Goal: Task Accomplishment & Management: Complete application form

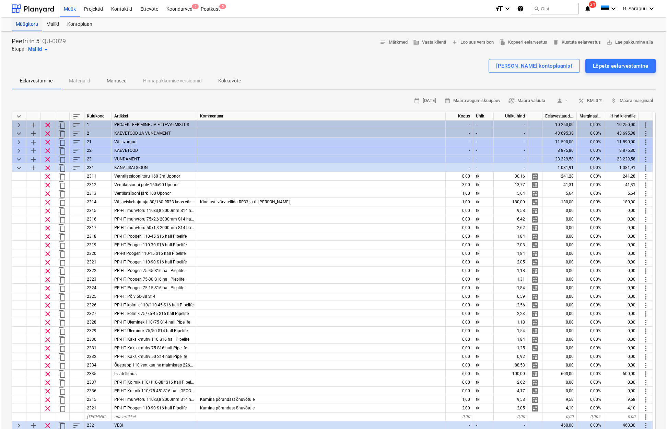
scroll to position [0, 0]
click at [37, 4] on div at bounding box center [31, 8] width 43 height 17
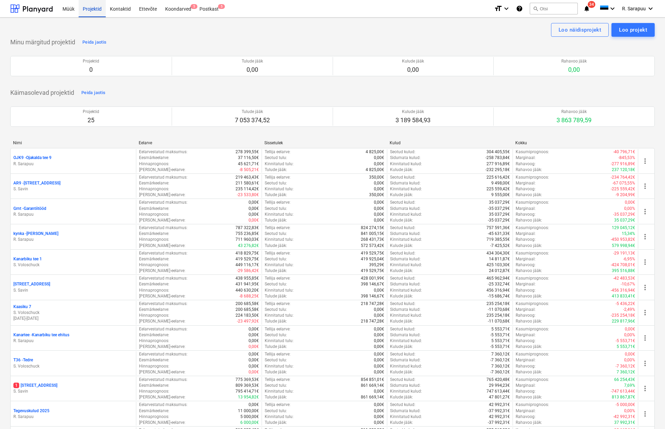
click at [101, 7] on div "Projektid" at bounding box center [92, 9] width 27 height 18
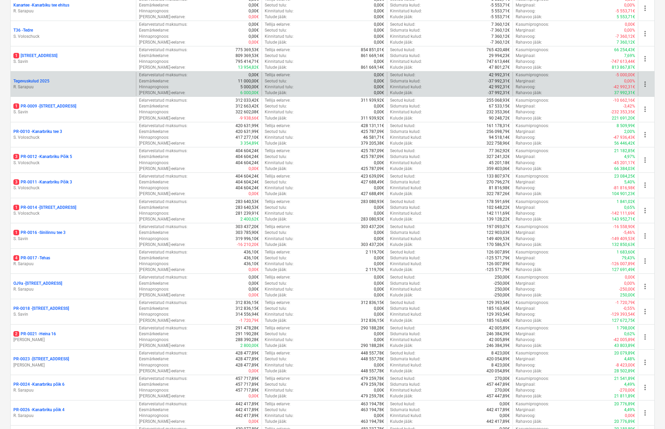
scroll to position [339, 0]
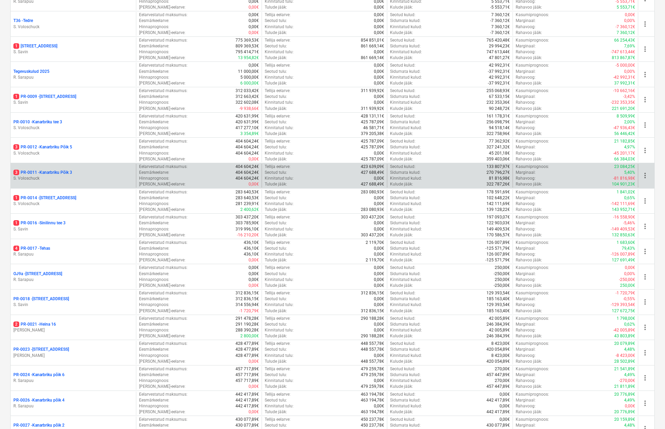
click at [52, 175] on p "S. Voloschuck" at bounding box center [73, 178] width 120 height 6
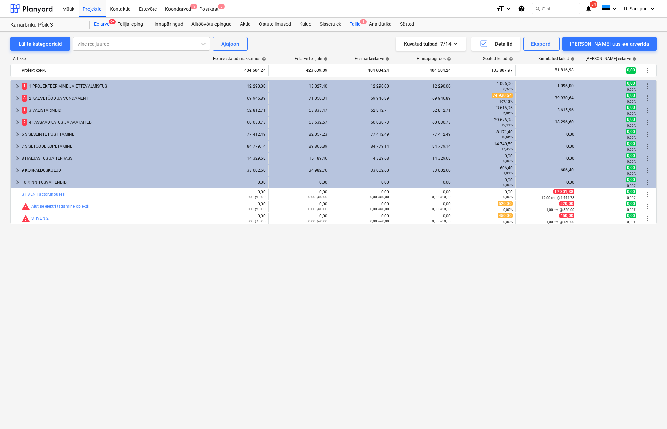
click at [357, 26] on div "Failid 3" at bounding box center [355, 25] width 20 height 14
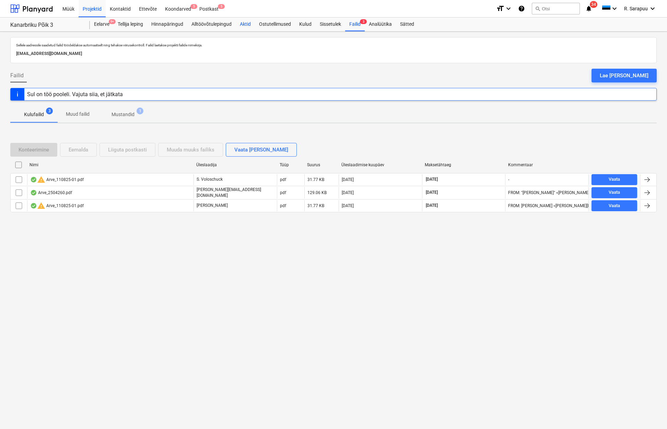
click at [237, 21] on div "Aktid" at bounding box center [245, 25] width 19 height 14
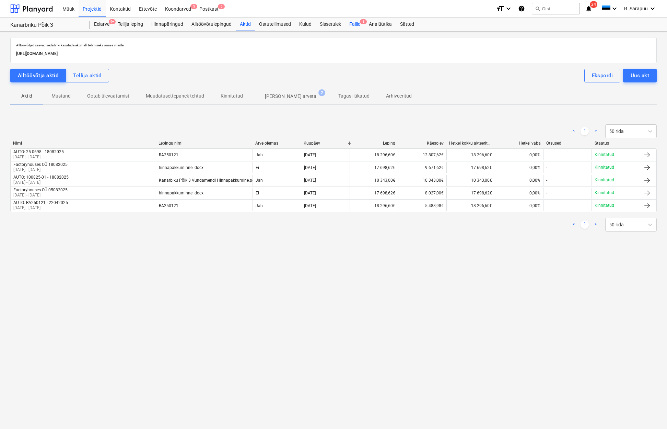
click at [361, 27] on div "Failid 3" at bounding box center [355, 25] width 20 height 14
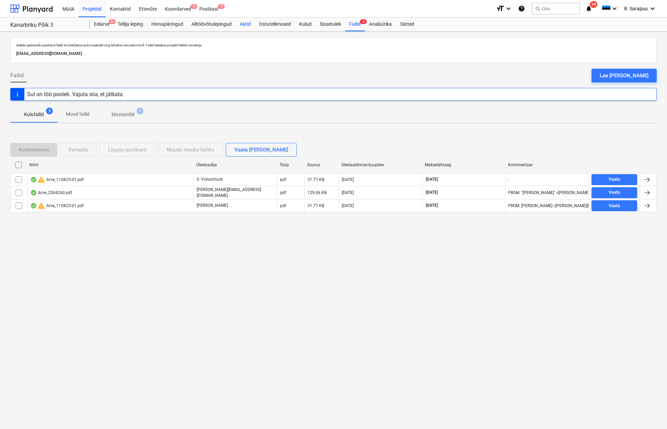
click at [250, 25] on div "Aktid" at bounding box center [245, 25] width 19 height 14
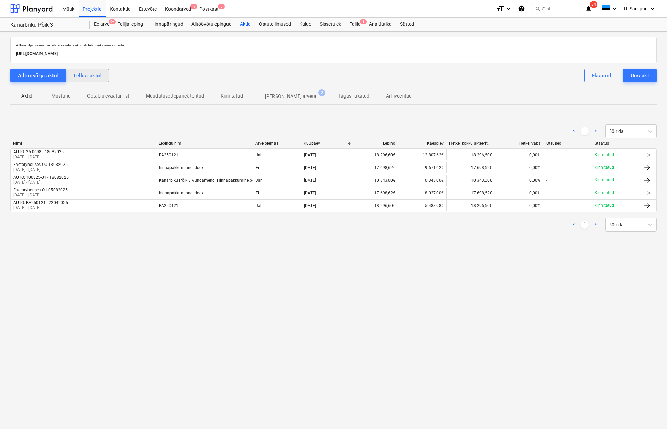
click at [101, 76] on button "Tellija aktid" at bounding box center [88, 76] width 44 height 14
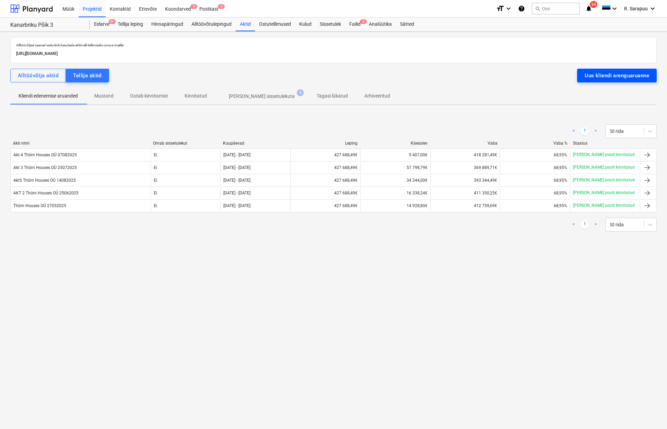
click at [630, 77] on div "Uus kliendi arenguaruanne" at bounding box center [617, 75] width 65 height 9
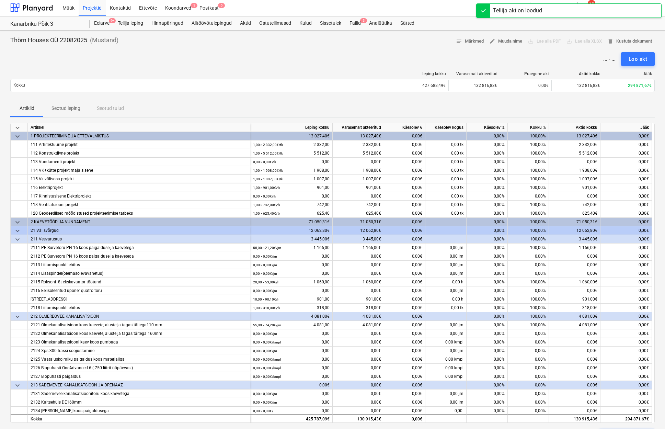
scroll to position [2, 0]
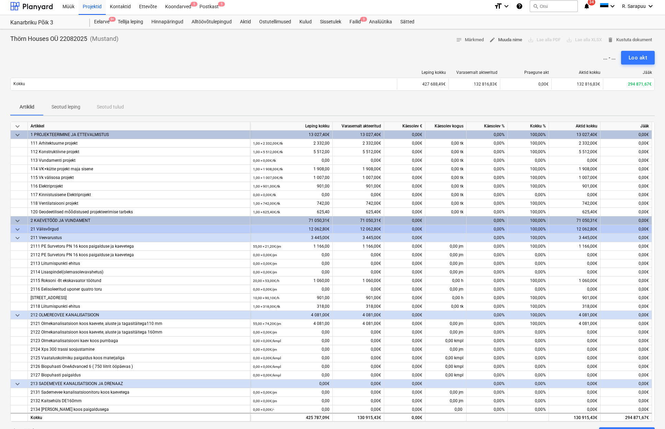
click at [509, 38] on span "edit Muuda nime" at bounding box center [505, 40] width 33 height 8
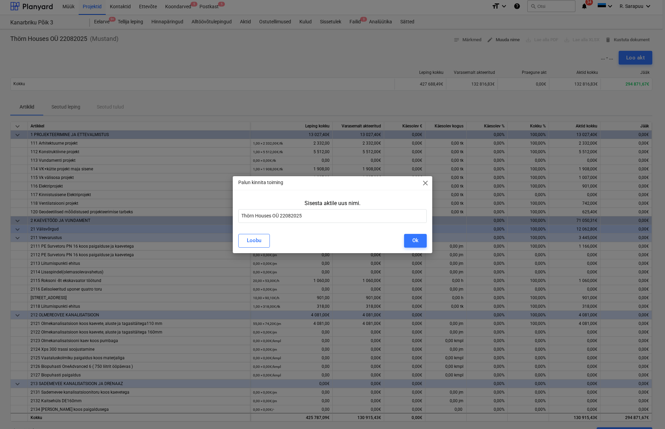
scroll to position [2, 0]
click at [244, 216] on input "Thörn Houses OÜ 22082025" at bounding box center [333, 216] width 189 height 14
type input "Akt 6 Thörn Houses OÜ 22082025"
click at [412, 239] on button "Ok" at bounding box center [417, 241] width 23 height 14
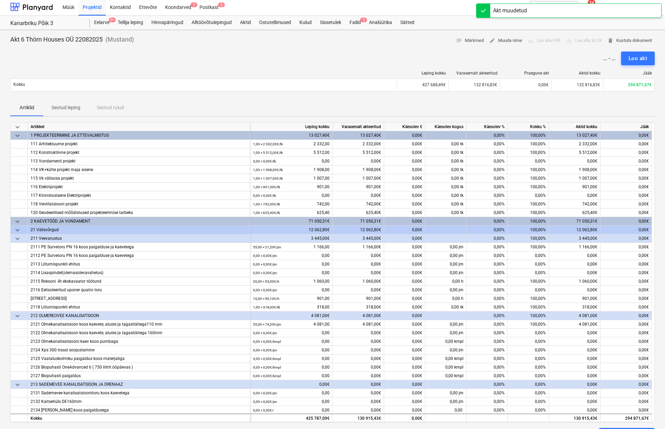
click at [21, 126] on span "keyboard_arrow_down" at bounding box center [17, 127] width 8 height 8
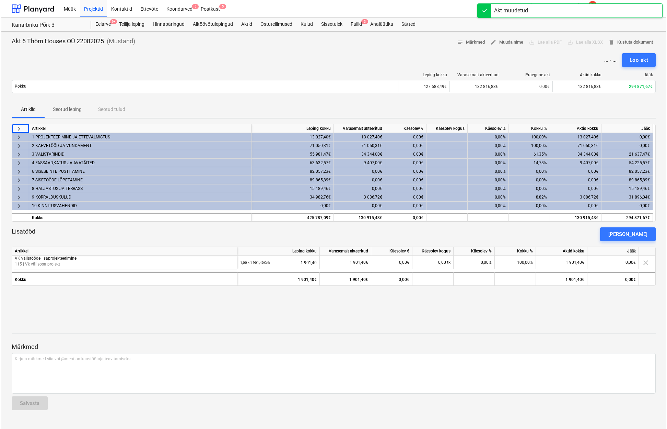
scroll to position [0, 0]
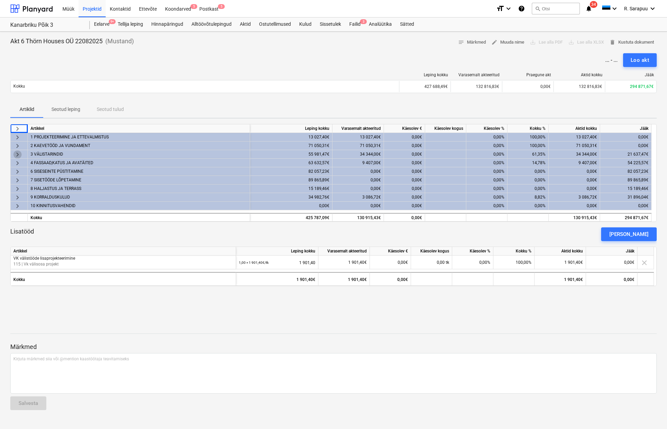
click at [15, 152] on span "keyboard_arrow_right" at bounding box center [17, 154] width 8 height 8
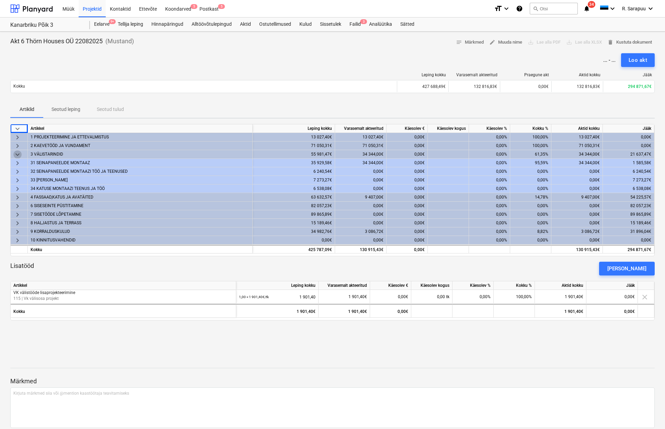
click at [19, 153] on span "keyboard_arrow_down" at bounding box center [17, 154] width 8 height 8
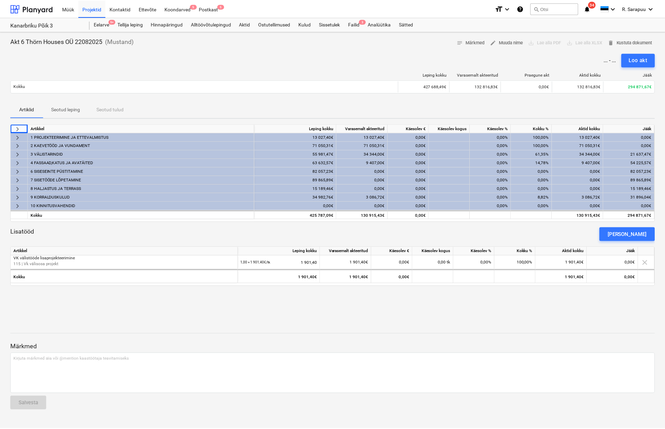
scroll to position [0, 0]
click at [17, 197] on span "keyboard_arrow_right" at bounding box center [17, 197] width 8 height 8
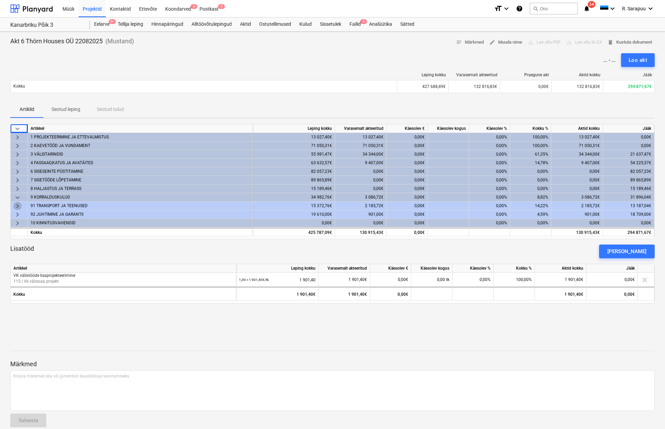
click at [18, 204] on span "keyboard_arrow_right" at bounding box center [17, 206] width 8 height 8
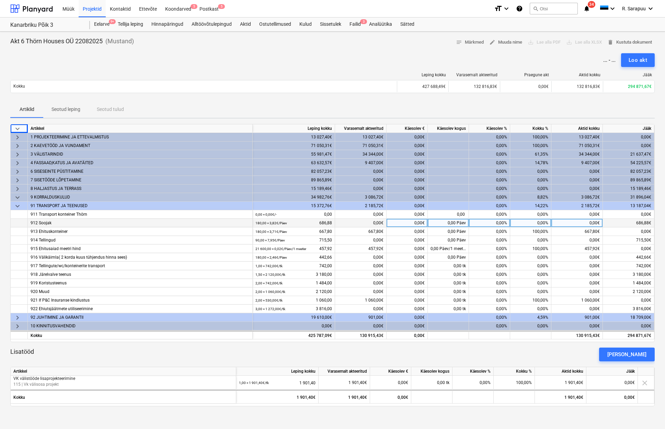
click at [420, 224] on div "0,00€" at bounding box center [406, 223] width 41 height 9
click at [503, 224] on div "0,00%" at bounding box center [489, 223] width 41 height 9
type input "100"
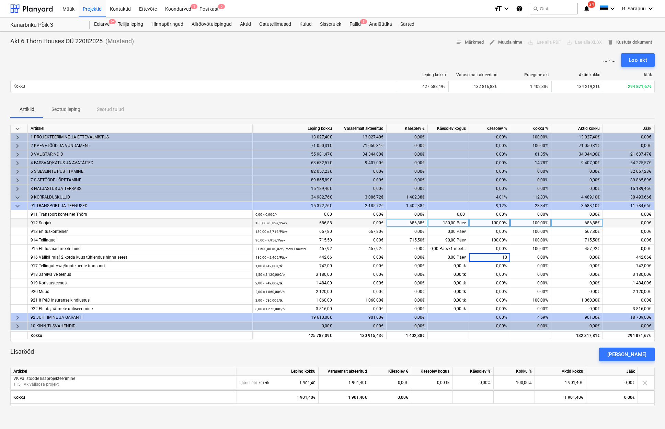
type input "100"
type input "30"
click at [15, 207] on span "keyboard_arrow_down" at bounding box center [17, 206] width 8 height 8
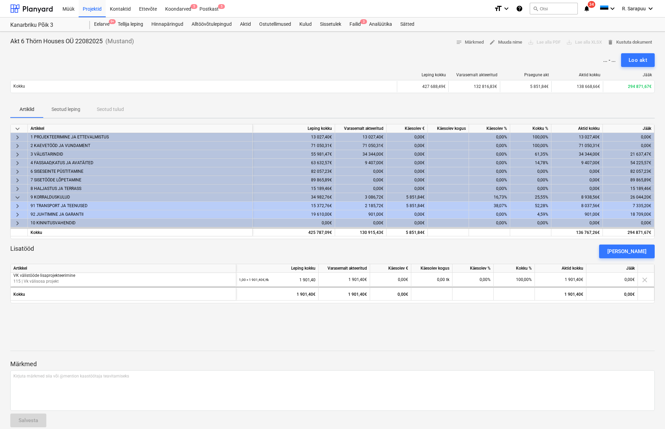
click at [19, 213] on span "keyboard_arrow_right" at bounding box center [17, 214] width 8 height 8
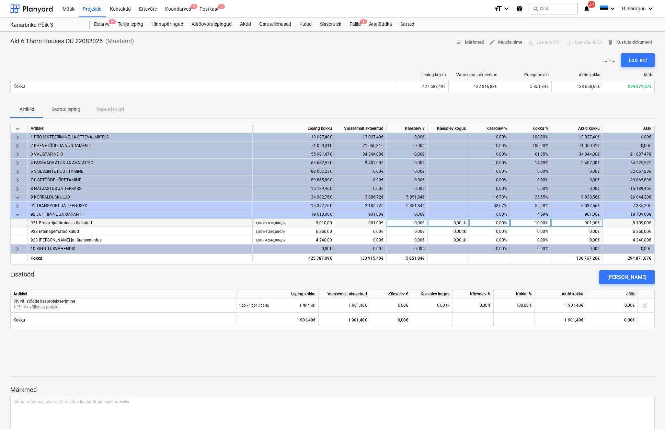
click at [530, 224] on div "10,00%" at bounding box center [530, 223] width 41 height 9
click at [497, 224] on div "0,00%" at bounding box center [489, 223] width 41 height 9
type input "10"
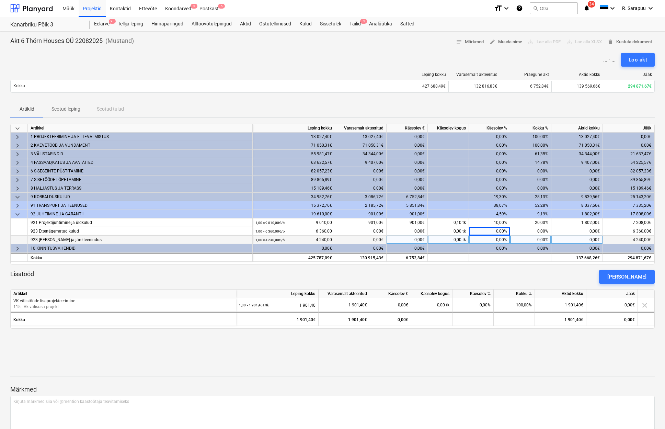
scroll to position [2, 0]
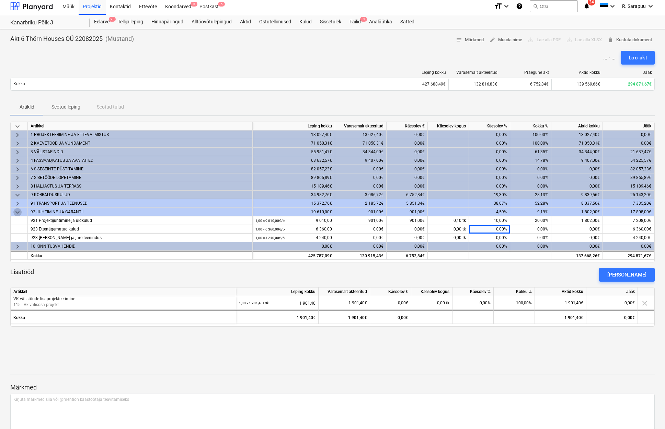
click at [18, 210] on span "keyboard_arrow_down" at bounding box center [17, 212] width 8 height 8
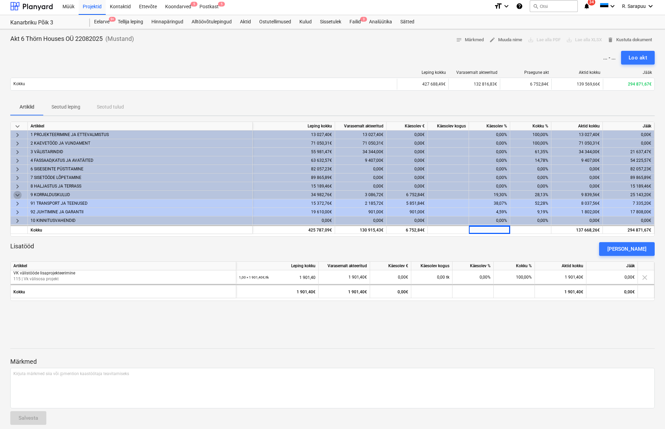
click at [17, 193] on span "keyboard_arrow_down" at bounding box center [17, 195] width 8 height 8
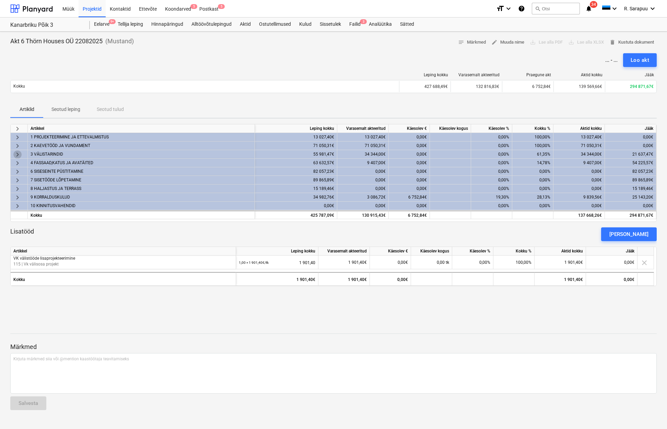
click at [19, 152] on span "keyboard_arrow_right" at bounding box center [17, 154] width 8 height 8
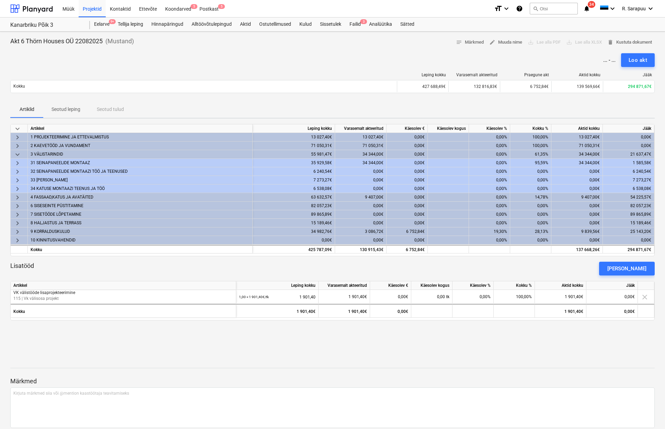
click at [19, 152] on span "keyboard_arrow_down" at bounding box center [17, 154] width 8 height 8
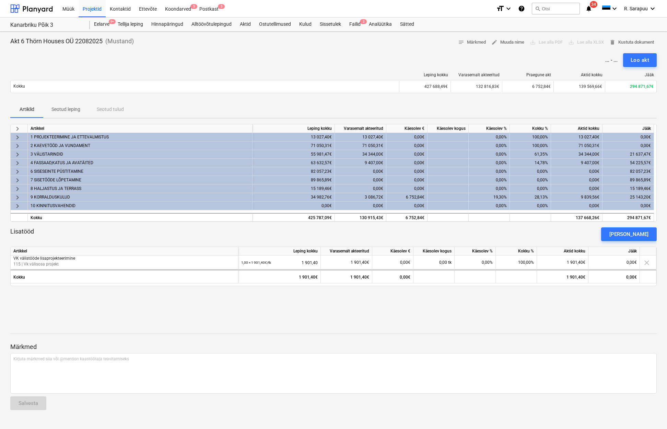
click at [19, 144] on span "keyboard_arrow_right" at bounding box center [17, 146] width 8 height 8
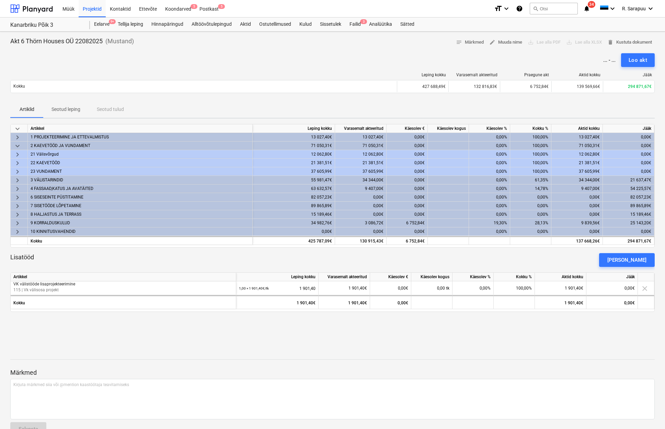
click at [18, 144] on span "keyboard_arrow_down" at bounding box center [17, 146] width 8 height 8
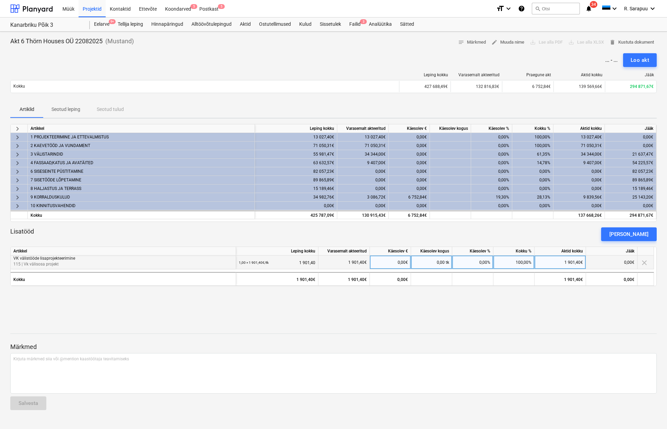
click at [53, 261] on p "VK välistööde lisaprojekteerimine" at bounding box center [123, 258] width 220 height 6
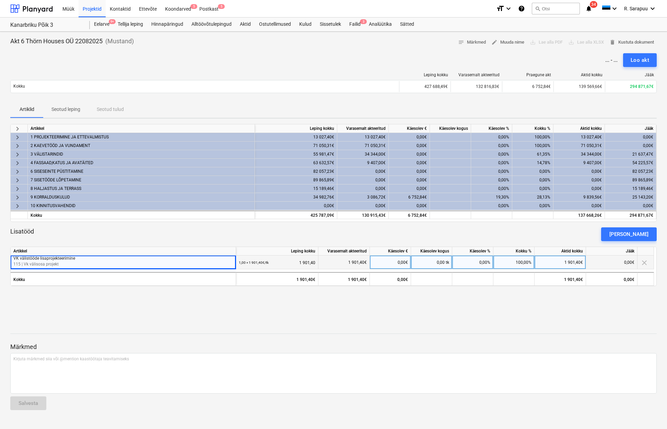
click at [61, 262] on p "115 | Vk välisosa projekt" at bounding box center [123, 264] width 220 height 6
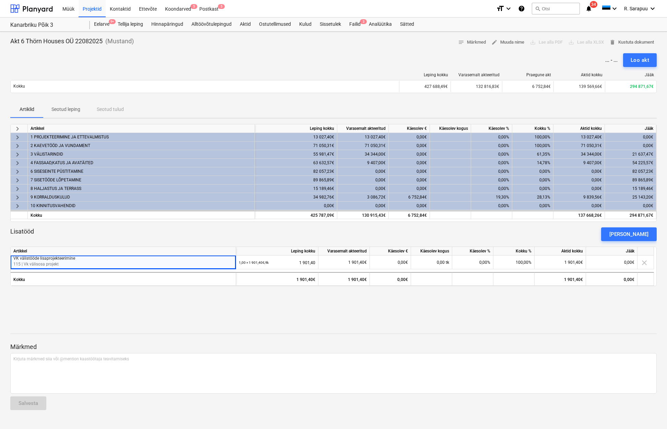
click at [400, 235] on div "Lisatööd [PERSON_NAME]" at bounding box center [333, 234] width 647 height 14
click at [444, 295] on div "keyboard_arrow_right Artikkel Leping kokku Varasemalt akteeritud Käesolev € Käe…" at bounding box center [333, 213] width 647 height 178
click at [477, 224] on div "keyboard_arrow_right Artikkel Leping kokku Varasemalt akteeritud Käesolev € Käe…" at bounding box center [333, 213] width 647 height 178
click at [506, 42] on span "edit Muuda nime" at bounding box center [507, 42] width 33 height 8
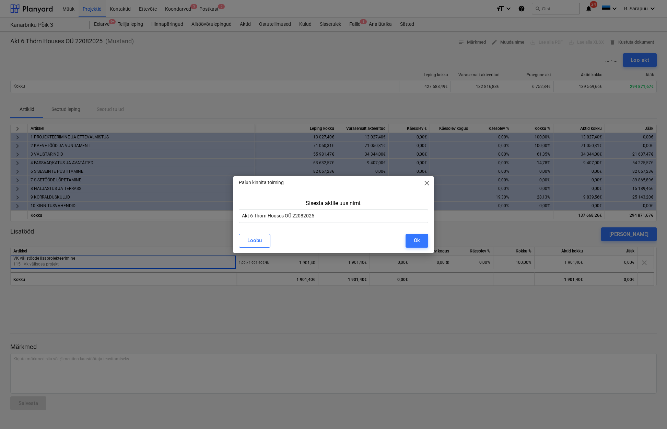
click at [429, 181] on span "close" at bounding box center [427, 183] width 8 height 8
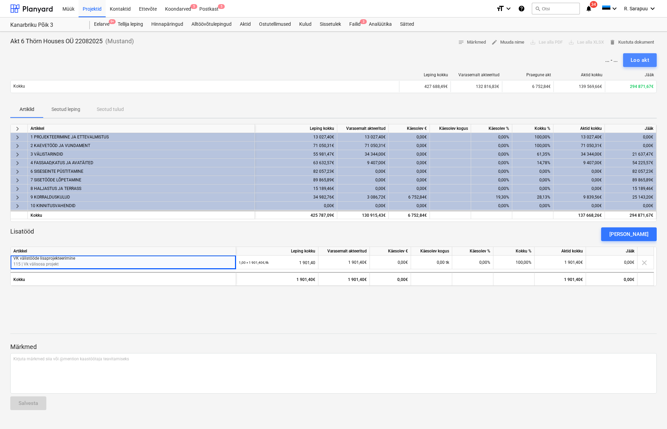
click at [640, 61] on div "Loo akt" at bounding box center [640, 60] width 19 height 9
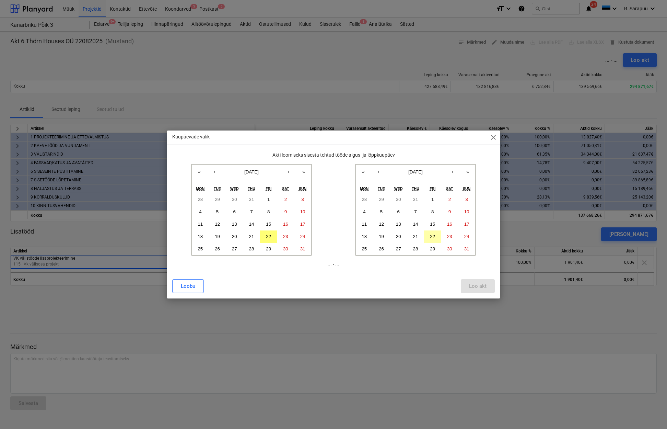
click at [433, 235] on abbr "22" at bounding box center [432, 236] width 5 height 5
drag, startPoint x: 361, startPoint y: 237, endPoint x: 365, endPoint y: 238, distance: 3.8
click at [361, 237] on button "18" at bounding box center [364, 236] width 17 height 12
drag, startPoint x: 434, startPoint y: 236, endPoint x: 408, endPoint y: 237, distance: 25.4
click at [433, 235] on abbr "22" at bounding box center [432, 236] width 5 height 5
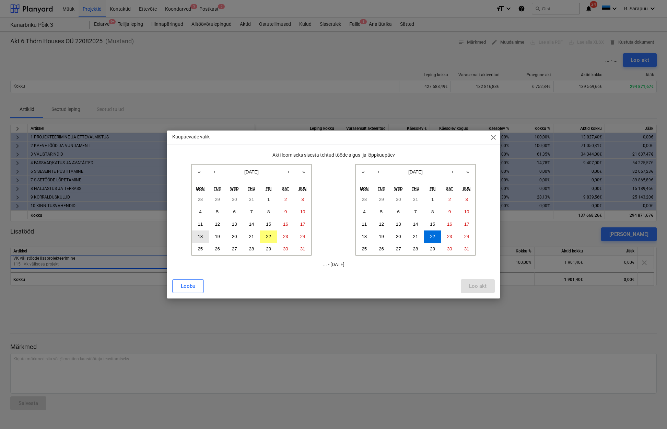
click at [206, 238] on button "18" at bounding box center [200, 236] width 17 height 12
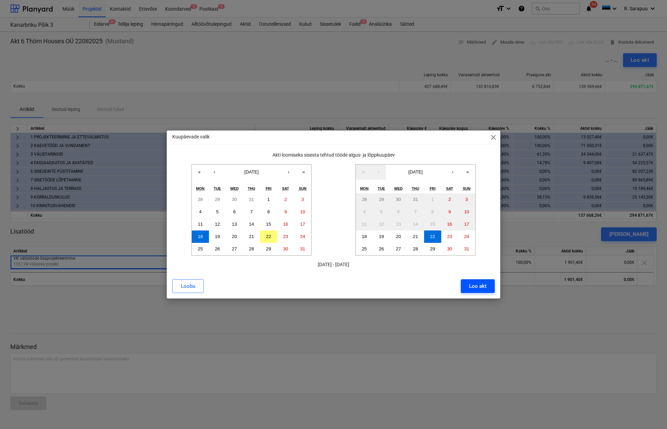
click at [485, 282] on div "Loo akt" at bounding box center [478, 285] width 18 height 9
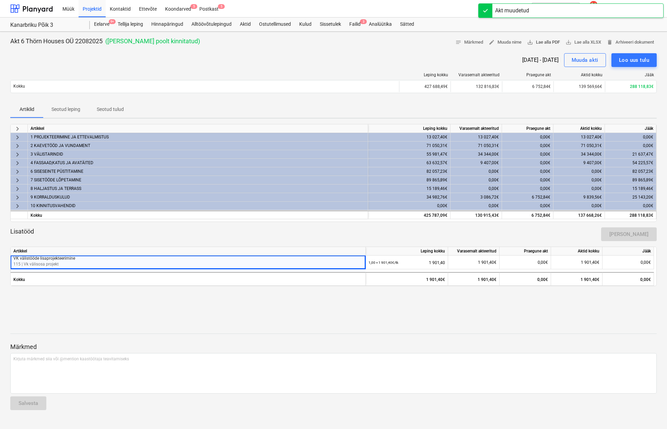
click at [541, 41] on span "save_alt Lae alla PDF" at bounding box center [543, 42] width 33 height 8
click at [549, 42] on span "save_alt Lae alla PDF" at bounding box center [543, 42] width 33 height 8
click at [89, 13] on div "Projektid" at bounding box center [92, 9] width 27 height 18
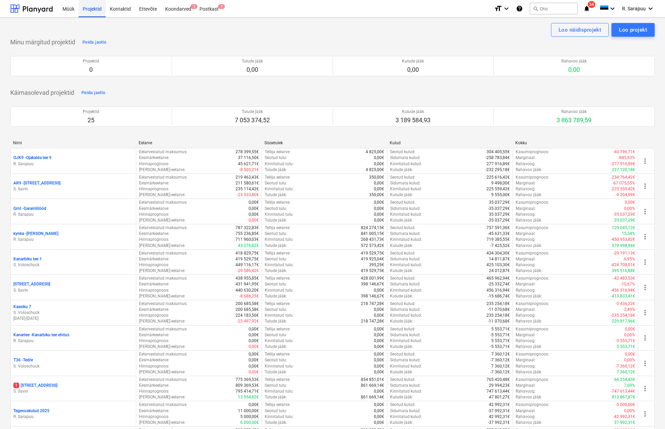
click at [98, 9] on div "Projektid" at bounding box center [92, 9] width 27 height 18
click at [116, 11] on div "Kontaktid" at bounding box center [120, 9] width 29 height 18
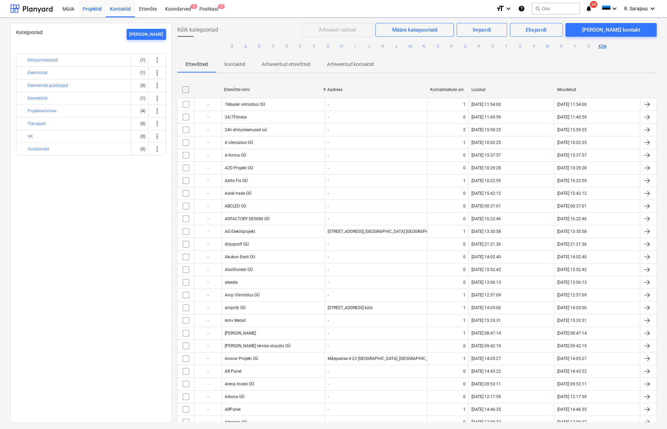
click at [94, 12] on div "Projektid" at bounding box center [92, 9] width 27 height 18
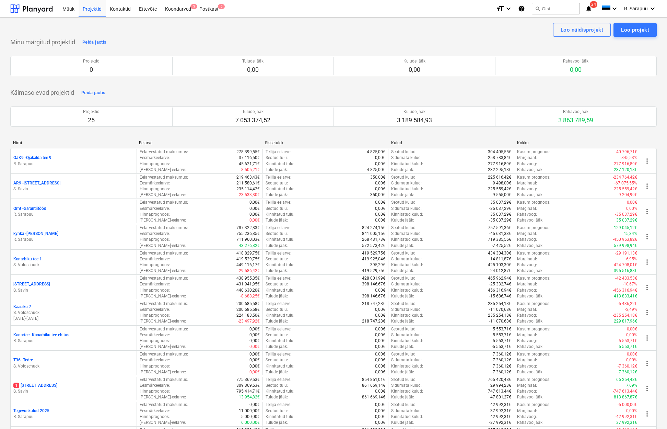
drag, startPoint x: 94, startPoint y: 9, endPoint x: 84, endPoint y: 55, distance: 47.3
click at [94, 9] on div "Projektid" at bounding box center [92, 9] width 27 height 18
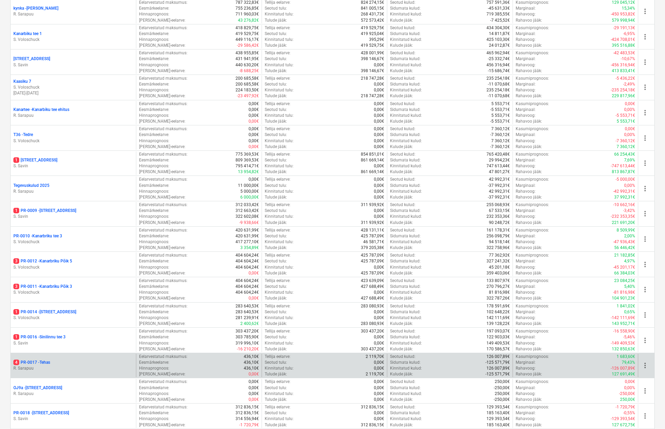
scroll to position [272, 0]
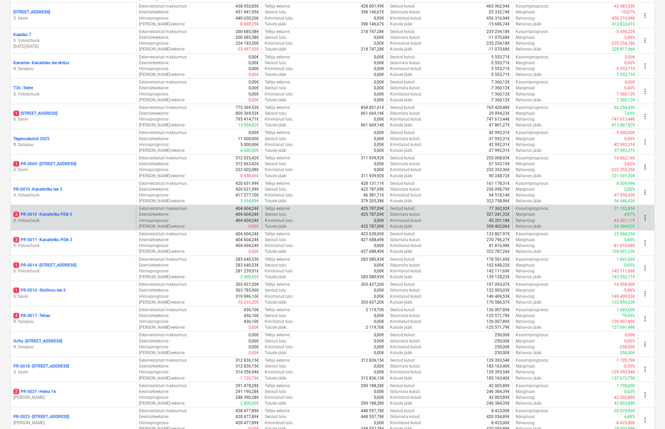
click at [68, 218] on p "S. Voloschuck" at bounding box center [73, 221] width 120 height 6
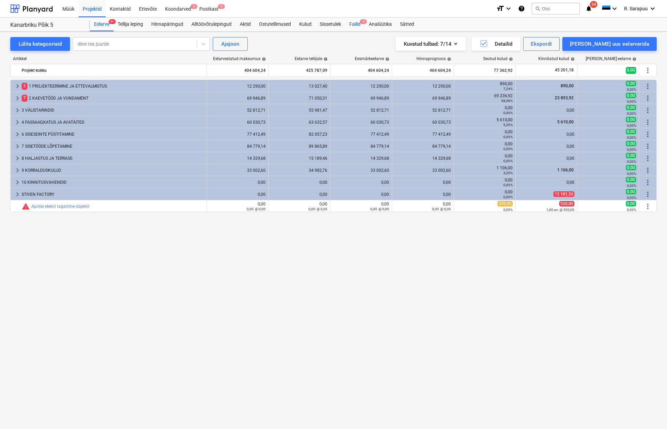
click at [358, 23] on div "Failid 3" at bounding box center [355, 25] width 20 height 14
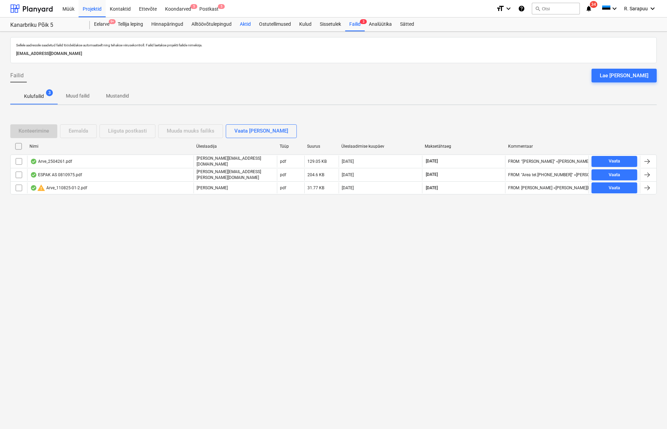
click at [249, 23] on div "Aktid" at bounding box center [245, 25] width 19 height 14
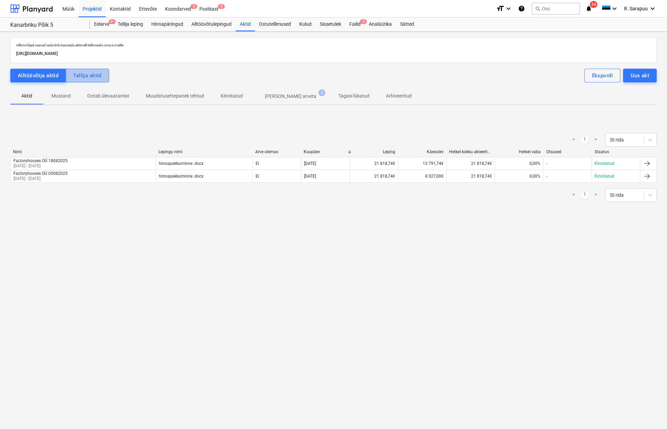
click at [102, 74] on button "Tellija aktid" at bounding box center [88, 76] width 44 height 14
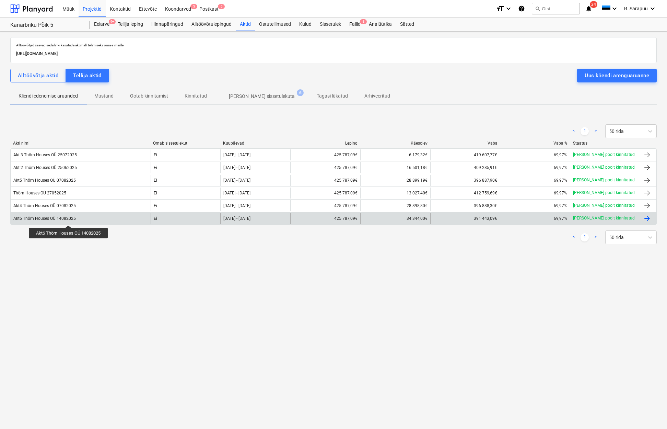
click at [69, 219] on div "Akt6 Thörn Houses OÜ 14082025" at bounding box center [44, 218] width 62 height 5
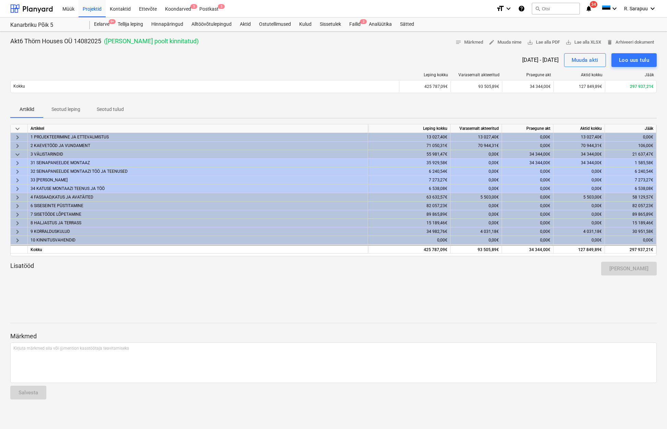
click at [17, 154] on span "keyboard_arrow_down" at bounding box center [17, 154] width 8 height 8
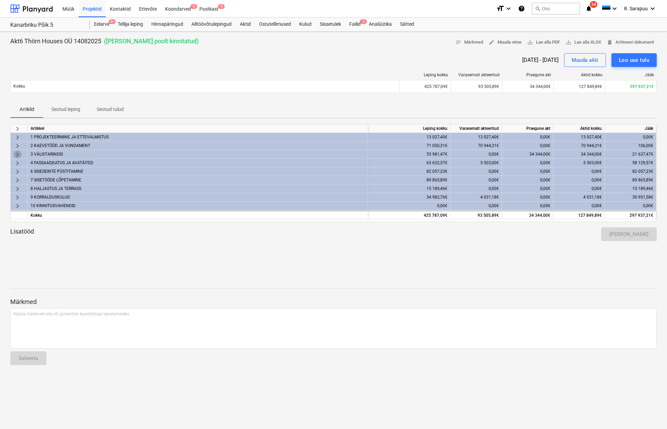
click at [17, 154] on span "keyboard_arrow_right" at bounding box center [17, 154] width 8 height 8
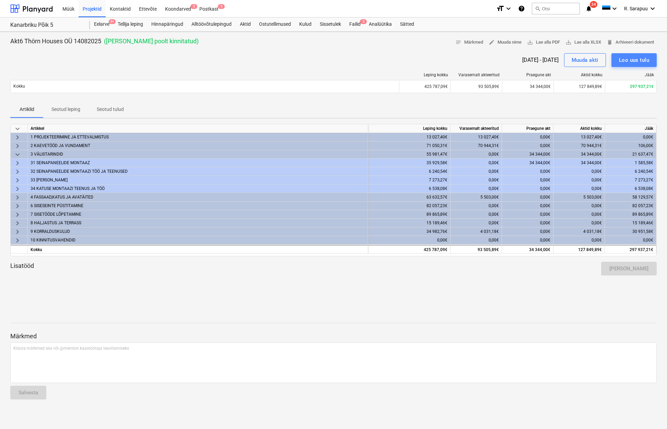
click at [635, 61] on div "Loo uus tulu" at bounding box center [634, 60] width 30 height 9
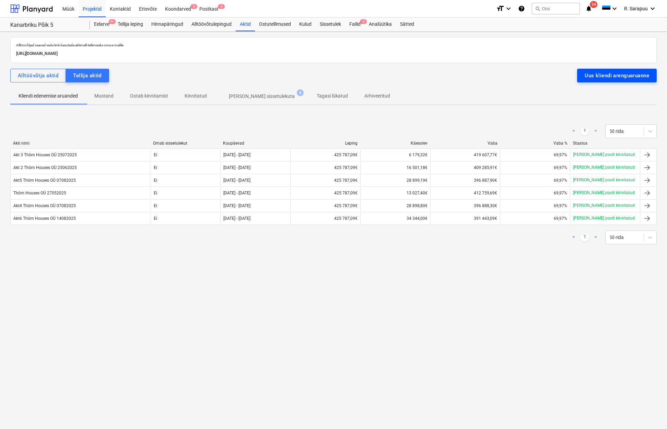
click at [620, 77] on div "Uus kliendi arenguaruanne" at bounding box center [617, 75] width 65 height 9
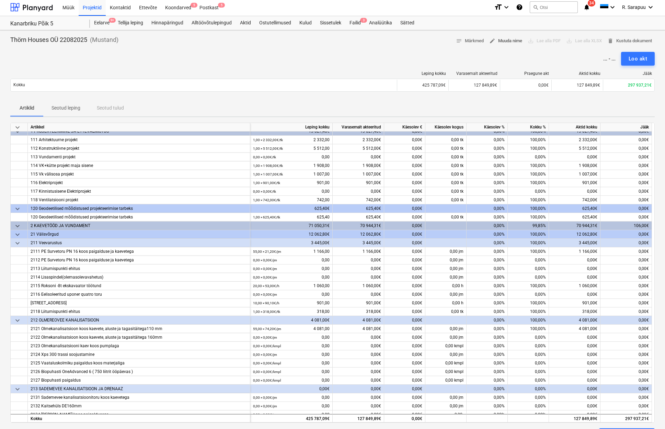
scroll to position [2, 0]
click at [510, 38] on span "edit Muuda nime" at bounding box center [505, 41] width 33 height 8
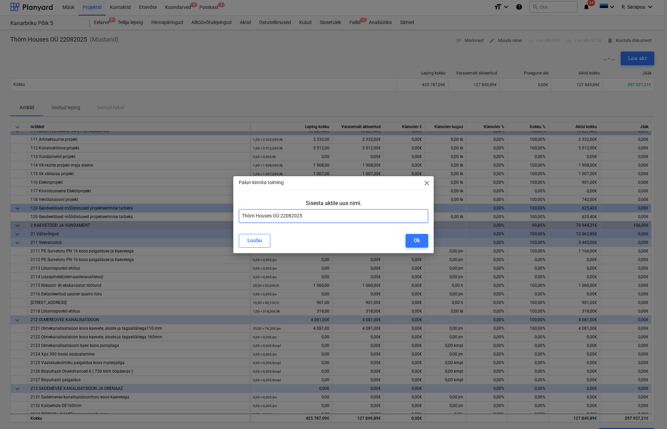
click at [242, 215] on input "Thörn Houses OÜ 22082025" at bounding box center [333, 216] width 189 height 14
type input "Akt7 Thörn Houses OÜ 22082025"
click at [414, 236] on div "Ok" at bounding box center [417, 240] width 6 height 9
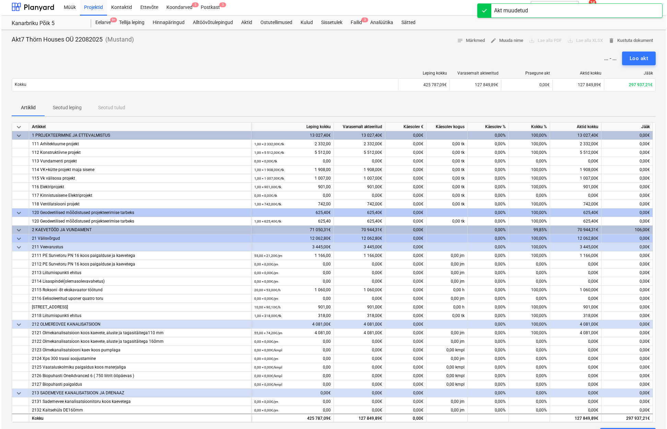
scroll to position [0, 0]
click at [17, 127] on span "keyboard_arrow_down" at bounding box center [17, 127] width 8 height 8
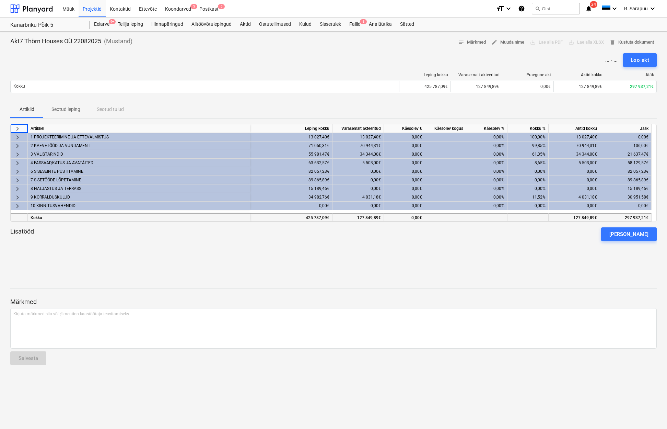
scroll to position [0, 0]
click at [636, 61] on div "Loo akt" at bounding box center [640, 60] width 19 height 9
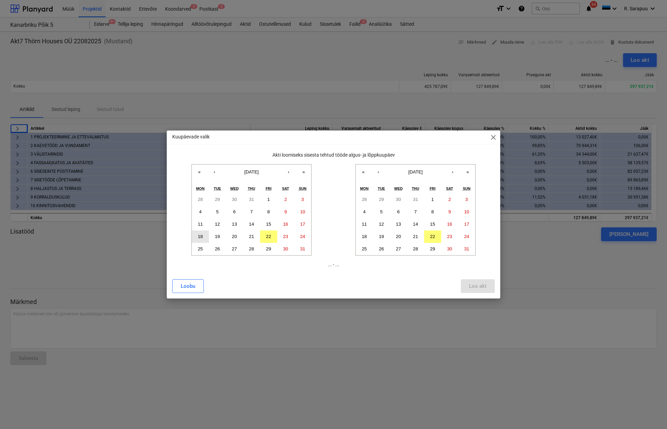
click at [196, 239] on button "18" at bounding box center [200, 236] width 17 height 12
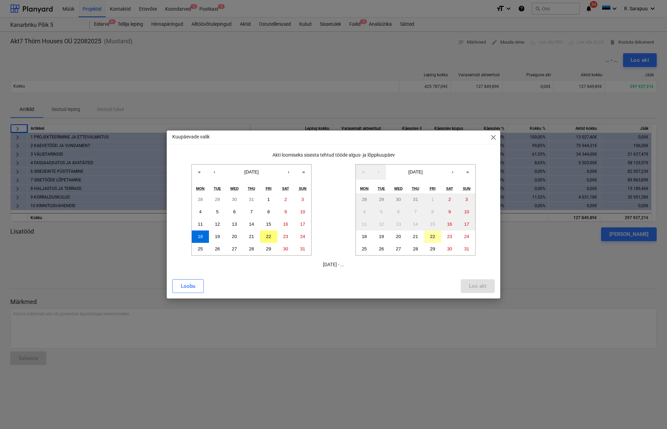
click at [436, 236] on button "22" at bounding box center [432, 236] width 17 height 12
click at [485, 289] on div "Loo akt" at bounding box center [478, 285] width 18 height 9
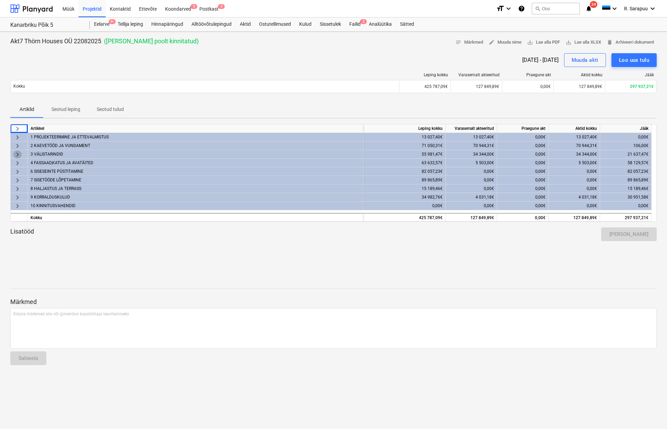
click at [18, 153] on span "keyboard_arrow_right" at bounding box center [17, 154] width 8 height 8
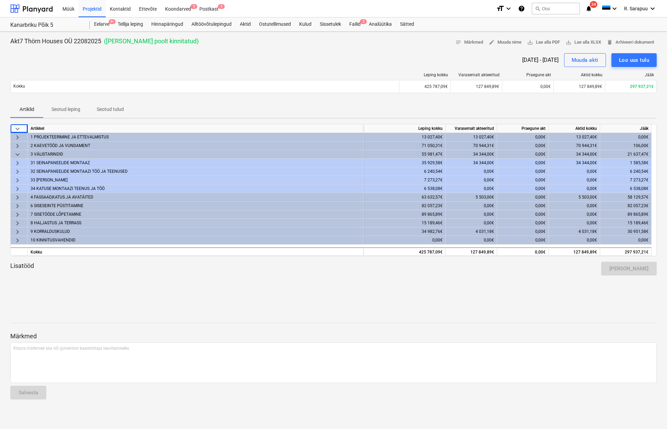
click at [19, 153] on span "keyboard_arrow_down" at bounding box center [17, 154] width 8 height 8
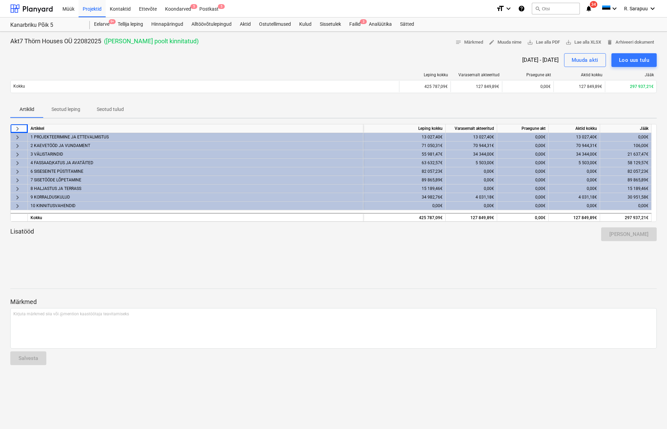
click at [19, 153] on span "keyboard_arrow_right" at bounding box center [17, 154] width 8 height 8
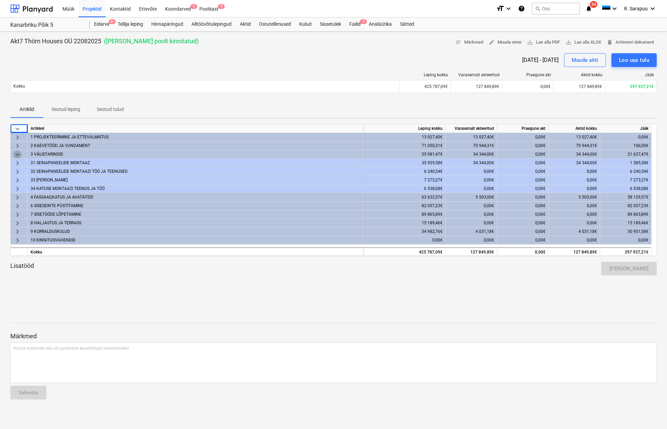
click at [19, 153] on span "keyboard_arrow_down" at bounding box center [17, 154] width 8 height 8
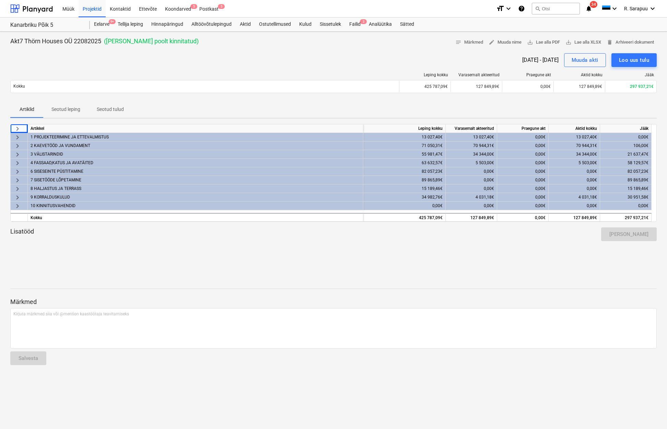
click at [22, 161] on div "keyboard_arrow_right" at bounding box center [19, 163] width 17 height 9
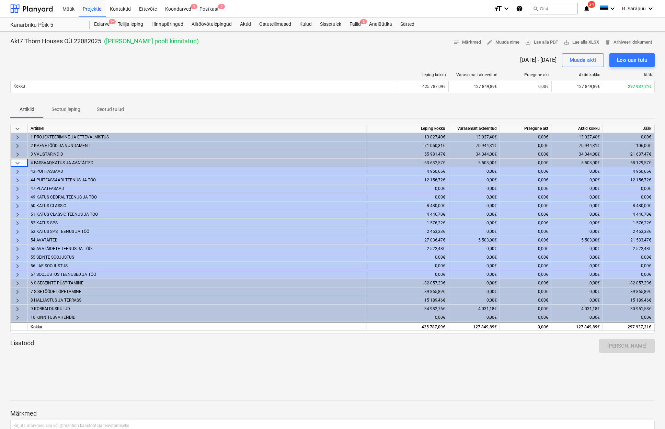
click at [591, 238] on div "5 503,00€" at bounding box center [576, 240] width 51 height 9
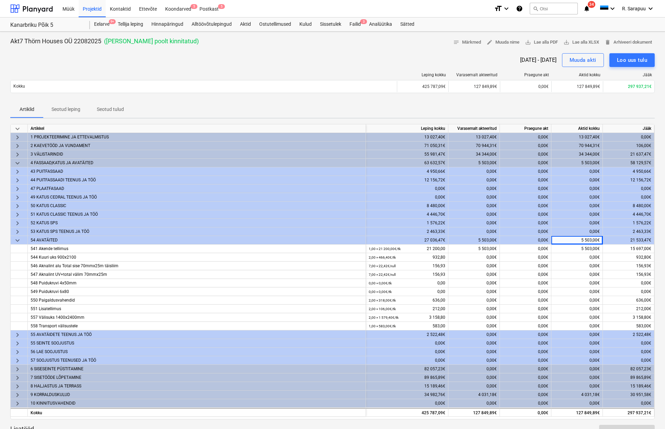
click at [591, 238] on div "5 503,00€" at bounding box center [576, 240] width 51 height 9
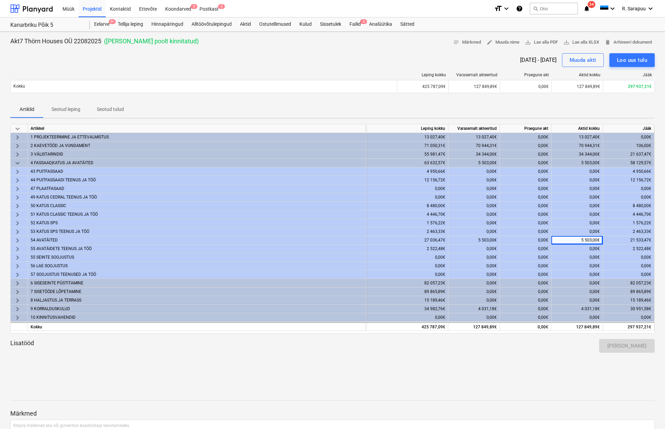
click at [18, 241] on span "keyboard_arrow_right" at bounding box center [17, 240] width 8 height 8
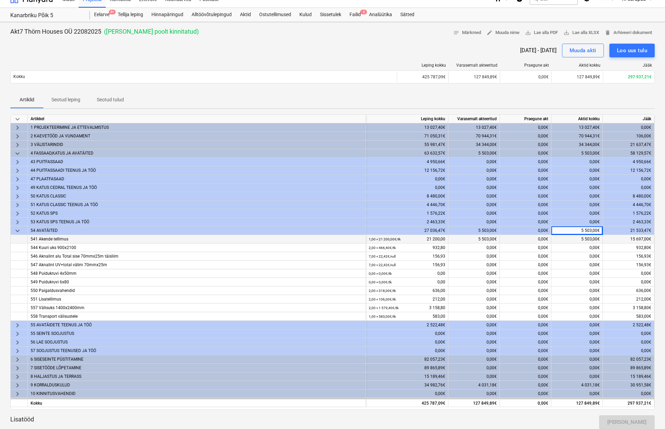
scroll to position [9, 0]
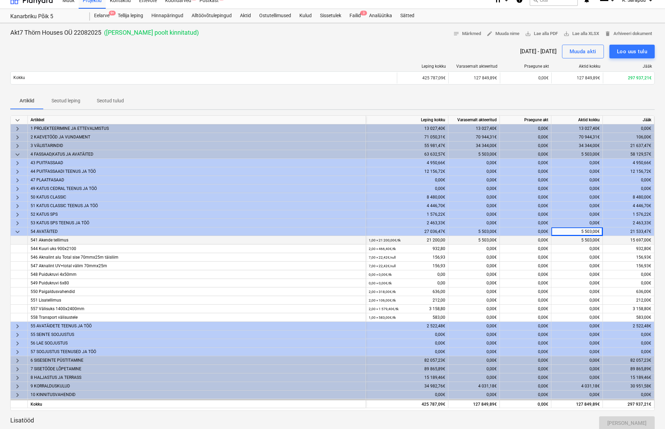
click at [529, 239] on div "0,00€" at bounding box center [525, 240] width 51 height 9
click at [518, 240] on div "0,00€" at bounding box center [525, 240] width 51 height 9
click at [588, 53] on div "Muuda akti" at bounding box center [582, 51] width 27 height 9
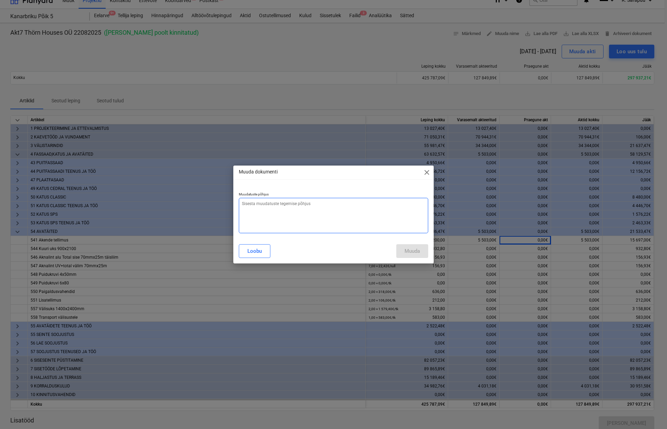
click at [351, 213] on textarea at bounding box center [333, 215] width 189 height 35
type textarea "x"
type textarea "m"
type textarea "x"
type textarea "mu"
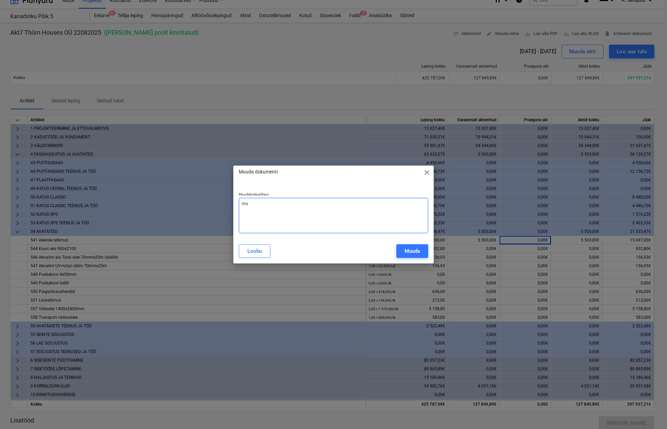
type textarea "x"
type textarea "muu"
type textarea "x"
type textarea "muut"
type textarea "x"
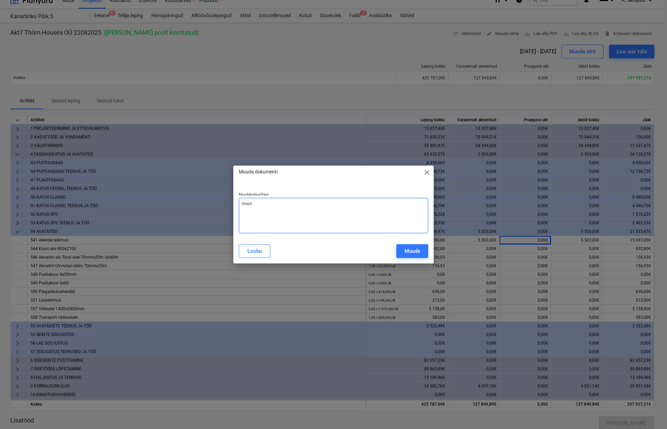
type textarea "muutu"
type textarea "x"
type textarea "muutus"
type textarea "x"
type textarea "muutus"
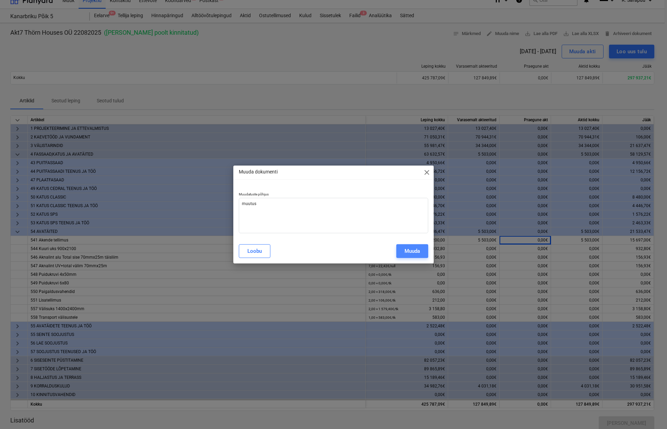
click at [425, 250] on button "Muuda" at bounding box center [412, 251] width 32 height 14
type textarea "x"
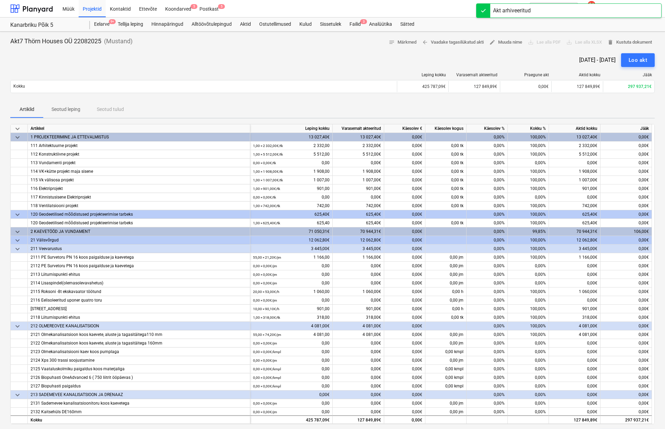
click at [17, 126] on span "keyboard_arrow_down" at bounding box center [17, 129] width 8 height 8
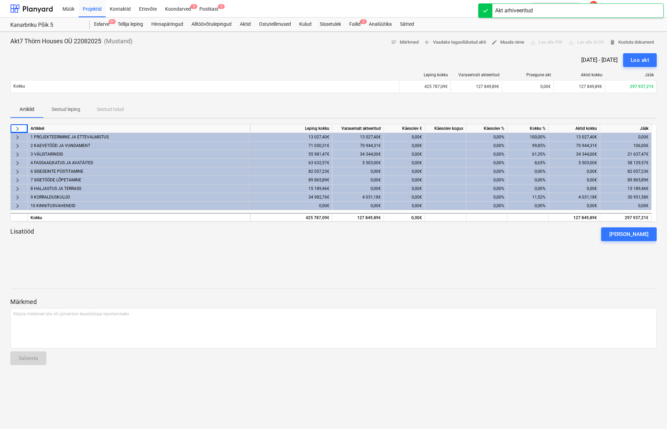
click at [15, 160] on span "keyboard_arrow_right" at bounding box center [17, 163] width 8 height 8
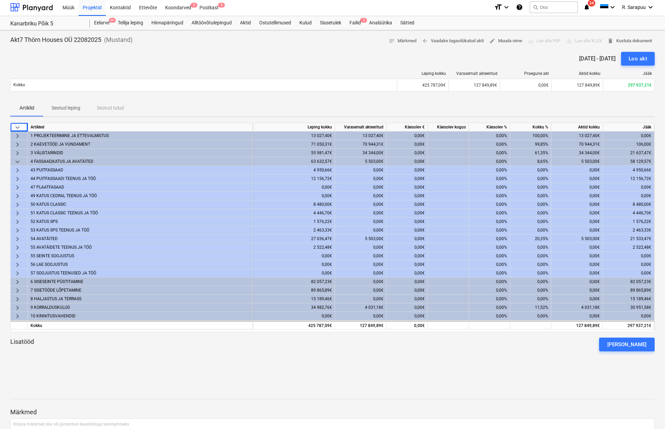
scroll to position [0, 0]
click at [18, 239] on span "keyboard_arrow_right" at bounding box center [17, 239] width 8 height 8
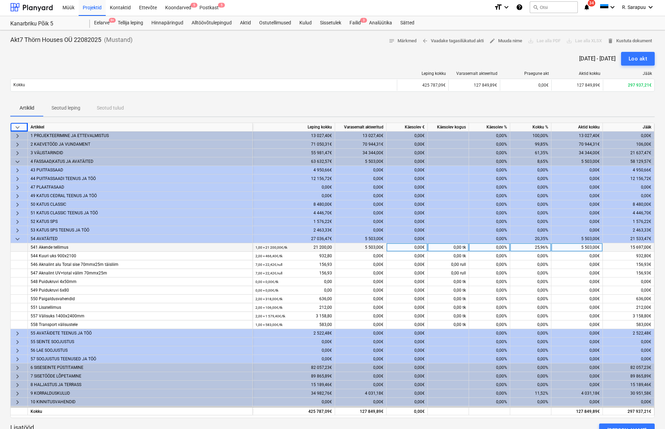
click at [418, 248] on div "0,00€" at bounding box center [406, 247] width 41 height 9
type input "5503"
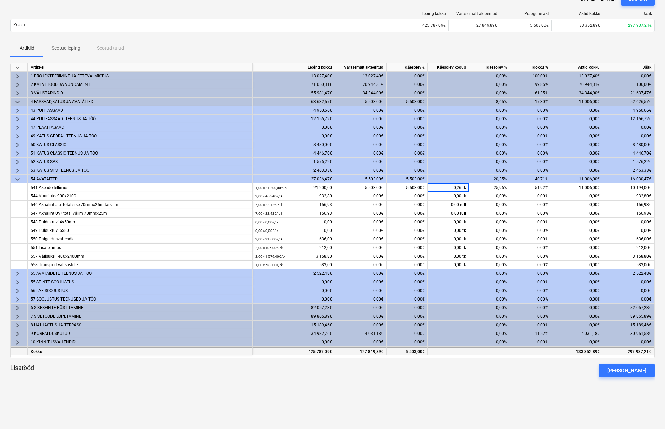
scroll to position [65, 0]
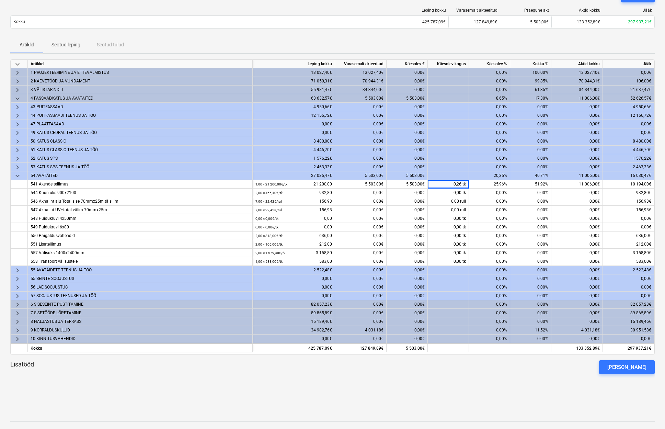
click at [22, 176] on div "keyboard_arrow_down" at bounding box center [19, 175] width 17 height 9
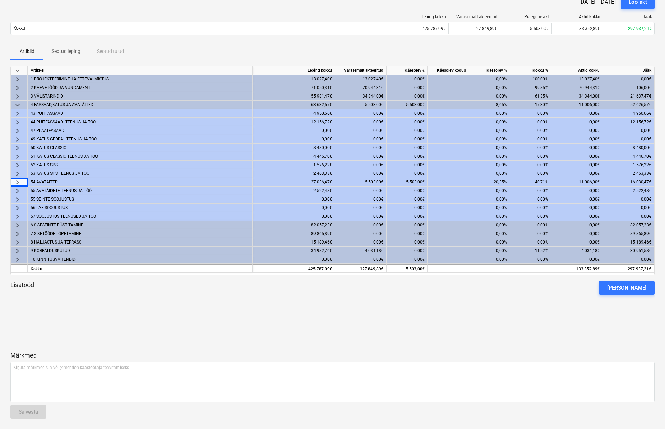
click at [18, 249] on span "keyboard_arrow_right" at bounding box center [17, 251] width 8 height 8
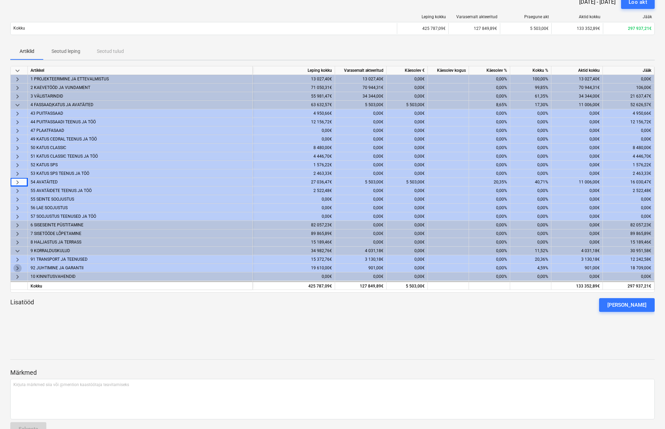
click at [15, 266] on span "keyboard_arrow_right" at bounding box center [17, 268] width 8 height 8
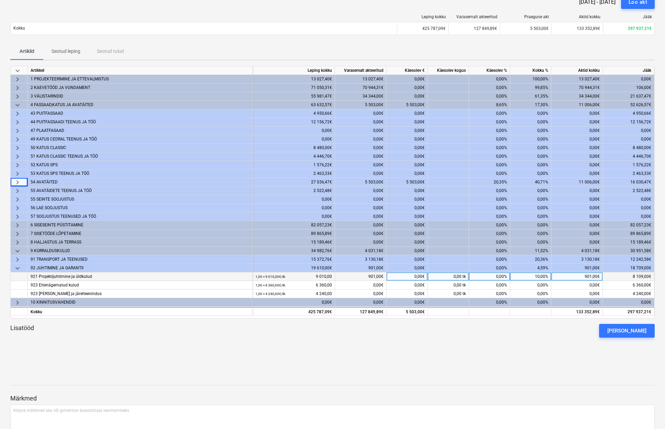
click at [412, 277] on div "0,00€" at bounding box center [406, 276] width 41 height 9
type input "901"
click at [495, 326] on div "Lisatööd [PERSON_NAME]" at bounding box center [332, 331] width 644 height 14
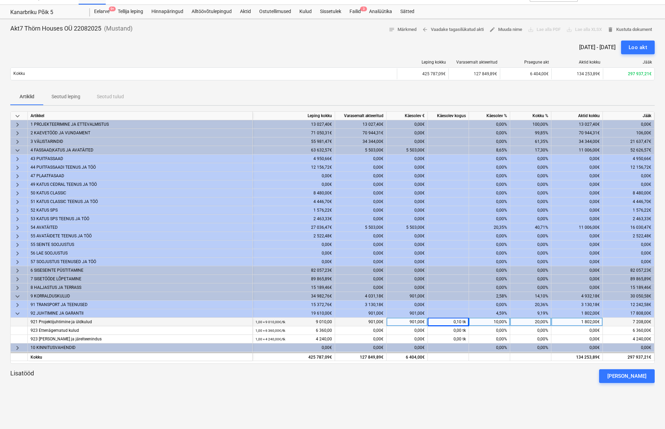
scroll to position [0, 0]
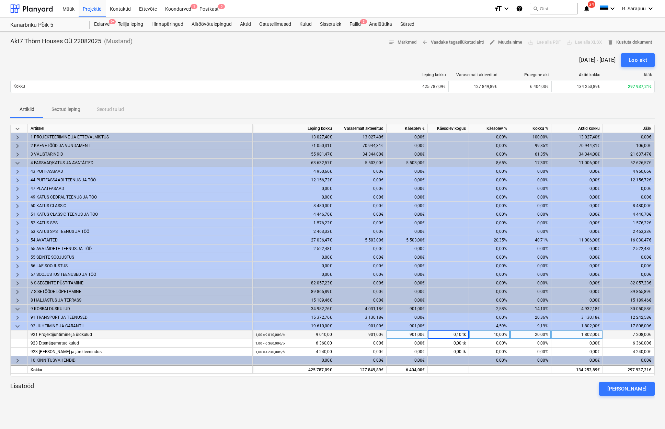
click at [18, 326] on span "keyboard_arrow_down" at bounding box center [17, 326] width 8 height 8
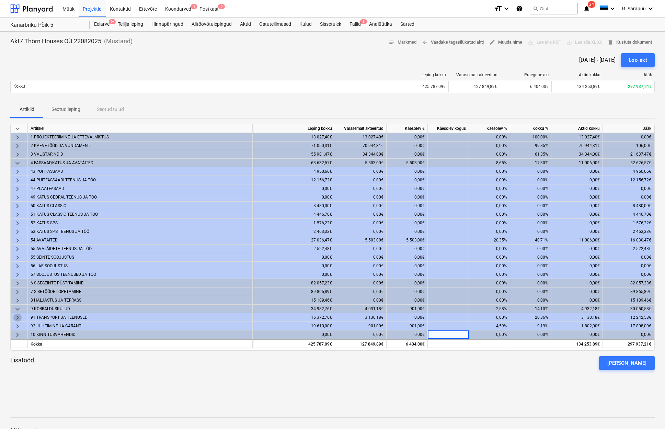
click at [18, 315] on span "keyboard_arrow_right" at bounding box center [17, 317] width 8 height 8
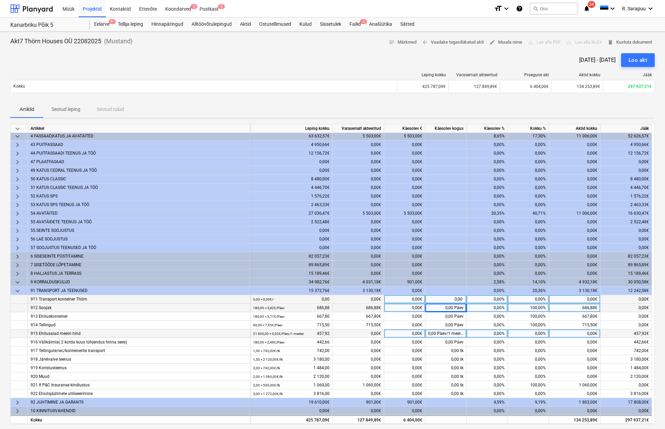
scroll to position [29, 0]
click at [495, 329] on div "0,00%" at bounding box center [486, 333] width 41 height 9
type input "100"
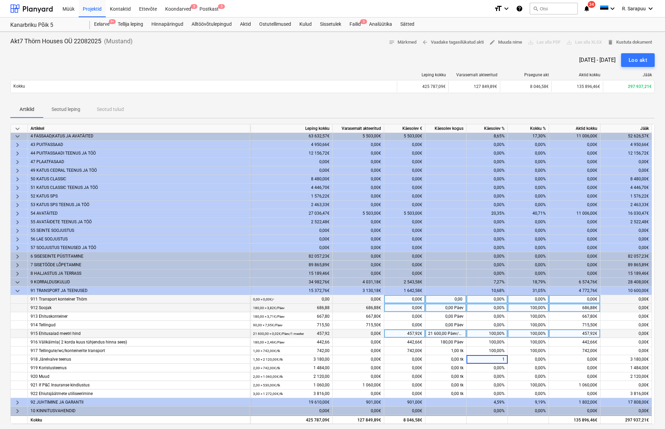
type input "10"
type input "100"
type input "10"
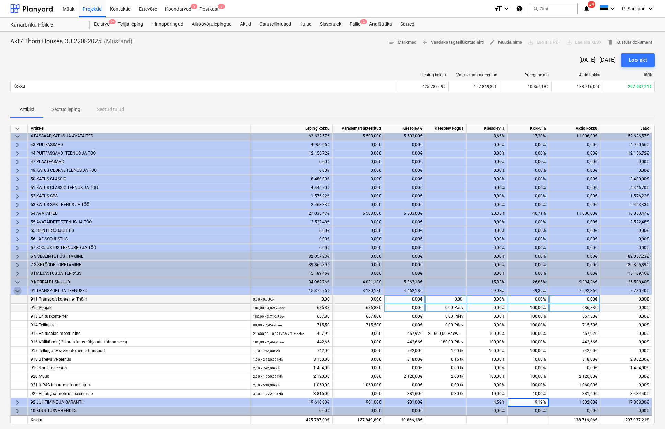
click at [16, 289] on span "keyboard_arrow_down" at bounding box center [17, 291] width 8 height 8
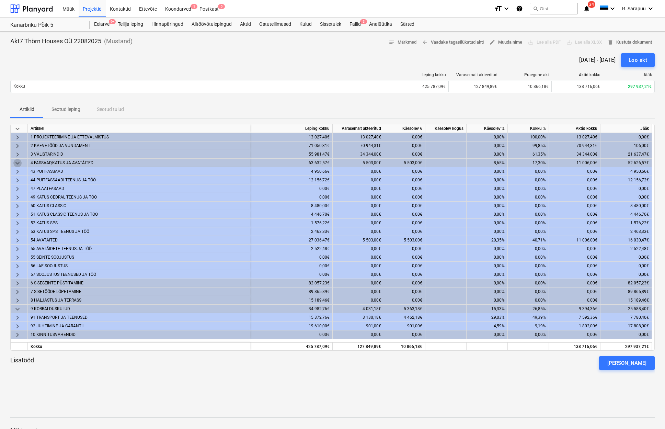
click at [19, 163] on span "keyboard_arrow_down" at bounding box center [17, 163] width 8 height 8
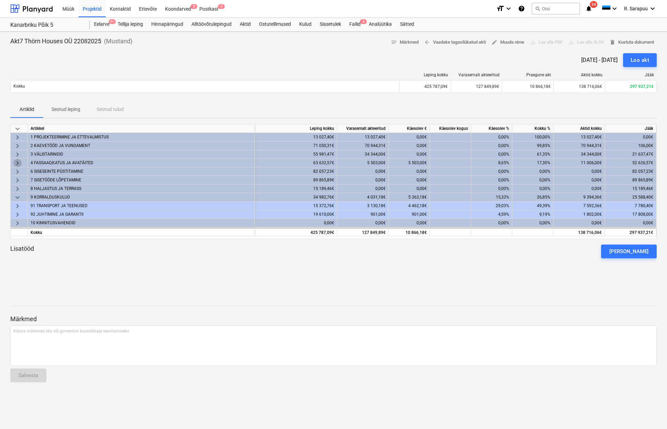
click at [18, 164] on span "keyboard_arrow_right" at bounding box center [17, 163] width 8 height 8
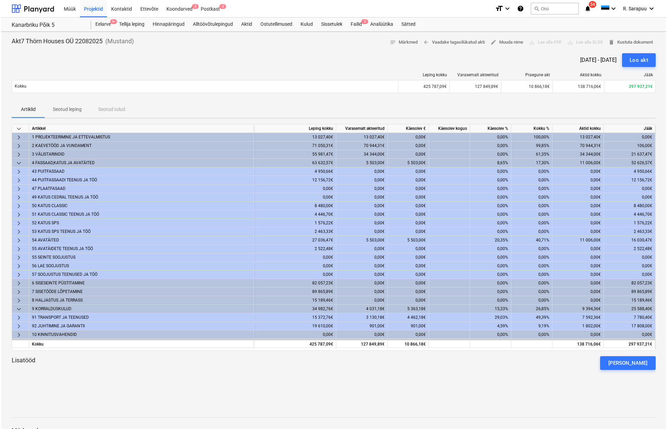
scroll to position [0, 0]
click at [19, 162] on span "keyboard_arrow_down" at bounding box center [17, 163] width 8 height 8
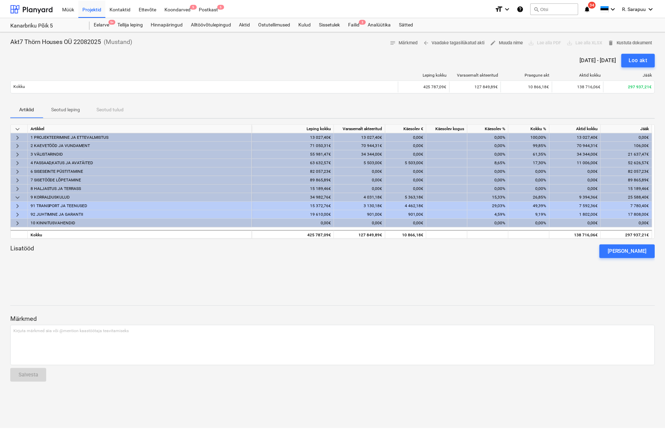
scroll to position [0, 0]
click at [15, 153] on span "keyboard_arrow_right" at bounding box center [17, 154] width 8 height 8
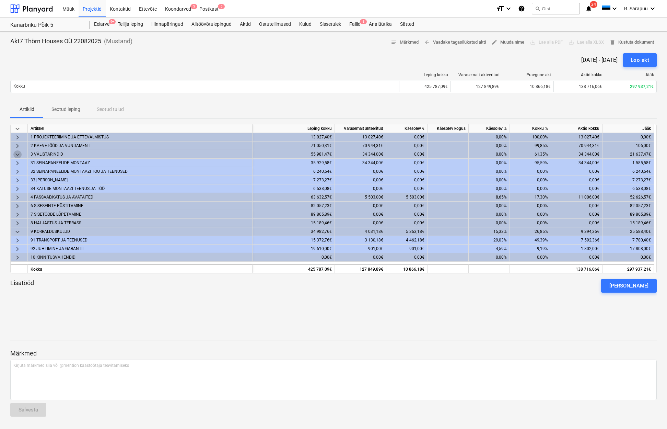
click at [15, 153] on span "keyboard_arrow_down" at bounding box center [17, 154] width 8 height 8
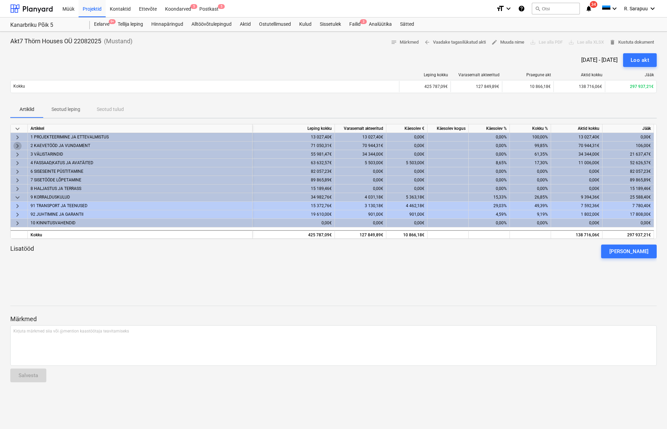
click at [16, 143] on span "keyboard_arrow_right" at bounding box center [17, 146] width 8 height 8
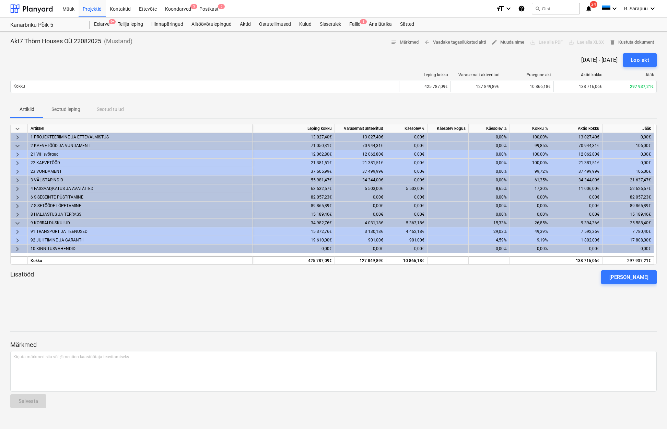
click at [18, 170] on span "keyboard_arrow_right" at bounding box center [17, 171] width 8 height 8
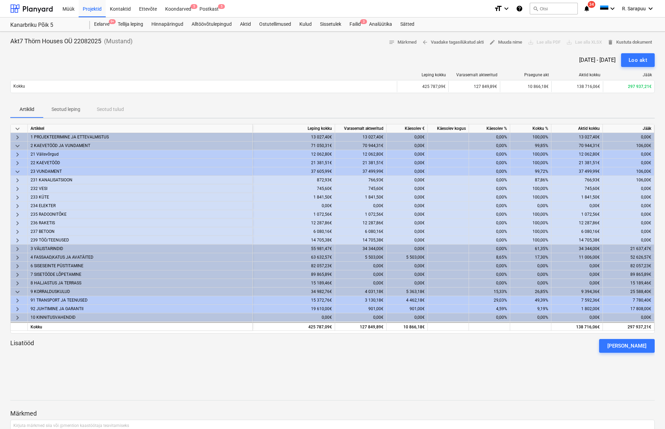
click at [497, 177] on div "0,00%" at bounding box center [489, 180] width 41 height 9
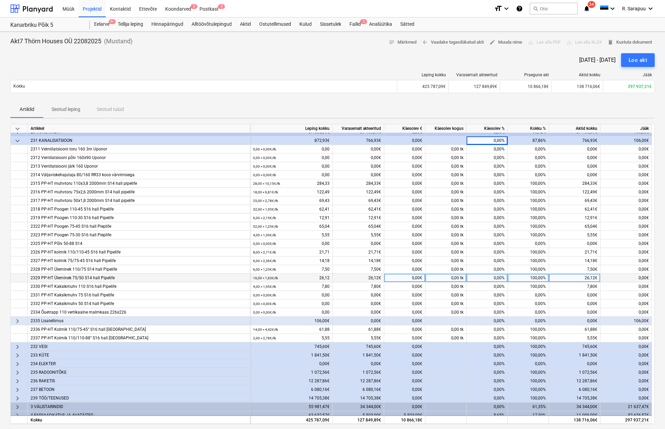
scroll to position [43, 0]
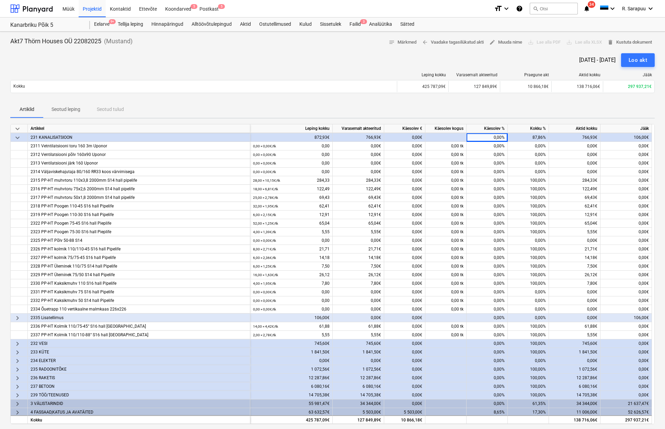
click at [19, 317] on span "keyboard_arrow_right" at bounding box center [17, 318] width 8 height 8
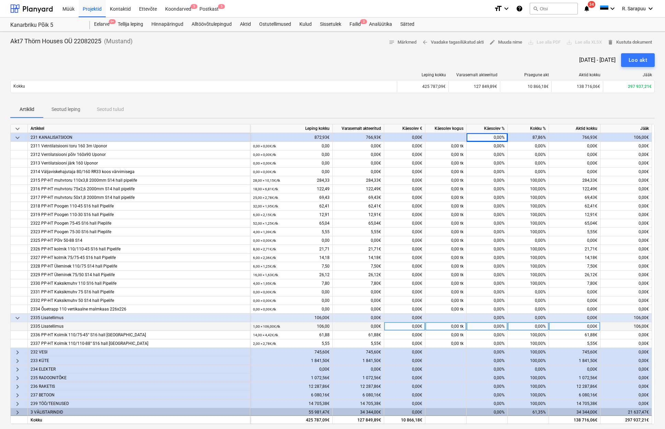
click at [488, 327] on div "0,00%" at bounding box center [486, 326] width 41 height 9
type input "100"
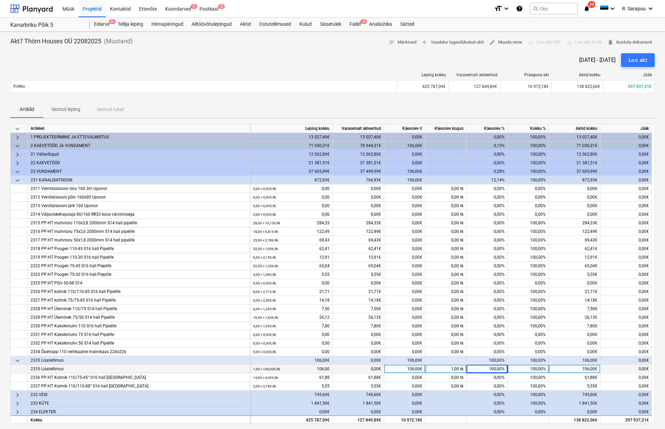
scroll to position [2, 0]
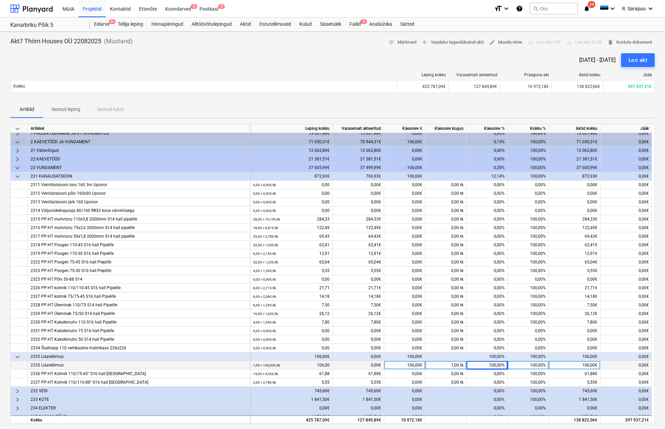
click at [20, 177] on span "keyboard_arrow_down" at bounding box center [17, 176] width 8 height 8
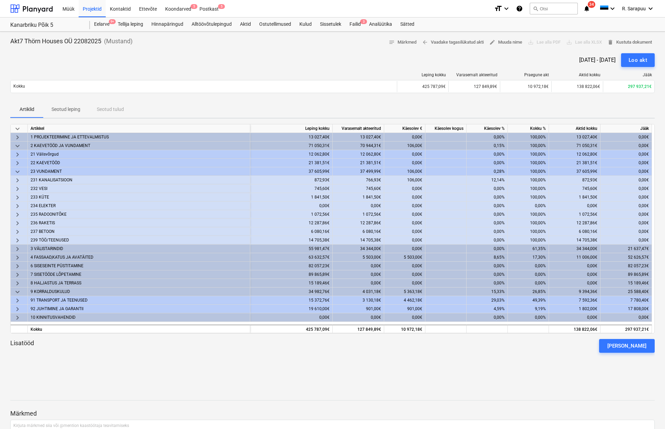
click at [18, 146] on span "keyboard_arrow_down" at bounding box center [17, 146] width 8 height 8
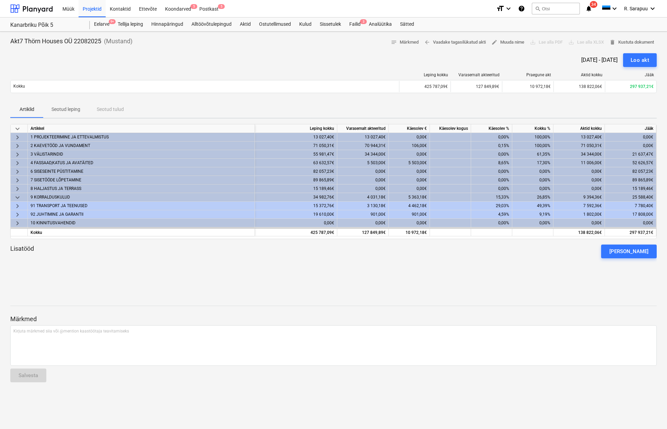
click at [18, 152] on span "keyboard_arrow_right" at bounding box center [17, 154] width 8 height 8
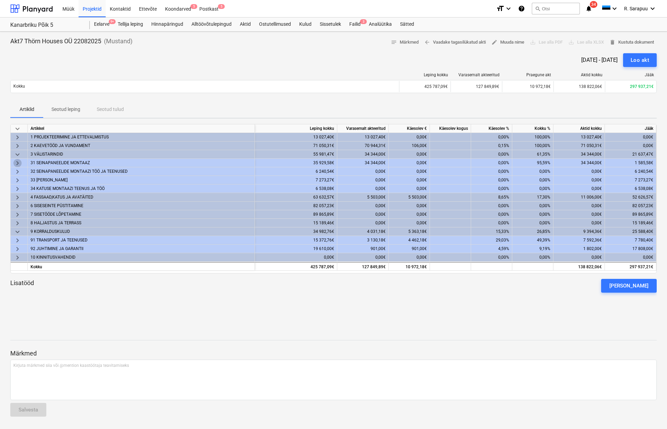
click at [17, 163] on span "keyboard_arrow_right" at bounding box center [17, 163] width 8 height 8
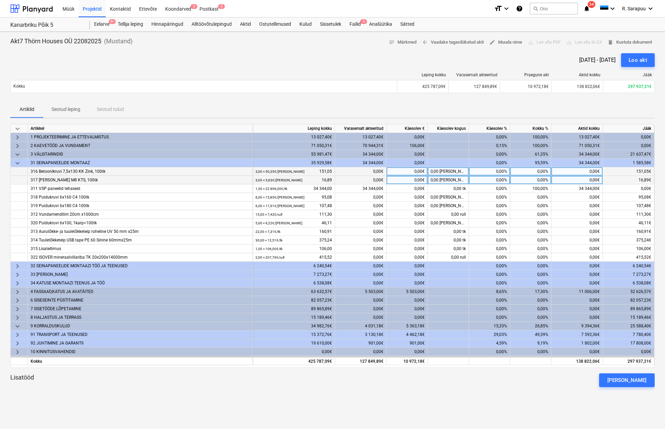
click at [17, 163] on span "keyboard_arrow_down" at bounding box center [17, 163] width 8 height 8
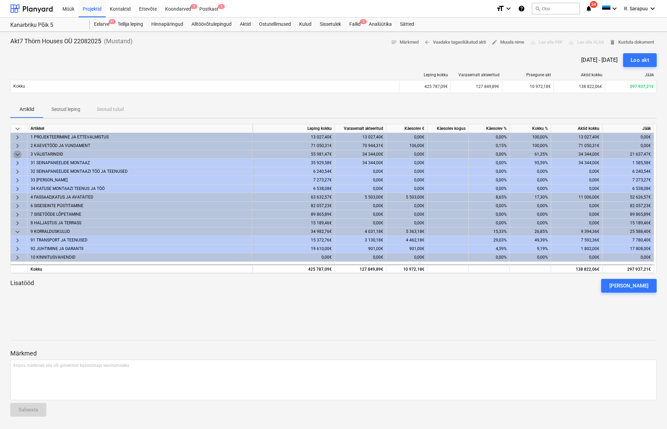
click at [18, 153] on span "keyboard_arrow_down" at bounding box center [17, 154] width 8 height 8
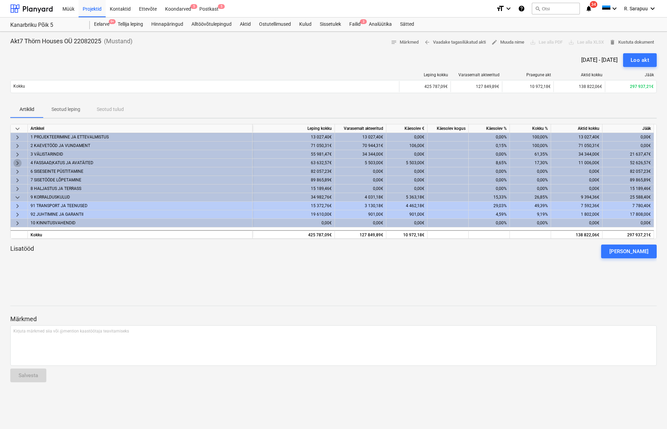
click at [18, 164] on span "keyboard_arrow_right" at bounding box center [17, 163] width 8 height 8
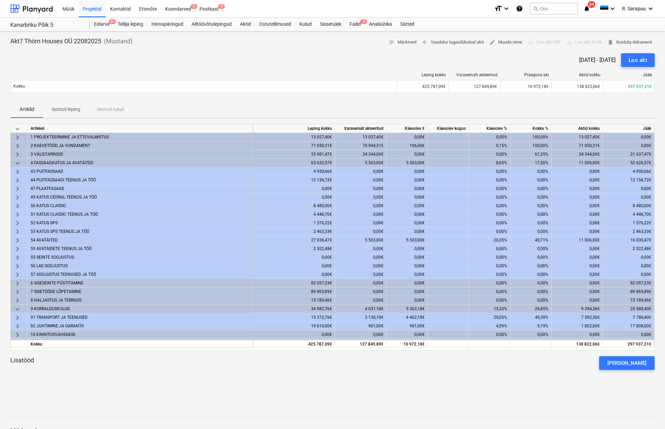
click at [18, 171] on span "keyboard_arrow_right" at bounding box center [17, 171] width 8 height 8
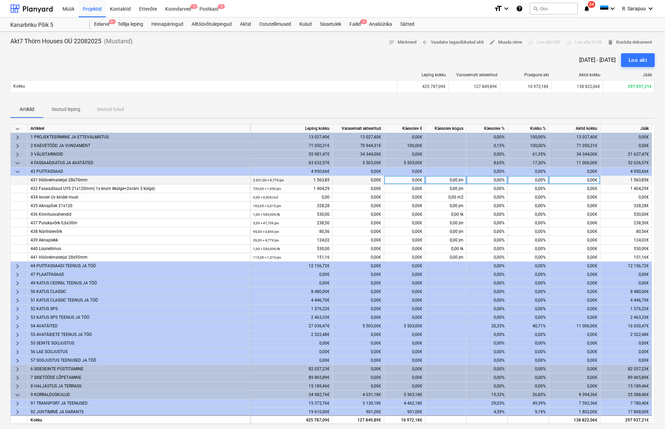
click at [491, 182] on div "0,00%" at bounding box center [486, 180] width 41 height 9
type input "100"
click at [490, 187] on div "0,00%" at bounding box center [486, 188] width 41 height 9
type input "100"
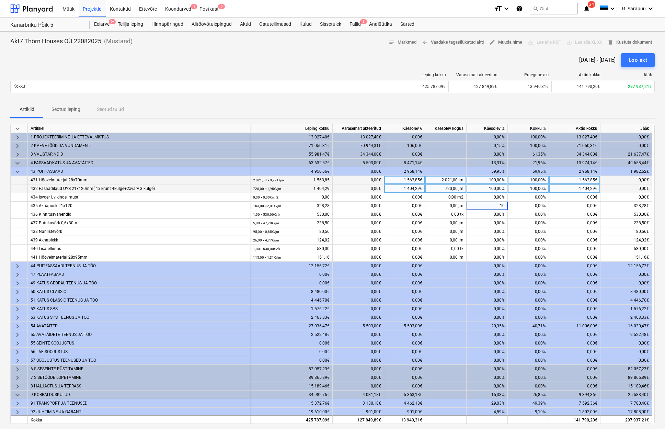
type input "100"
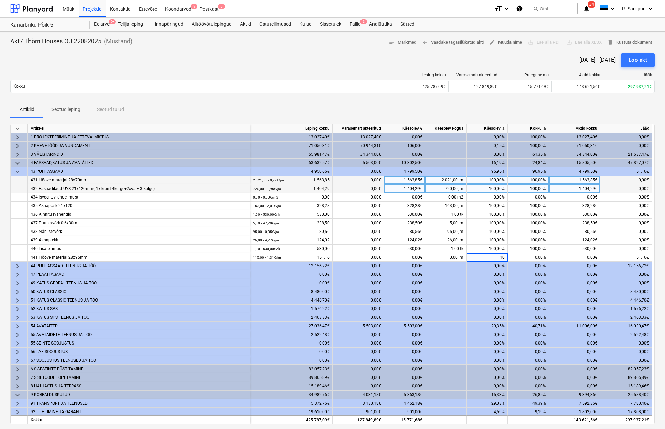
type input "100"
click at [19, 169] on span "keyboard_arrow_down" at bounding box center [17, 171] width 8 height 8
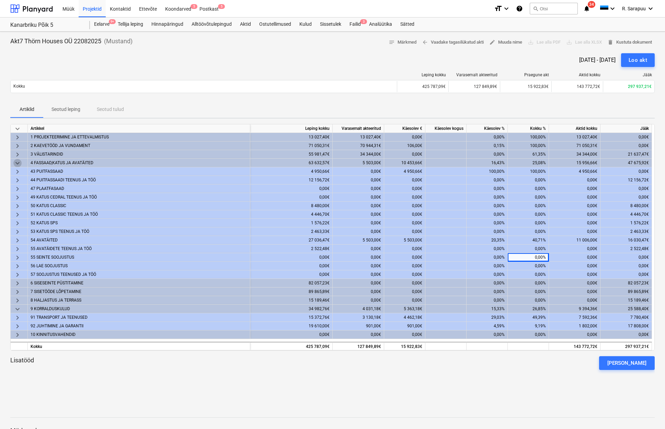
click at [18, 162] on span "keyboard_arrow_down" at bounding box center [17, 163] width 8 height 8
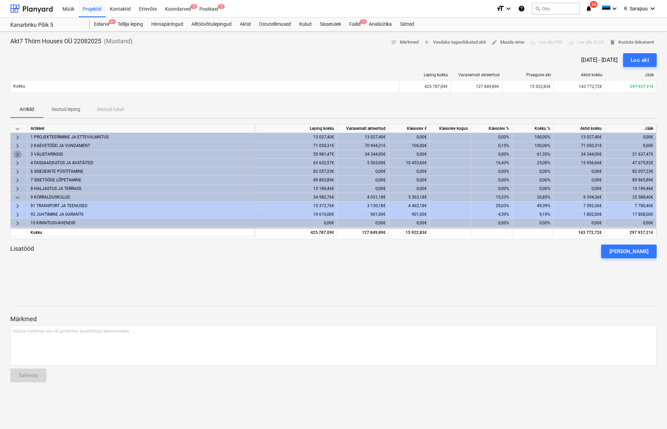
click at [18, 152] on span "keyboard_arrow_right" at bounding box center [17, 154] width 8 height 8
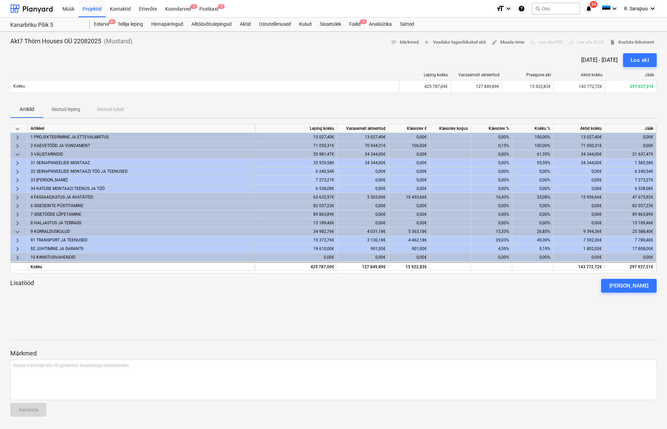
click at [19, 161] on span "keyboard_arrow_right" at bounding box center [17, 163] width 8 height 8
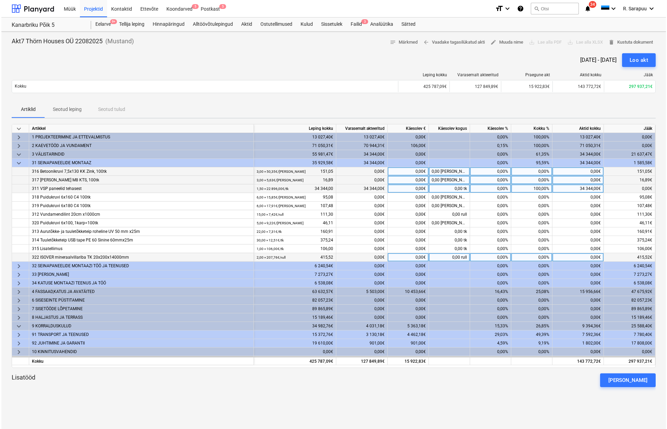
scroll to position [0, 0]
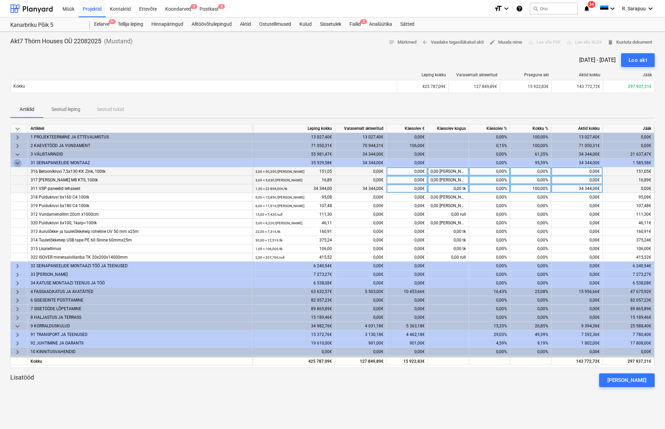
click at [18, 163] on span "keyboard_arrow_down" at bounding box center [17, 163] width 8 height 8
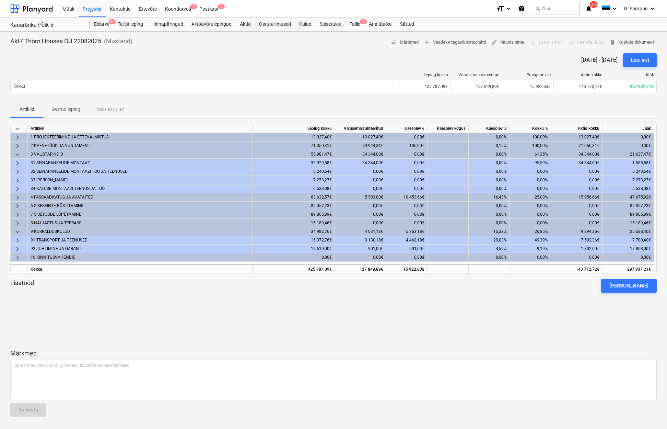
scroll to position [0, 0]
click at [18, 162] on span "keyboard_arrow_right" at bounding box center [17, 163] width 8 height 8
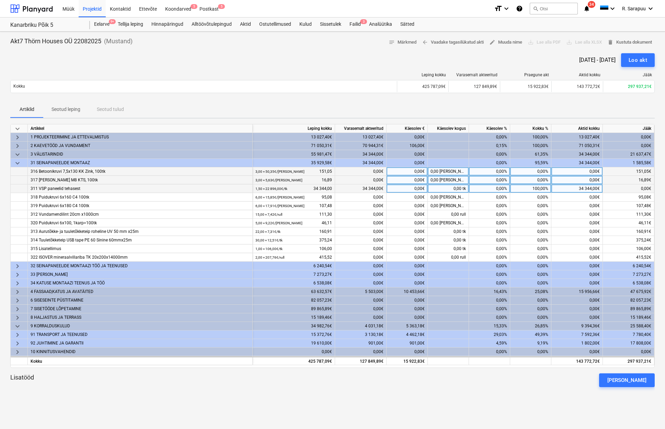
click at [497, 170] on div "0,00%" at bounding box center [489, 171] width 41 height 9
type input "100"
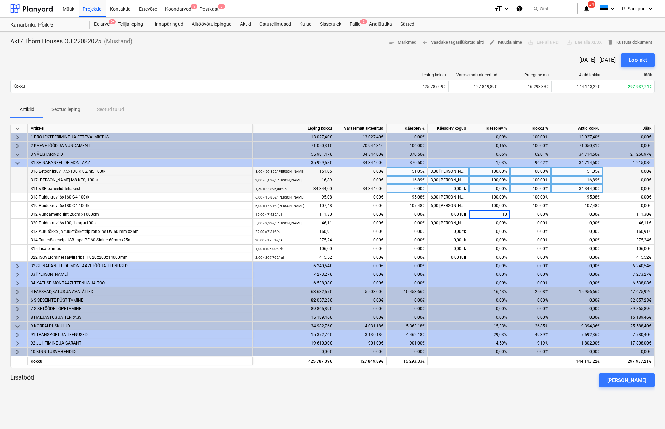
type input "100"
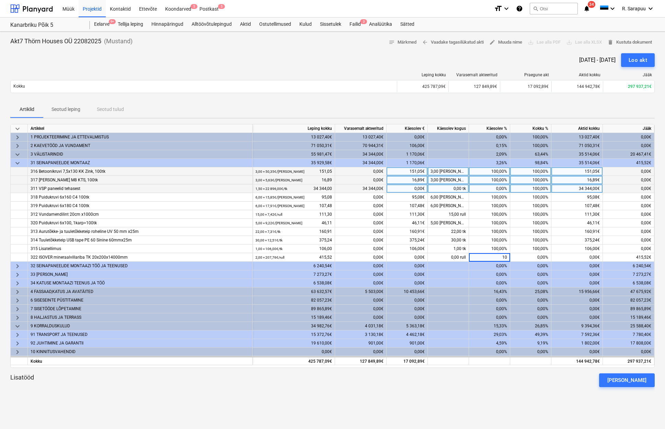
type input "100"
click at [18, 163] on span "keyboard_arrow_down" at bounding box center [17, 163] width 8 height 8
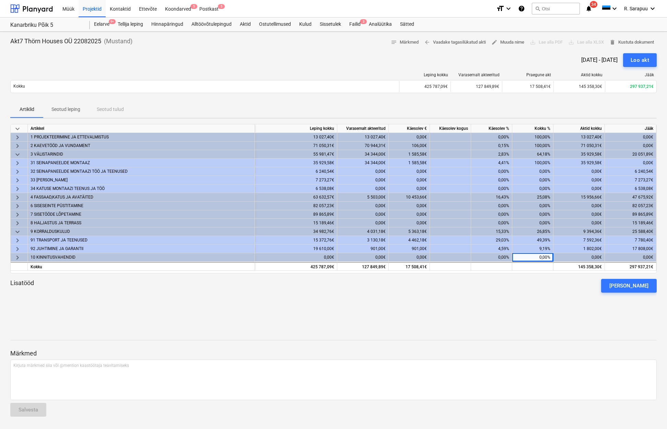
click at [601, 101] on div "Artiklid Seotud leping Seotud tulud" at bounding box center [333, 109] width 647 height 16
click at [633, 60] on div "Loo akt" at bounding box center [640, 60] width 19 height 9
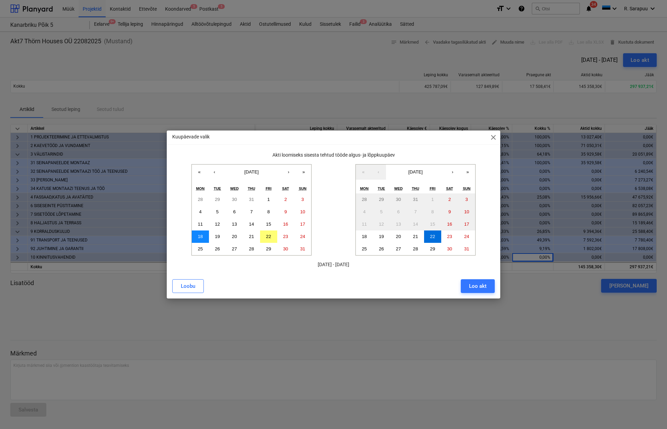
click at [198, 236] on abbr "18" at bounding box center [200, 236] width 5 height 5
click at [431, 233] on button "22" at bounding box center [432, 236] width 17 height 12
click at [482, 288] on div "Loo akt" at bounding box center [478, 285] width 18 height 9
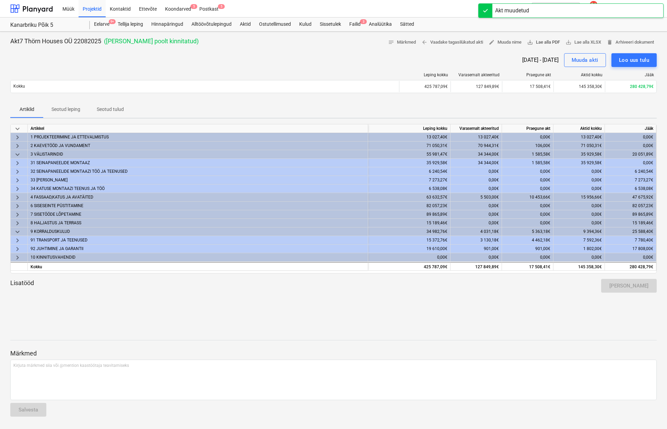
click at [545, 44] on span "save_alt Lae alla PDF" at bounding box center [543, 42] width 33 height 8
click at [88, 11] on div "Projektid" at bounding box center [92, 9] width 27 height 18
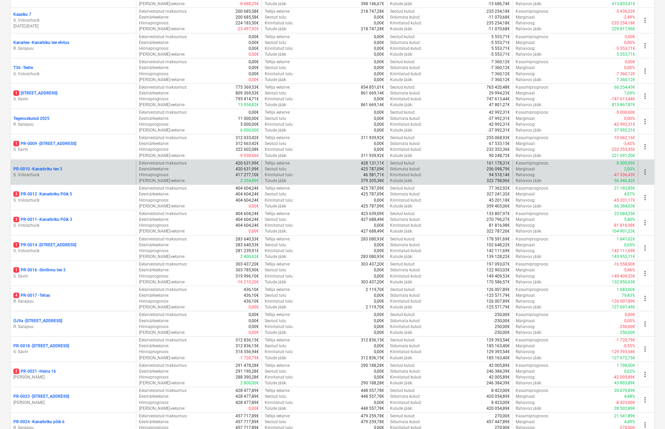
scroll to position [292, 0]
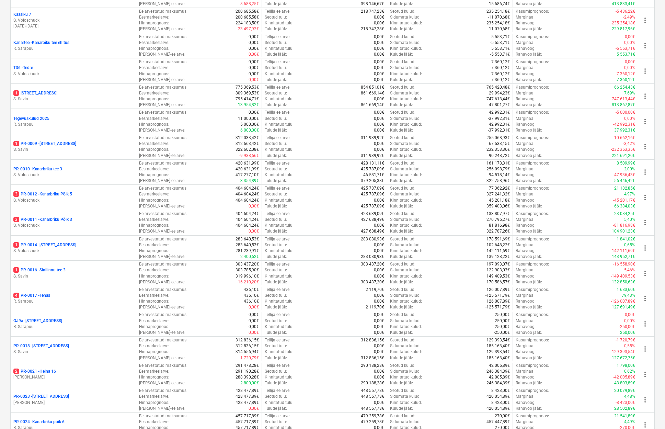
click at [61, 168] on p "PR-0010 - Kanarbriku tee 3" at bounding box center [37, 169] width 49 height 6
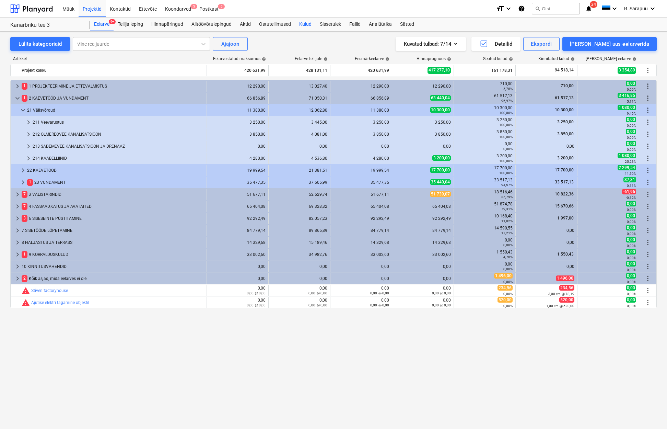
click at [311, 22] on div "Kulud" at bounding box center [305, 25] width 21 height 14
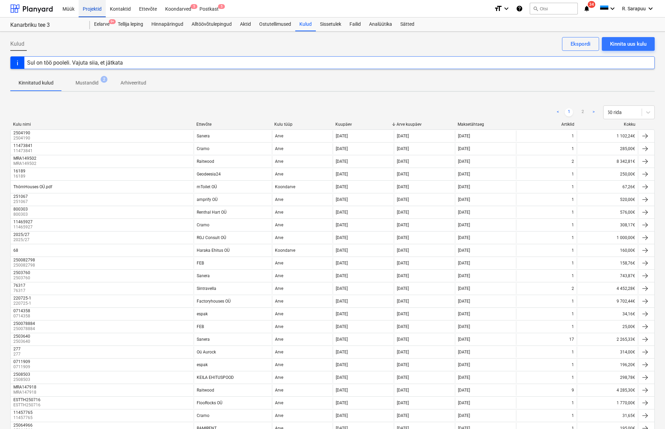
click at [102, 12] on div "Projektid" at bounding box center [92, 9] width 27 height 18
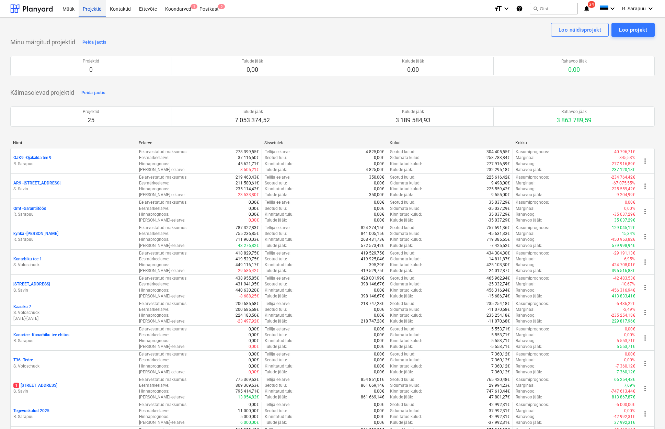
click at [91, 8] on div "Projektid" at bounding box center [92, 9] width 27 height 18
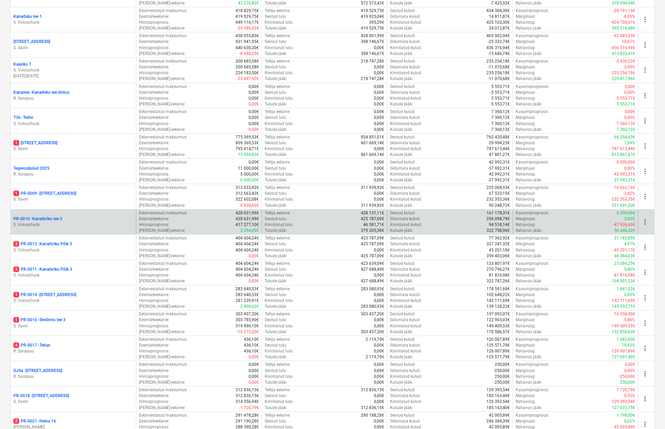
scroll to position [243, 0]
click at [61, 218] on p "PR-0010 - Kanarbriku tee 3" at bounding box center [37, 219] width 49 height 6
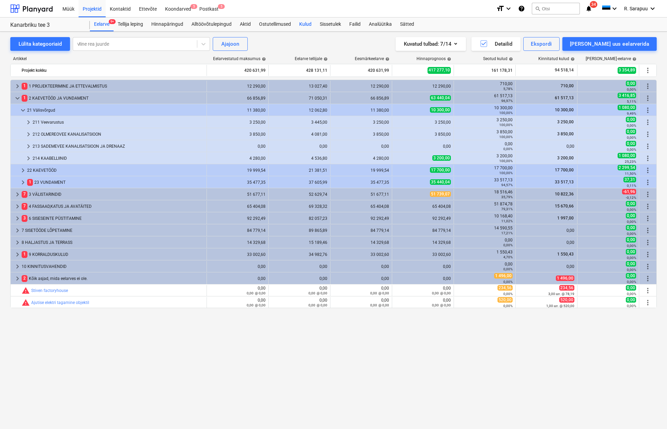
click at [300, 26] on div "Kulud" at bounding box center [305, 25] width 21 height 14
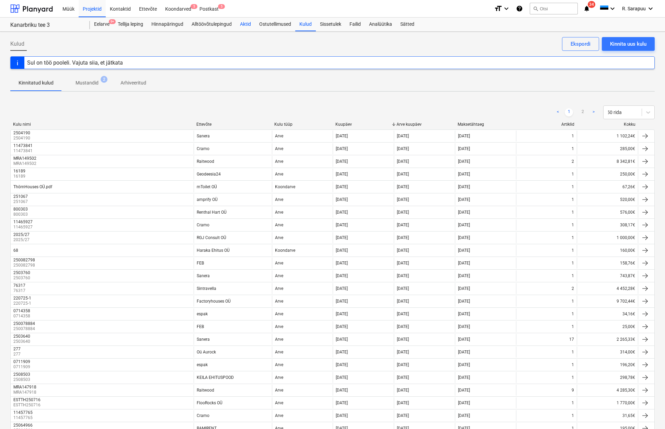
click at [240, 25] on div "Aktid" at bounding box center [245, 25] width 19 height 14
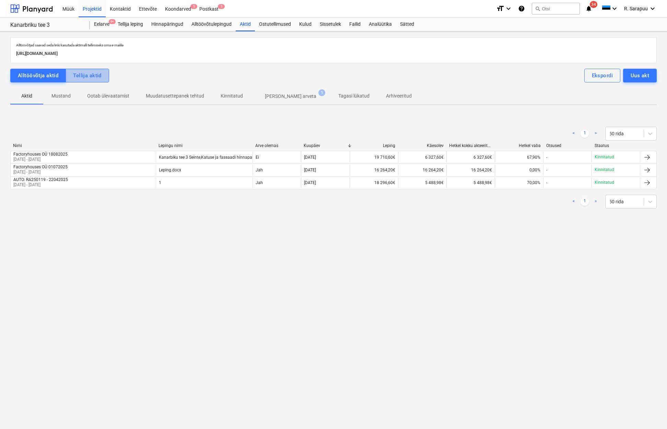
click at [76, 73] on div "Tellija aktid" at bounding box center [87, 75] width 28 height 9
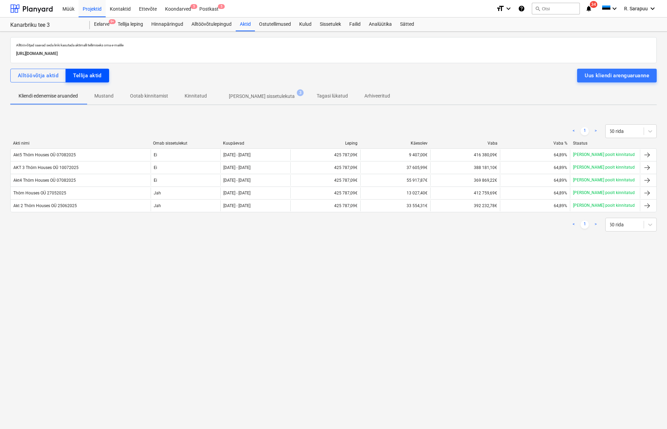
click at [90, 74] on div "Tellija aktid" at bounding box center [87, 75] width 28 height 9
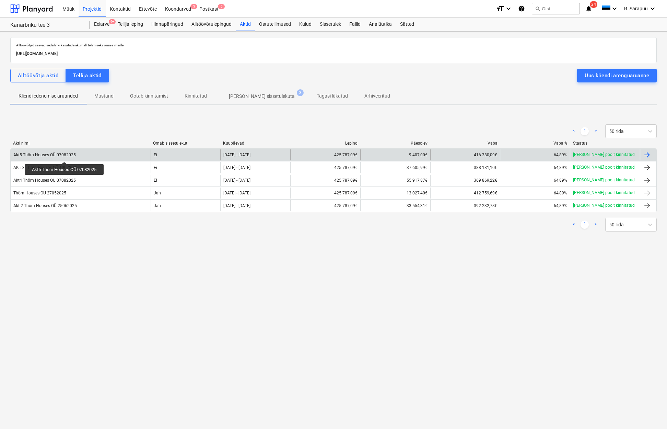
click at [65, 155] on div "Akt5 Thörn Houses OÜ 07082025" at bounding box center [44, 154] width 62 height 5
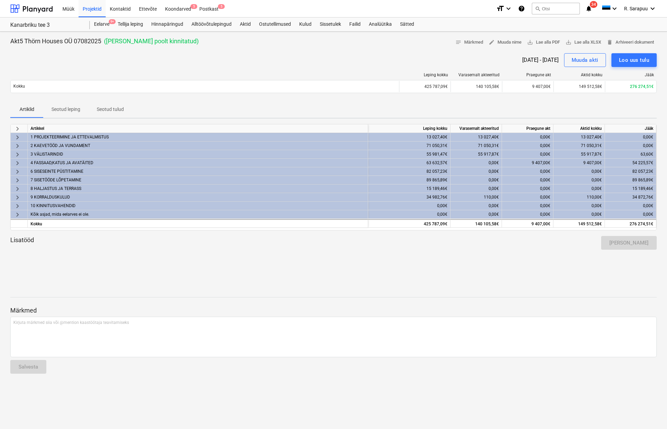
click at [15, 154] on span "keyboard_arrow_right" at bounding box center [17, 154] width 8 height 8
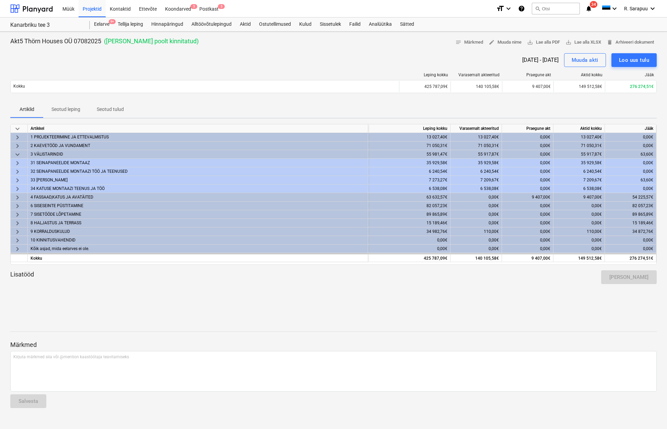
click at [18, 151] on span "keyboard_arrow_down" at bounding box center [17, 154] width 8 height 8
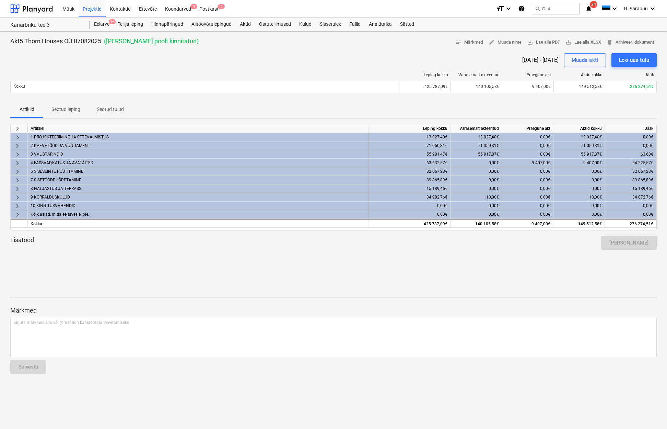
click at [17, 162] on span "keyboard_arrow_right" at bounding box center [17, 163] width 8 height 8
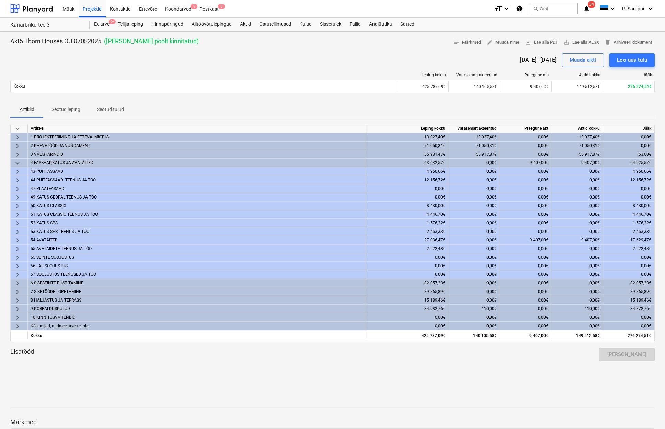
click at [17, 162] on span "keyboard_arrow_down" at bounding box center [17, 163] width 8 height 8
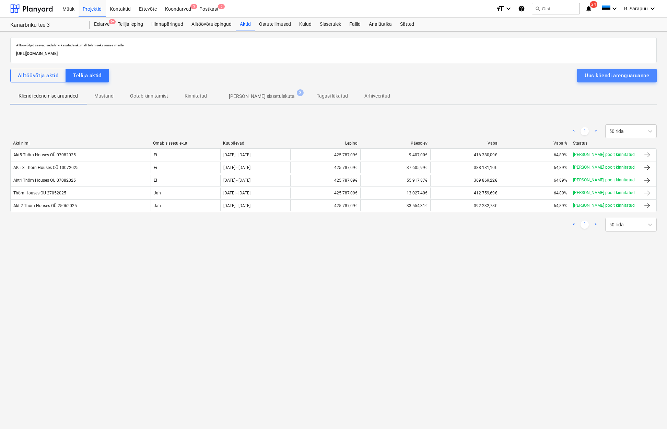
click at [625, 71] on div "Uus kliendi arenguaruanne" at bounding box center [617, 75] width 65 height 9
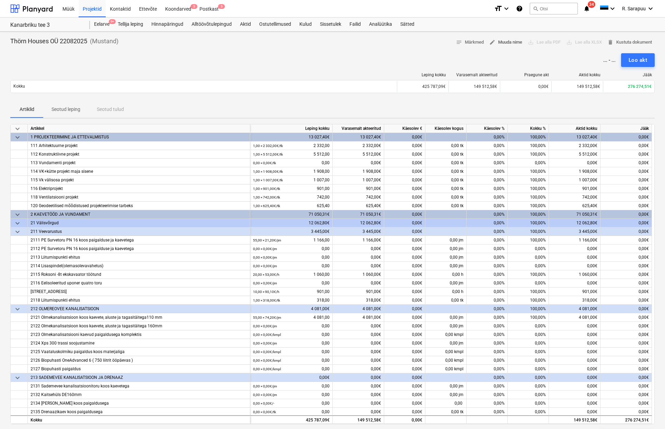
click at [517, 41] on span "edit Muuda nime" at bounding box center [505, 42] width 33 height 8
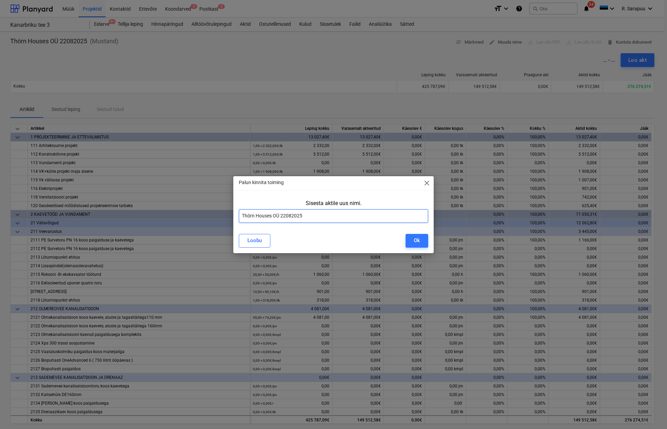
click at [242, 213] on input "Thörn Houses OÜ 22082025" at bounding box center [333, 216] width 189 height 14
type input "Akt 6 Thörn Houses OÜ 22082025"
click at [416, 239] on div "Ok" at bounding box center [417, 240] width 6 height 9
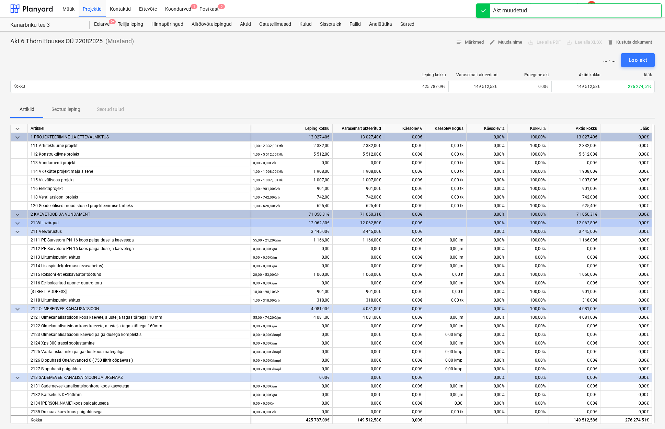
click at [17, 127] on span "keyboard_arrow_down" at bounding box center [17, 129] width 8 height 8
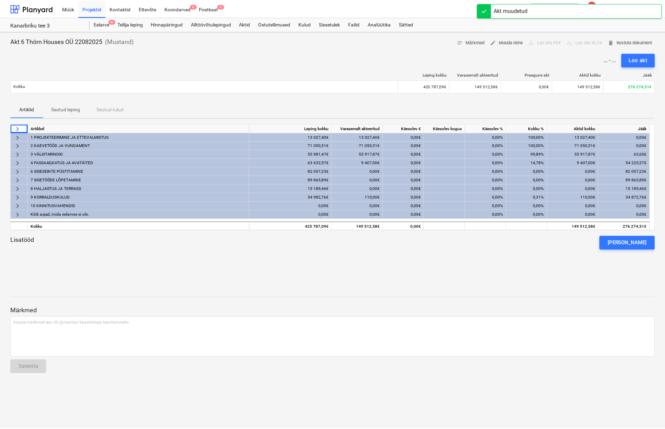
scroll to position [0, 0]
click at [18, 152] on span "keyboard_arrow_right" at bounding box center [17, 154] width 8 height 8
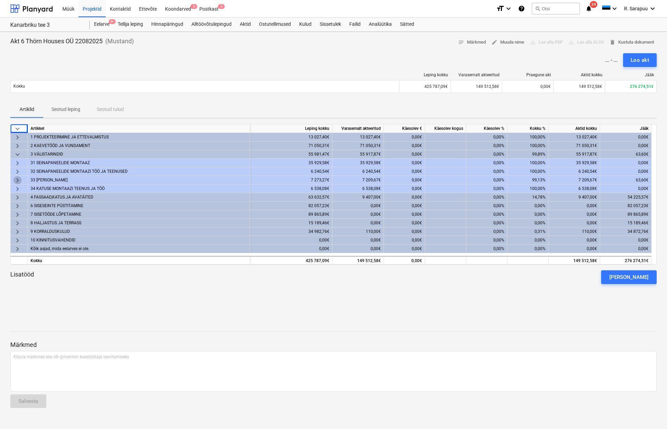
click at [15, 178] on span "keyboard_arrow_right" at bounding box center [17, 180] width 8 height 8
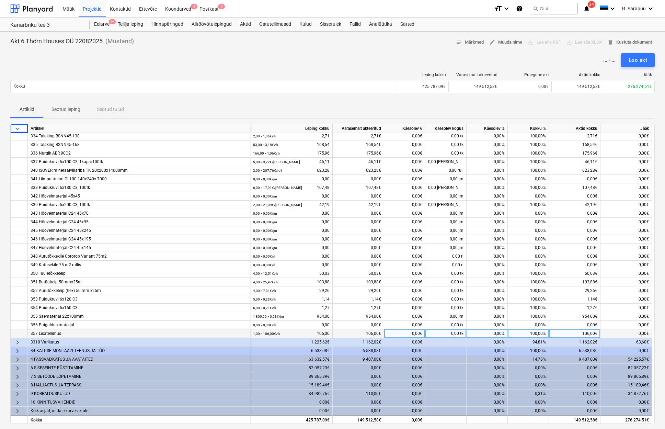
scroll to position [73, 0]
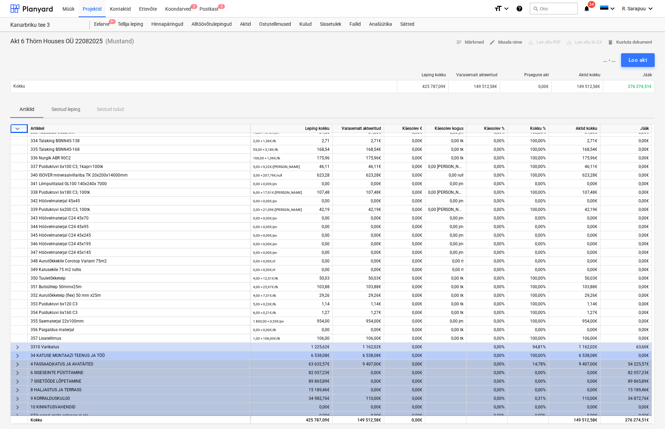
click at [20, 346] on span "keyboard_arrow_right" at bounding box center [17, 347] width 8 height 8
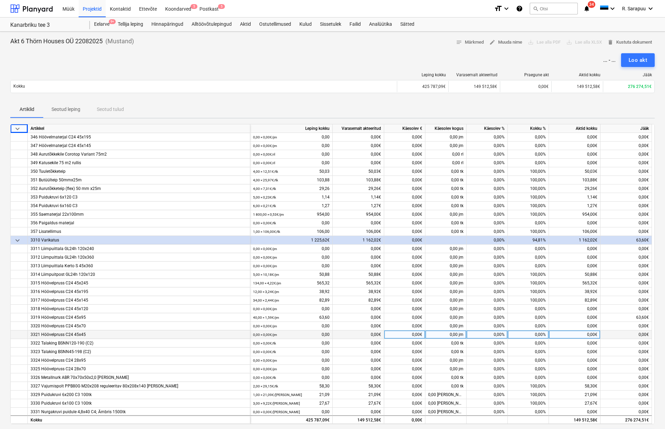
scroll to position [191, 0]
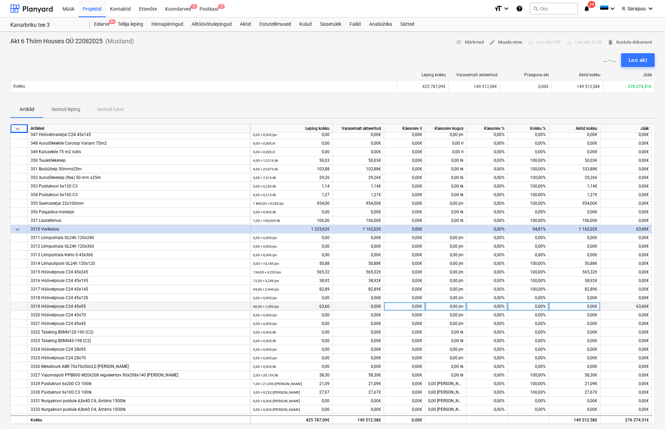
click at [493, 305] on div "0,00%" at bounding box center [486, 306] width 41 height 9
type input "100"
click at [543, 289] on div "100,00%" at bounding box center [528, 289] width 41 height 9
click at [20, 230] on span "keyboard_arrow_down" at bounding box center [17, 229] width 8 height 8
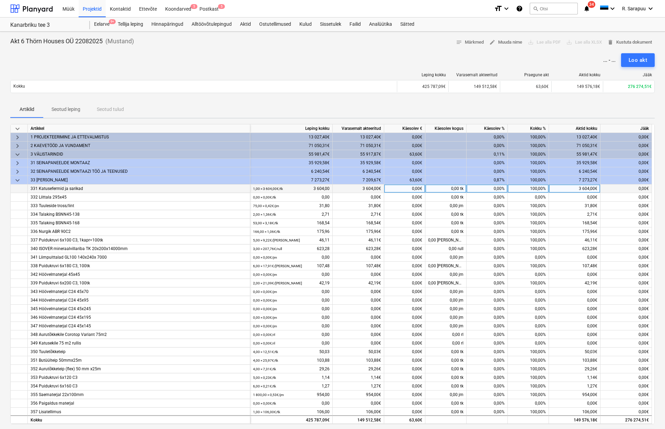
scroll to position [0, 0]
click at [15, 180] on span "keyboard_arrow_down" at bounding box center [17, 180] width 8 height 8
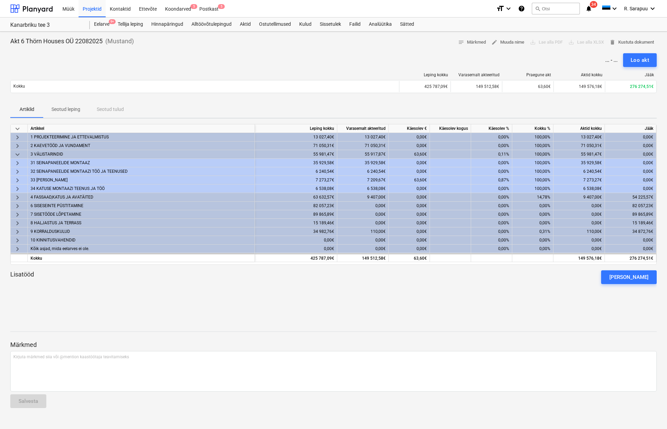
click at [16, 152] on span "keyboard_arrow_down" at bounding box center [17, 154] width 8 height 8
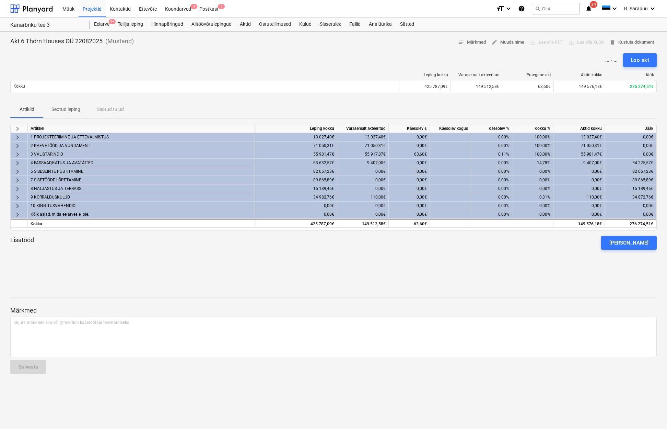
click at [16, 162] on span "keyboard_arrow_right" at bounding box center [17, 163] width 8 height 8
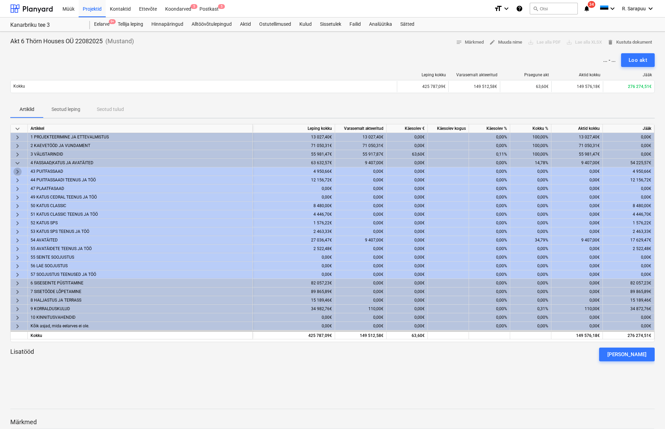
click at [14, 171] on span "keyboard_arrow_right" at bounding box center [17, 171] width 8 height 8
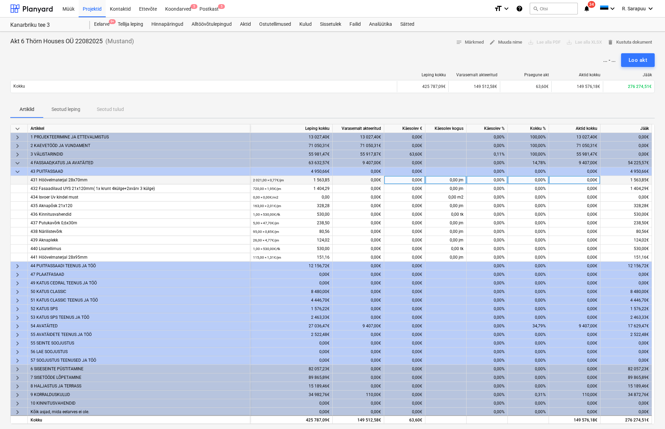
click at [416, 180] on div "0,00€" at bounding box center [404, 180] width 41 height 9
type input "100"
click at [419, 185] on div "0,00€" at bounding box center [404, 188] width 41 height 9
click at [482, 179] on div "6,39%" at bounding box center [486, 180] width 41 height 9
type input "100"
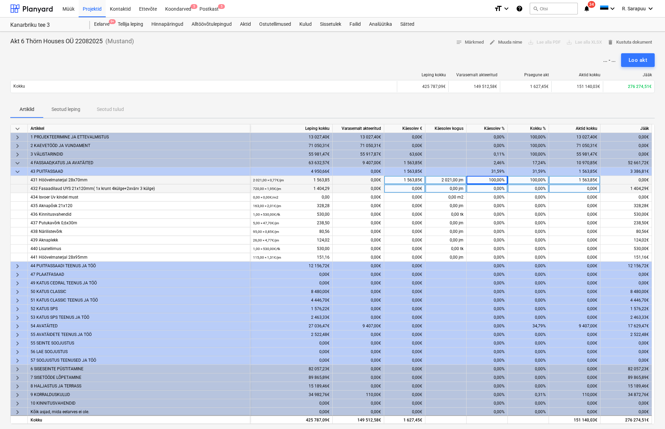
click at [493, 188] on div "0,00%" at bounding box center [486, 188] width 41 height 9
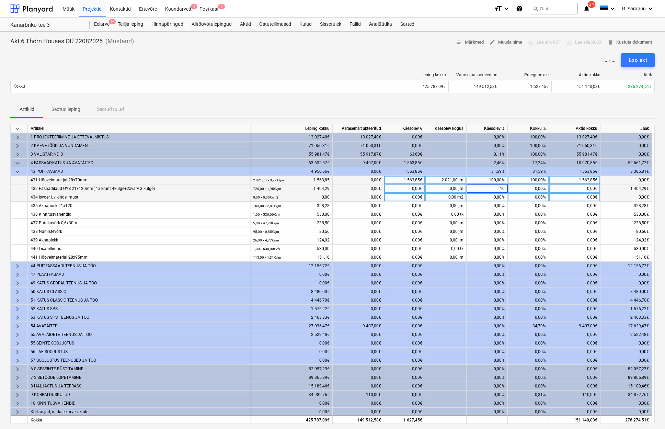
type input "100"
click at [496, 197] on div "0,00%" at bounding box center [486, 197] width 41 height 9
type input "100"
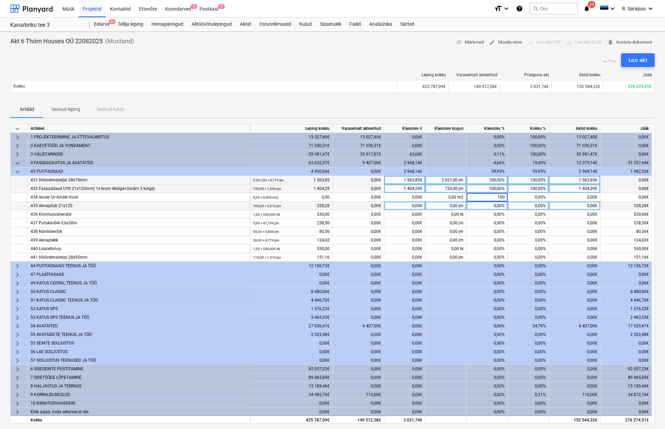
click at [500, 206] on div "0,00%" at bounding box center [486, 205] width 41 height 9
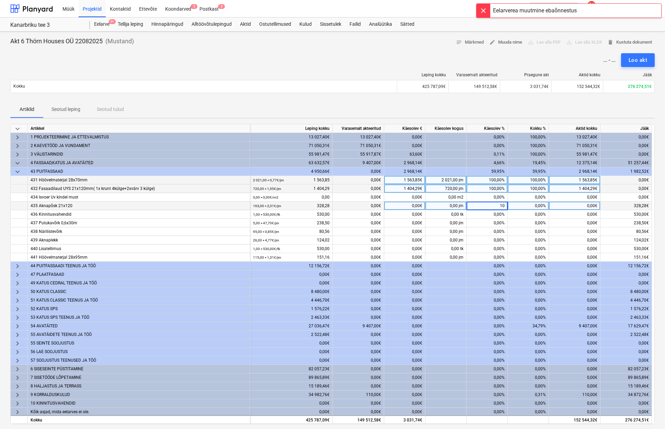
type input "100"
click at [499, 212] on div "0,00%" at bounding box center [486, 214] width 41 height 9
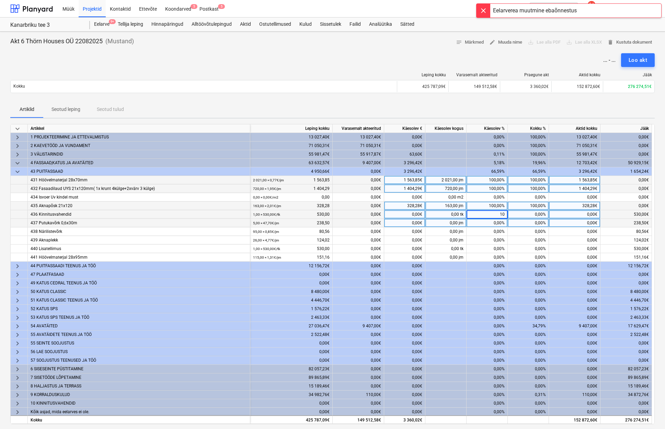
type input "100"
click at [500, 222] on div "0,00%" at bounding box center [486, 223] width 41 height 9
type input "100"
click at [498, 231] on div "0,00%" at bounding box center [486, 231] width 41 height 9
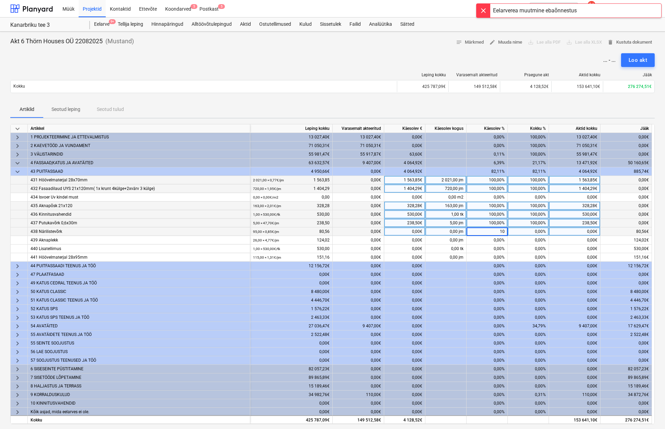
type input "100"
click at [497, 240] on div "0,00%" at bounding box center [486, 240] width 41 height 9
type input "100"
click at [497, 251] on div "0,00%" at bounding box center [486, 248] width 41 height 9
type input "100"
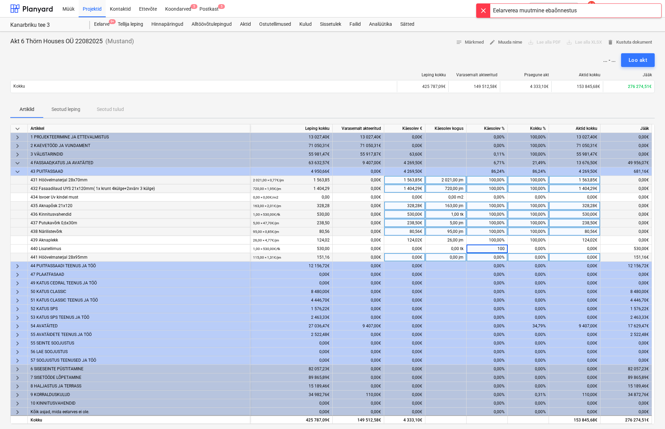
click at [496, 259] on div "0,00%" at bounding box center [486, 257] width 41 height 9
type input "100"
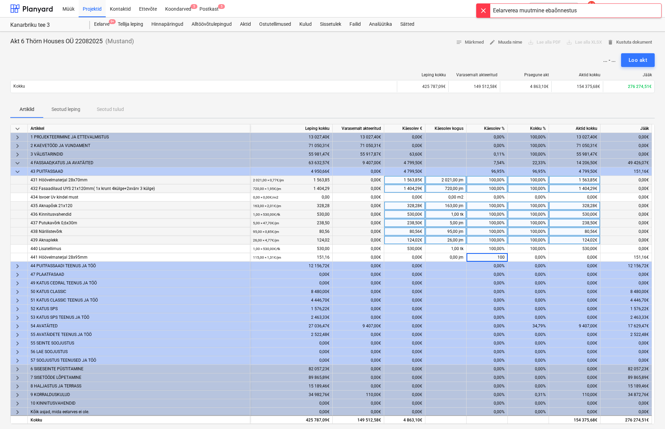
click at [538, 242] on div "100,00%" at bounding box center [528, 240] width 41 height 9
click at [13, 172] on div "keyboard_arrow_down" at bounding box center [19, 171] width 17 height 9
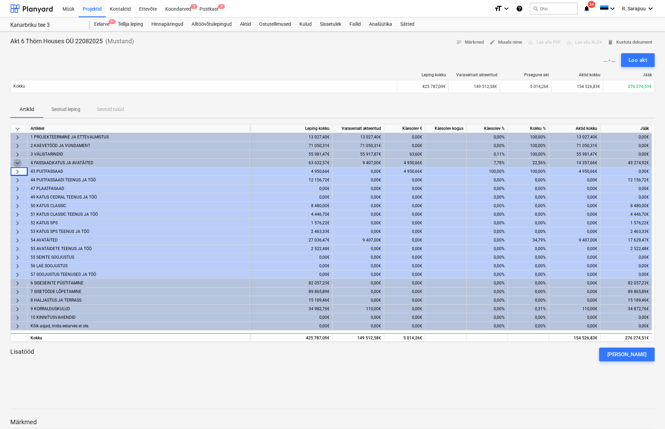
click at [20, 162] on span "keyboard_arrow_down" at bounding box center [17, 163] width 8 height 8
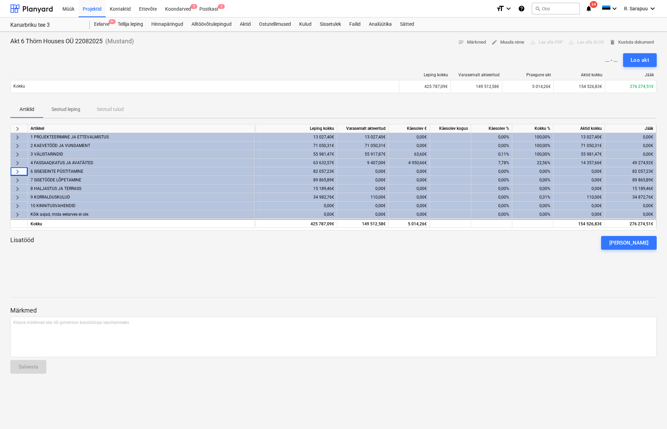
click at [19, 161] on span "keyboard_arrow_right" at bounding box center [17, 163] width 8 height 8
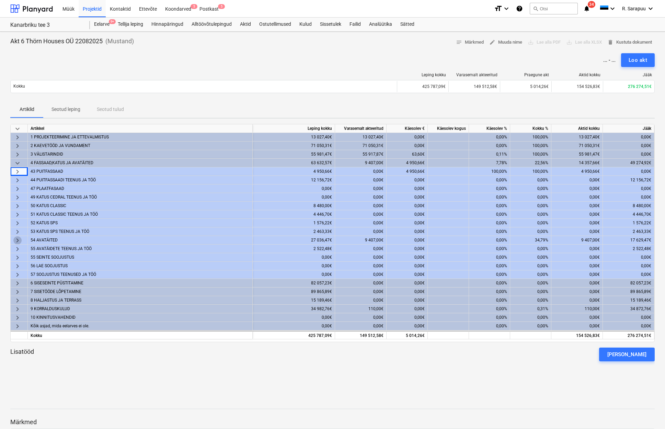
click at [18, 239] on span "keyboard_arrow_right" at bounding box center [17, 240] width 8 height 8
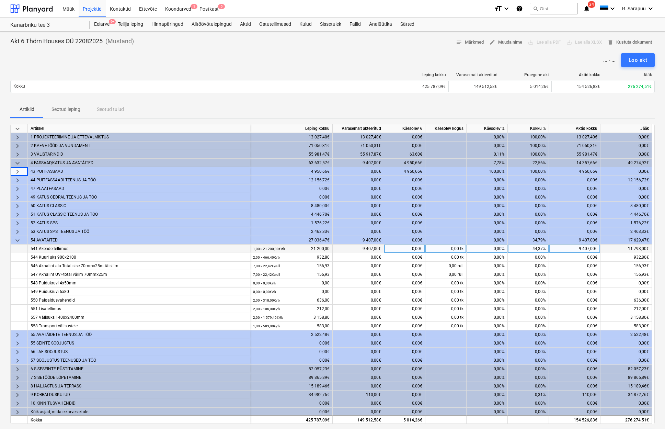
click at [504, 247] on div "0,00%" at bounding box center [486, 248] width 41 height 9
type input "100"
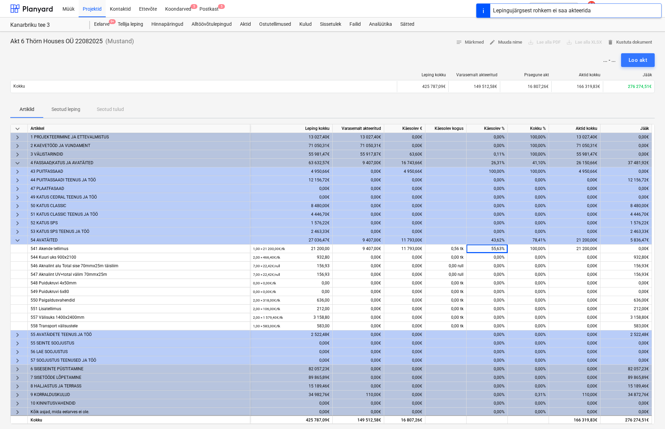
click at [15, 239] on span "keyboard_arrow_down" at bounding box center [17, 240] width 8 height 8
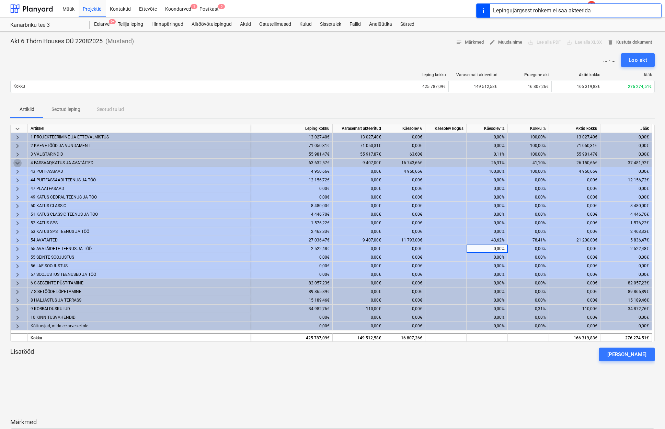
click at [14, 159] on span "keyboard_arrow_down" at bounding box center [17, 163] width 8 height 8
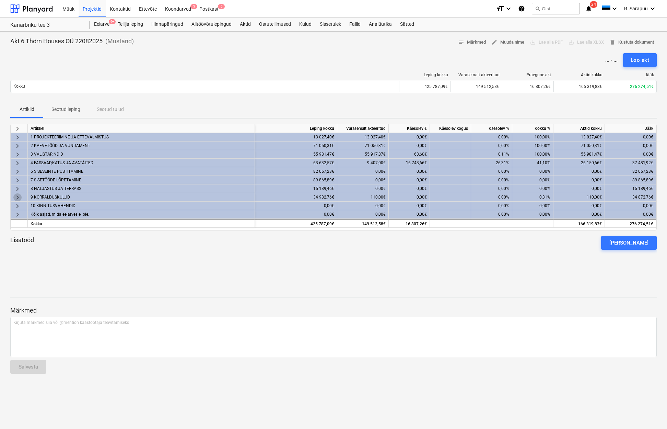
click at [20, 196] on span "keyboard_arrow_right" at bounding box center [17, 197] width 8 height 8
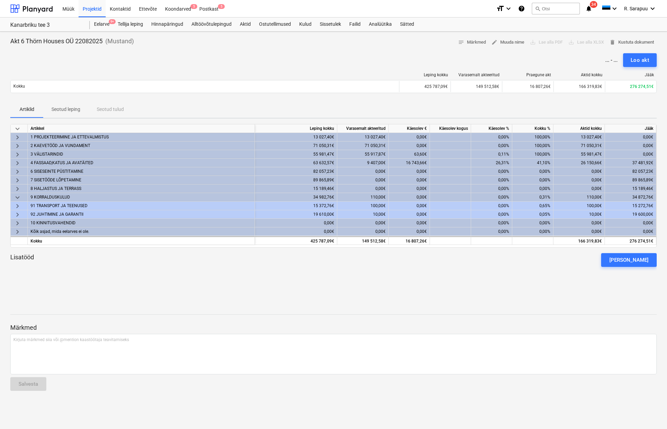
click at [21, 204] on span "keyboard_arrow_right" at bounding box center [17, 206] width 8 height 8
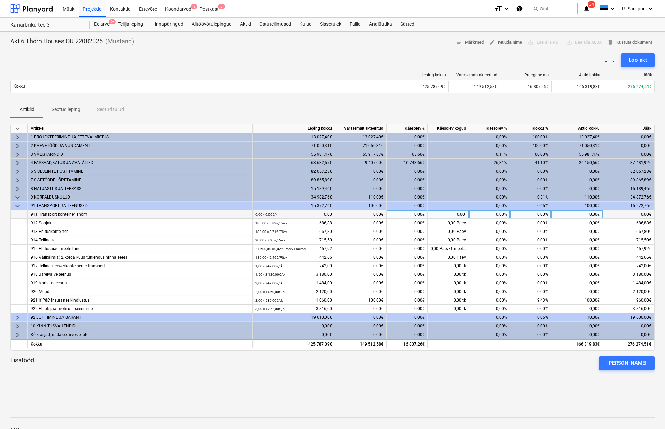
click at [487, 210] on div "0,00%" at bounding box center [489, 214] width 41 height 9
type input "100"
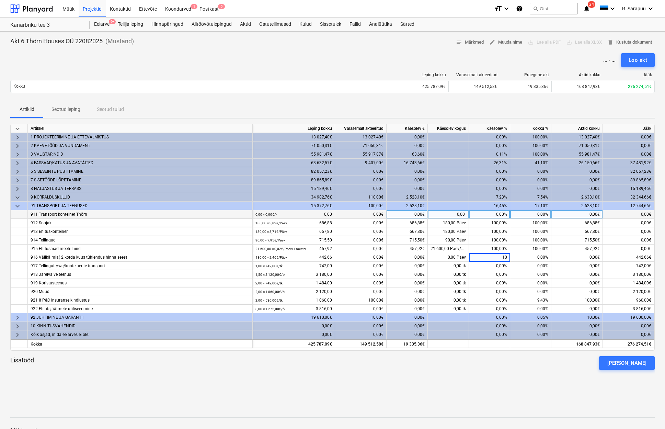
type input "100"
type input "1"
type input "20"
click at [18, 206] on span "keyboard_arrow_down" at bounding box center [17, 205] width 8 height 8
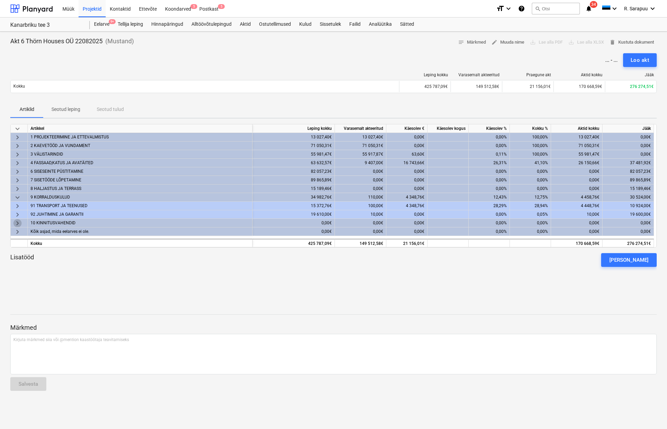
drag, startPoint x: 18, startPoint y: 220, endPoint x: 26, endPoint y: 222, distance: 8.8
click at [18, 220] on span "keyboard_arrow_right" at bounding box center [17, 223] width 8 height 8
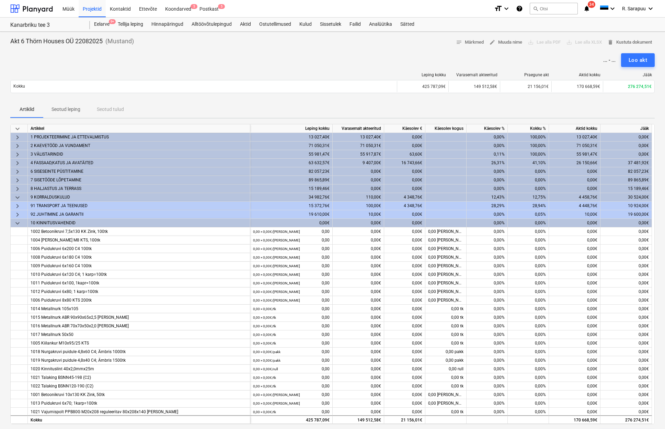
click at [19, 222] on span "keyboard_arrow_down" at bounding box center [17, 223] width 8 height 8
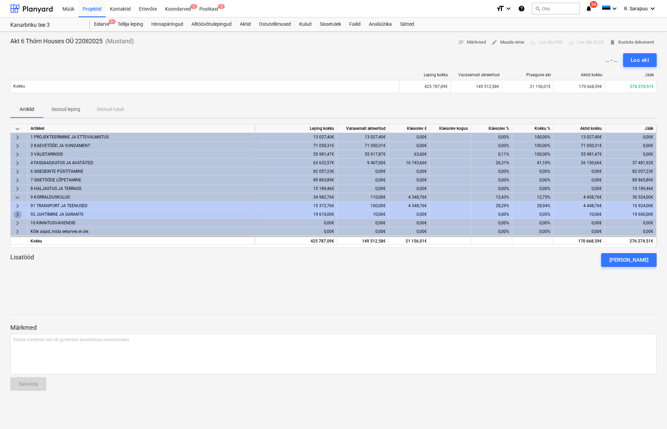
click at [18, 214] on span "keyboard_arrow_right" at bounding box center [17, 214] width 8 height 8
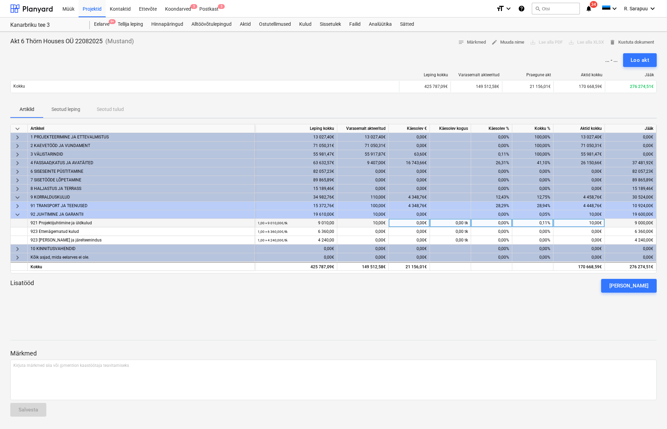
click at [472, 223] on div "0,00%" at bounding box center [491, 223] width 41 height 9
click at [507, 225] on input at bounding box center [491, 223] width 41 height 8
type input "40"
type input "35"
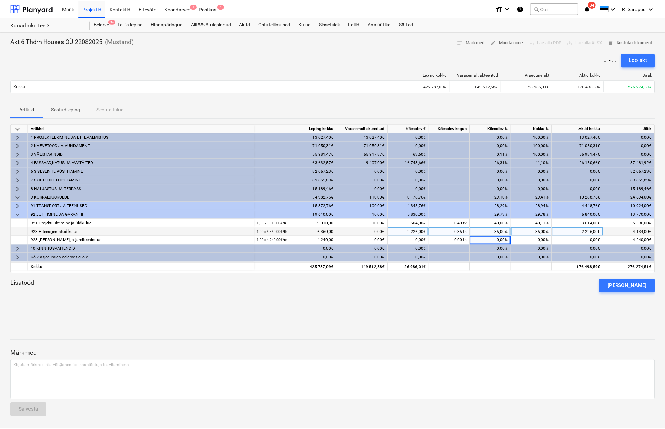
scroll to position [0, 0]
click at [16, 213] on span "keyboard_arrow_down" at bounding box center [17, 214] width 8 height 8
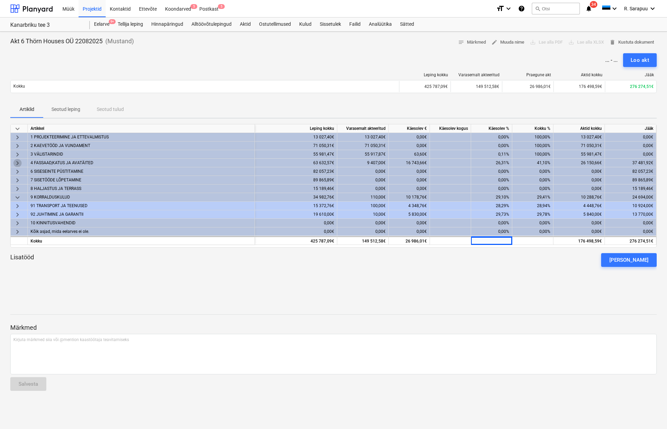
click at [16, 161] on span "keyboard_arrow_right" at bounding box center [17, 163] width 8 height 8
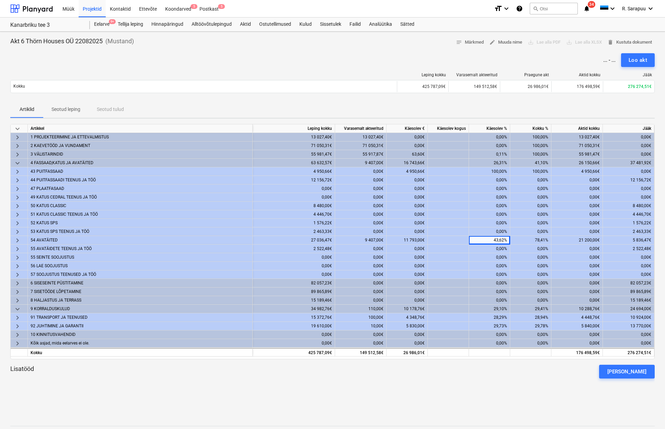
click at [21, 206] on span "keyboard_arrow_right" at bounding box center [17, 206] width 8 height 8
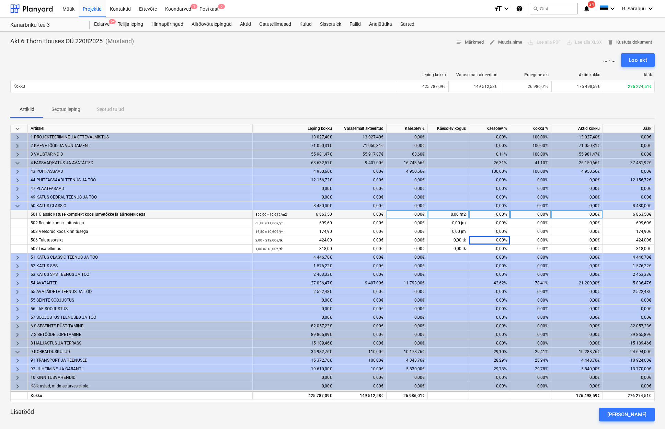
click at [21, 206] on span "keyboard_arrow_down" at bounding box center [17, 206] width 8 height 8
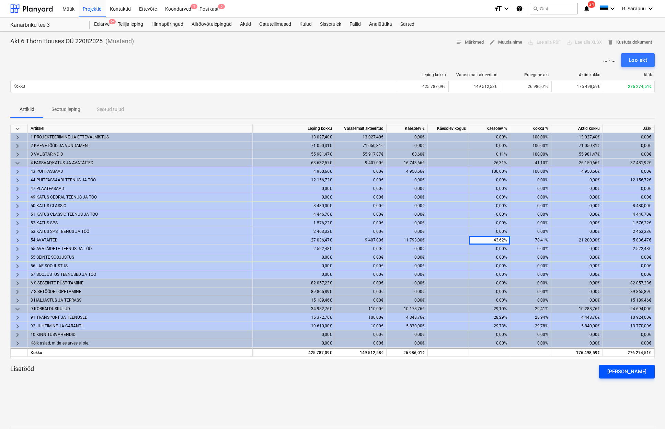
click at [624, 371] on div "[PERSON_NAME]" at bounding box center [626, 371] width 39 height 9
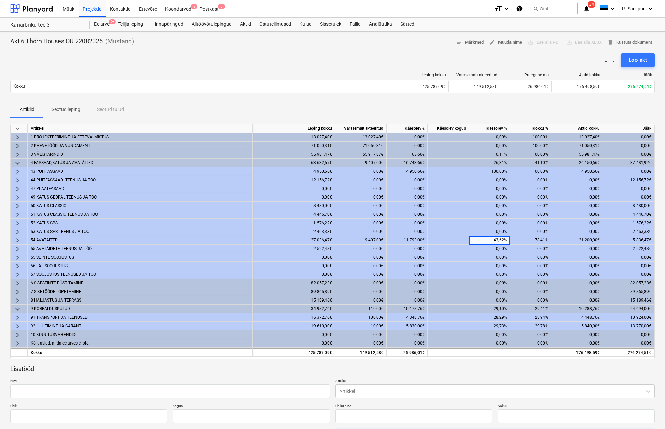
type input "0,00"
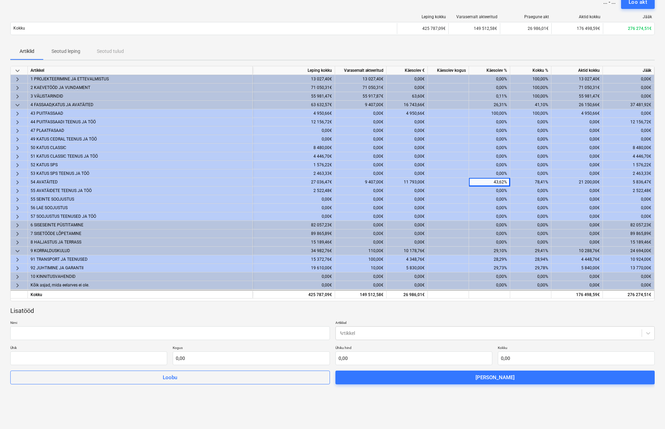
scroll to position [59, 0]
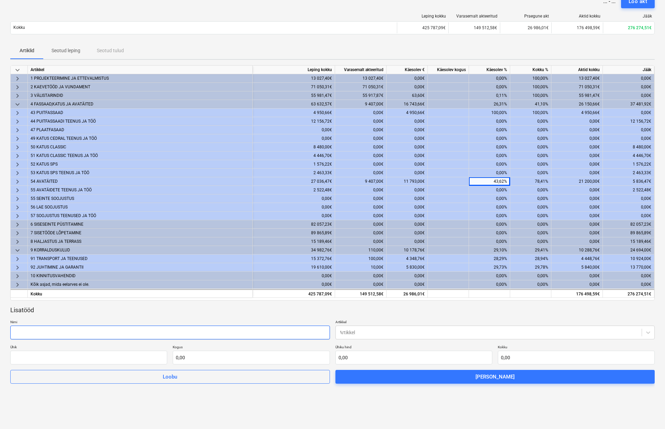
click at [130, 331] on input "text" at bounding box center [170, 332] width 320 height 14
paste input "Panipaiga laiendus"
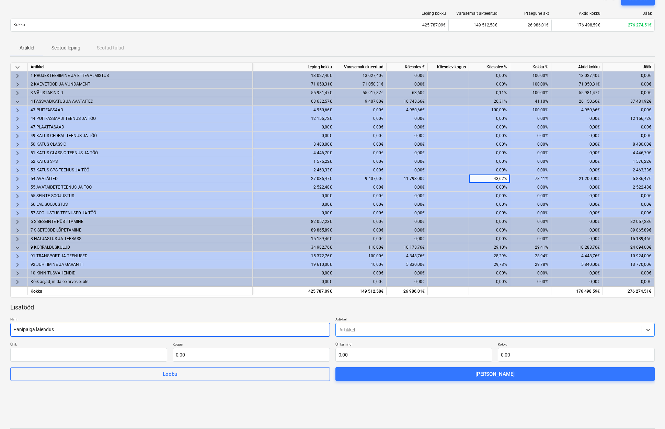
click at [79, 329] on input "Panipaiga laiendus" at bounding box center [170, 330] width 320 height 14
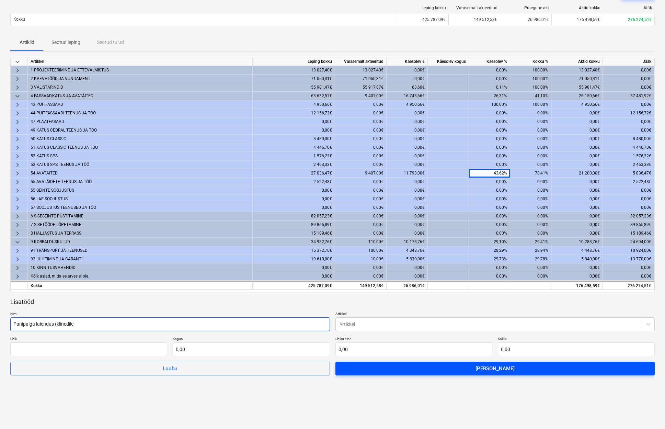
scroll to position [69, 0]
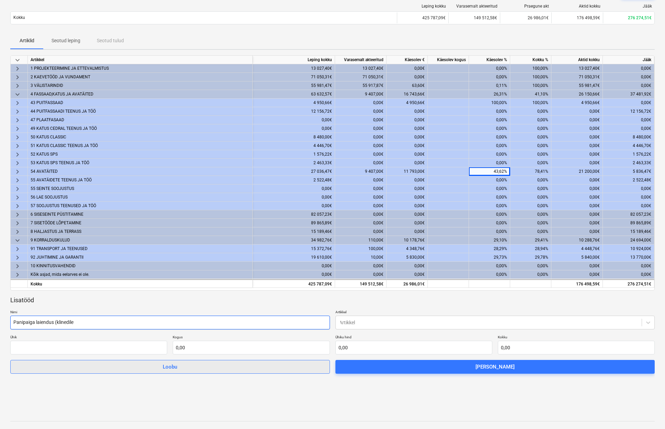
type input "Panipaiga laiendus (klinedile"
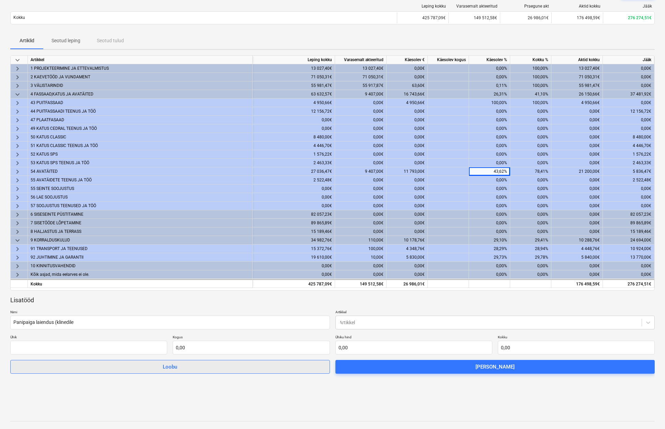
click at [207, 366] on span "Loobu" at bounding box center [170, 366] width 302 height 9
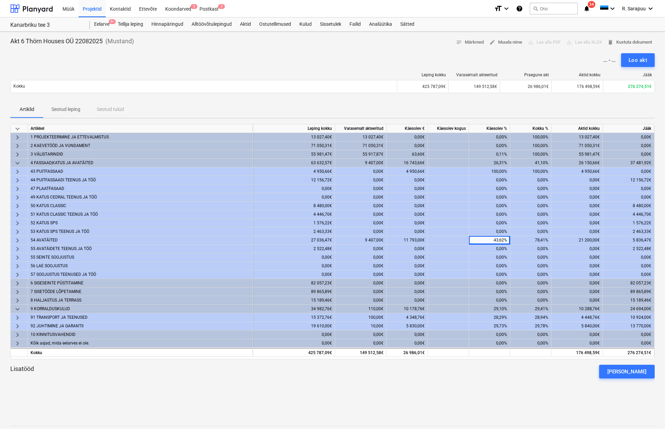
scroll to position [0, 0]
click at [497, 365] on div "Lisatööd [PERSON_NAME]" at bounding box center [332, 372] width 644 height 14
click at [496, 106] on div "Artiklid Seotud leping Seotud tulud" at bounding box center [332, 109] width 644 height 16
click at [453, 243] on div at bounding box center [448, 240] width 41 height 9
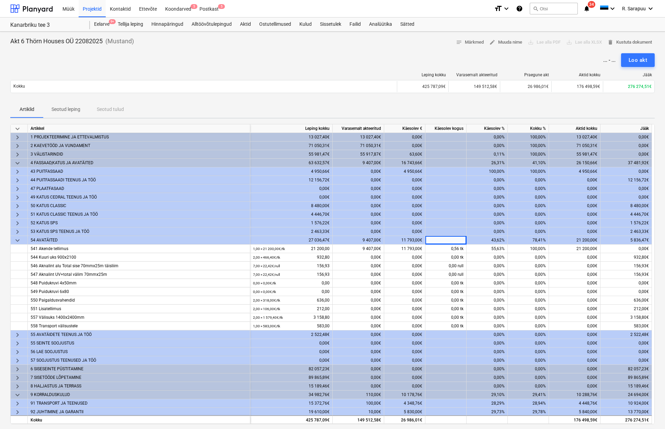
click at [380, 108] on div "Artiklid Seotud leping Seotud tulud" at bounding box center [332, 109] width 644 height 16
click at [492, 179] on div "0,00%" at bounding box center [486, 180] width 41 height 9
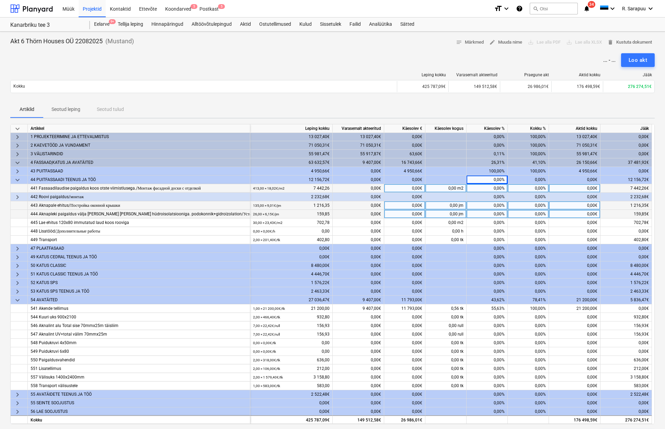
click at [495, 188] on div "0,00%" at bounding box center [486, 188] width 41 height 9
click at [414, 188] on div "0,00€" at bounding box center [404, 187] width 41 height 9
type input "1173,66"
click at [582, 107] on div "Artiklid Seotud leping Seotud tulud" at bounding box center [332, 109] width 644 height 16
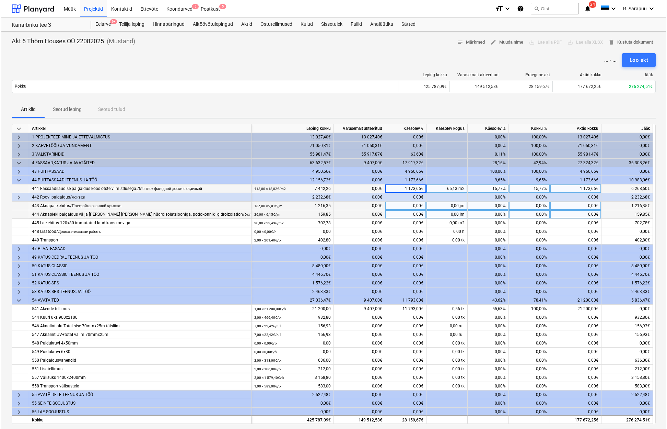
scroll to position [0, 0]
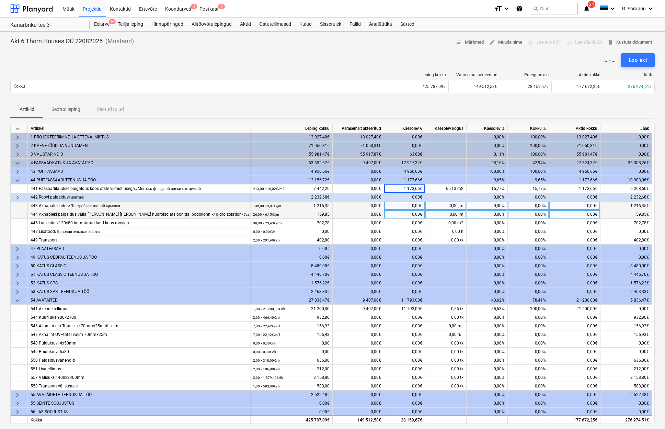
click at [574, 109] on div "Artiklid Seotud leping Seotud tulud" at bounding box center [332, 109] width 644 height 16
click at [480, 188] on div "15,77%" at bounding box center [486, 188] width 41 height 9
click at [456, 187] on span at bounding box center [456, 188] width 1 height 5
click at [457, 103] on div "Artiklid Seotud leping Seotud tulud" at bounding box center [332, 109] width 644 height 16
click at [447, 94] on div "Leping kokku Varasemalt akteeritud Praegune akt Aktid kokku Jääk Kokku 425 787,…" at bounding box center [332, 83] width 644 height 23
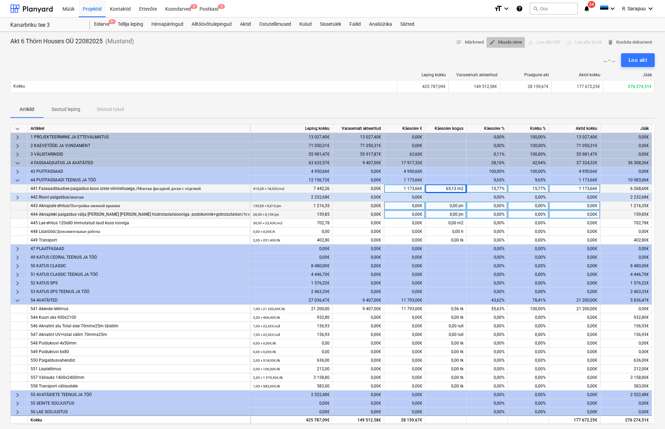
click at [513, 40] on span "edit Muuda nime" at bounding box center [505, 42] width 33 height 8
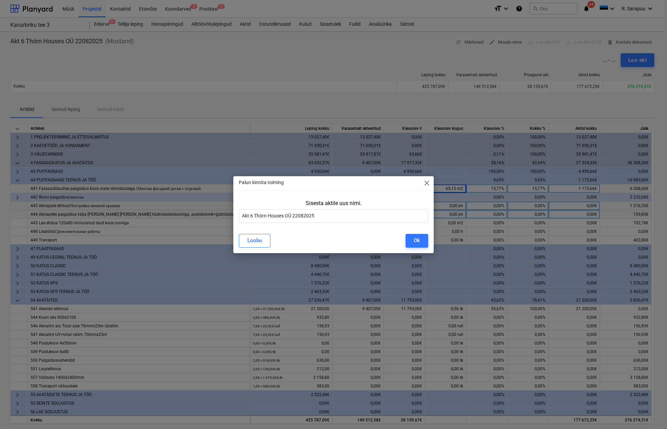
click at [436, 52] on div "Palun kinnita toiming close Sisesta aktile uus nimi. Akt 6 Thörn Houses OÜ 2208…" at bounding box center [333, 214] width 667 height 429
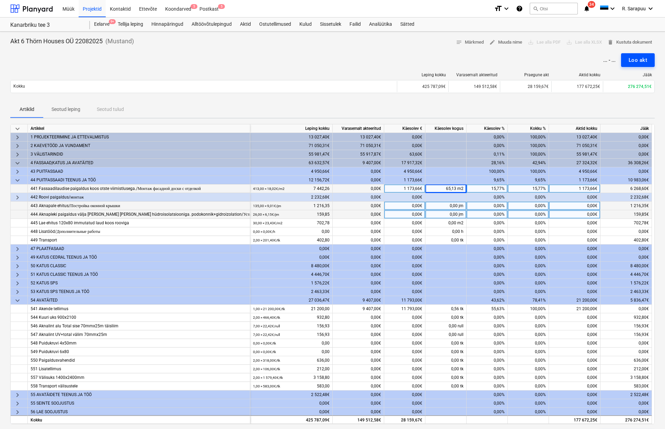
click at [635, 61] on div "Loo akt" at bounding box center [637, 60] width 19 height 9
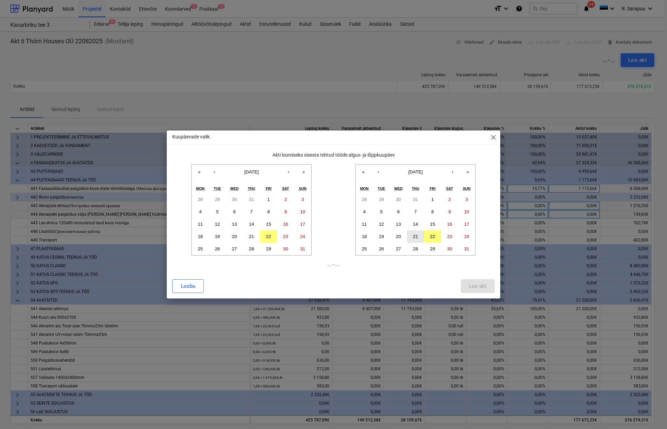
drag, startPoint x: 437, startPoint y: 237, endPoint x: 423, endPoint y: 241, distance: 14.4
click at [437, 237] on button "22" at bounding box center [432, 236] width 17 height 12
drag, startPoint x: 204, startPoint y: 238, endPoint x: 337, endPoint y: 282, distance: 140.3
click at [204, 238] on button "18" at bounding box center [200, 236] width 17 height 12
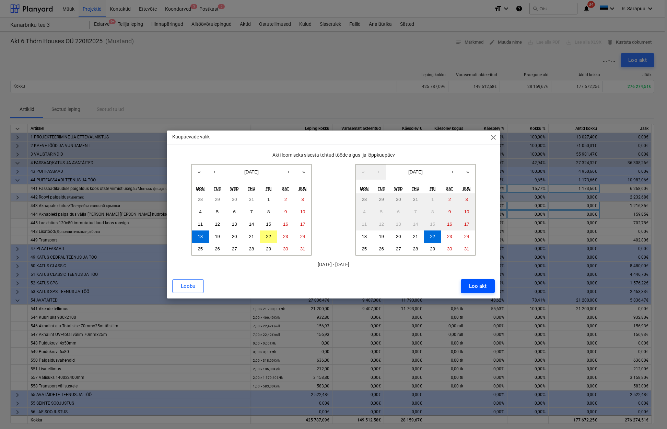
click at [476, 283] on div "Loo akt" at bounding box center [478, 285] width 18 height 9
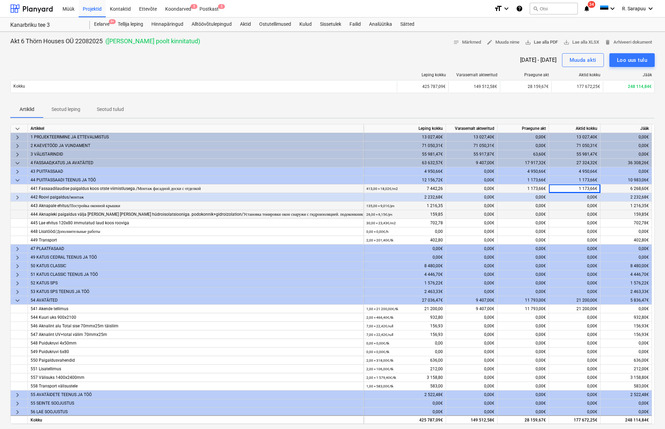
click at [546, 41] on span "save_alt Lae alla PDF" at bounding box center [541, 42] width 33 height 8
click at [66, 7] on div "Müük" at bounding box center [68, 9] width 20 height 18
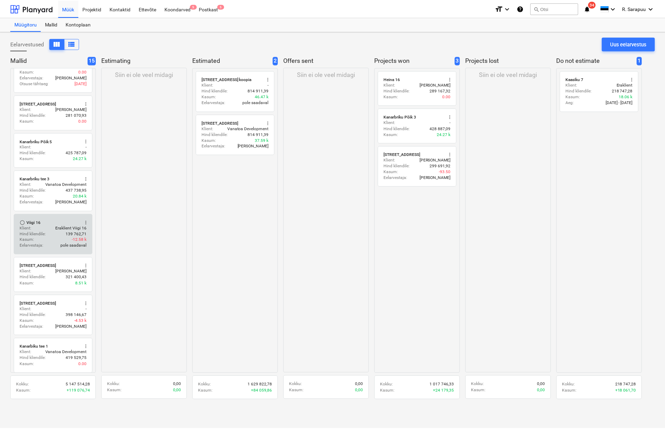
scroll to position [329, 0]
click at [62, 231] on div "Hind kliendile : 139 762,71" at bounding box center [53, 234] width 67 height 6
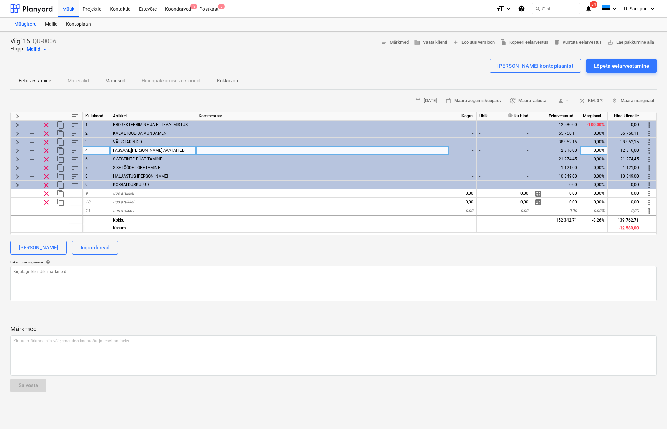
click at [16, 149] on span "keyboard_arrow_right" at bounding box center [17, 151] width 8 height 8
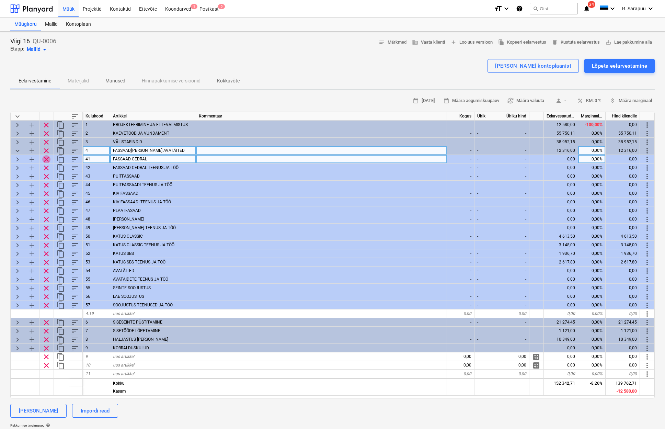
click at [47, 158] on span "clear" at bounding box center [46, 159] width 8 height 8
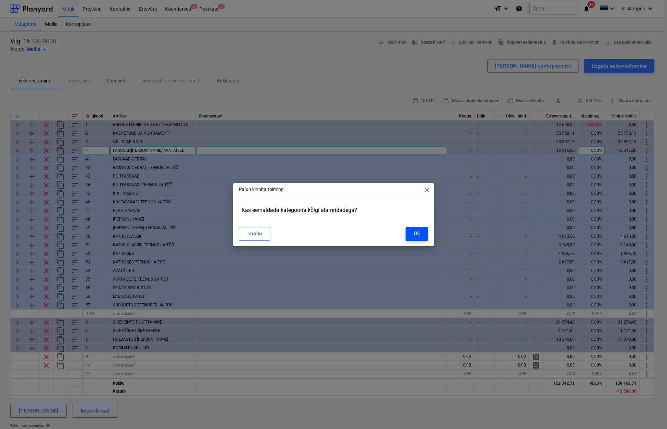
click at [416, 234] on div "Ok" at bounding box center [417, 233] width 6 height 9
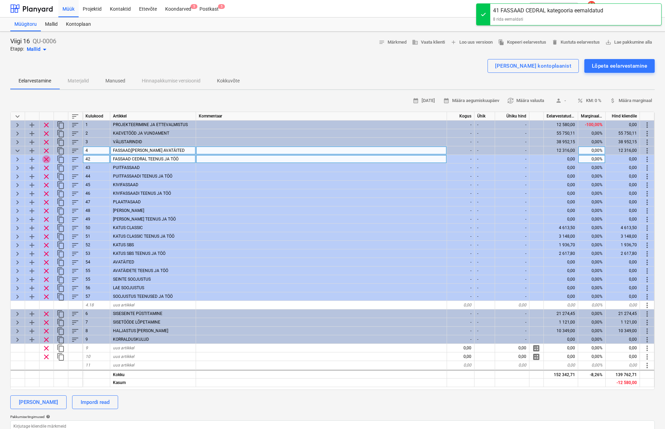
click at [47, 158] on span "clear" at bounding box center [46, 159] width 8 height 8
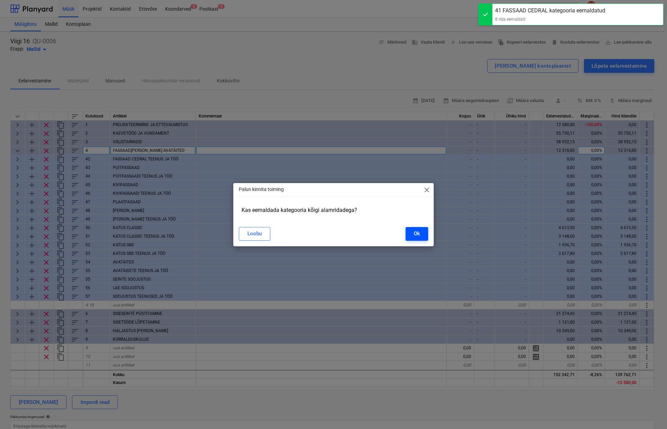
click at [419, 233] on div "Ok" at bounding box center [417, 233] width 6 height 9
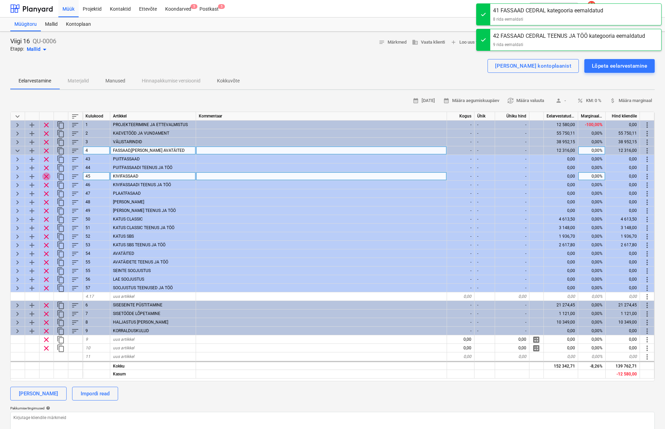
click at [44, 176] on span "clear" at bounding box center [46, 176] width 8 height 8
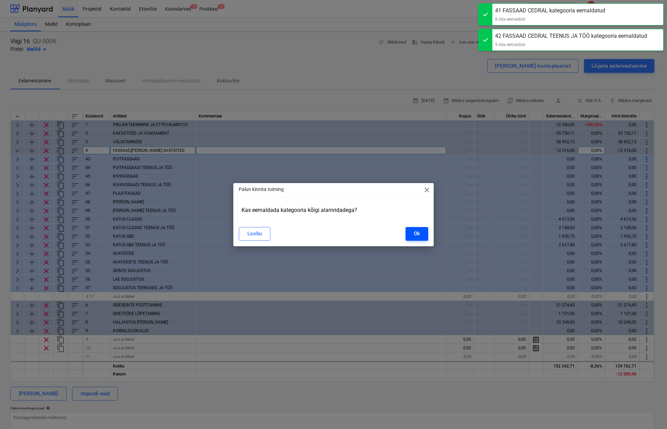
click at [416, 231] on div "Ok" at bounding box center [417, 233] width 6 height 9
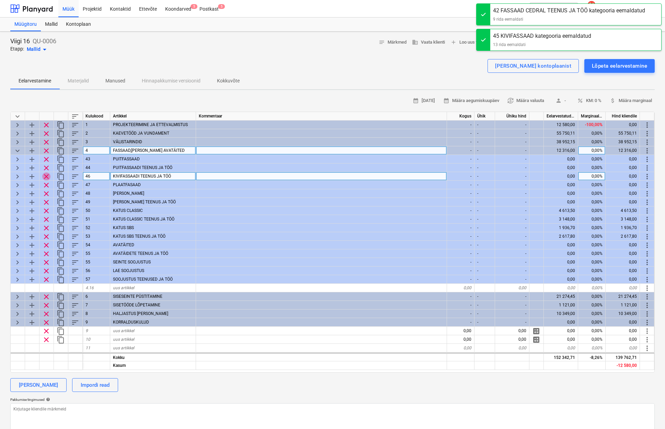
click at [45, 174] on span "clear" at bounding box center [46, 176] width 8 height 8
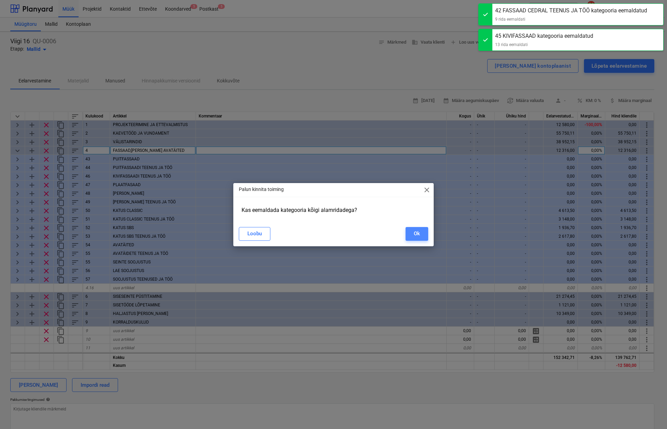
click at [425, 237] on button "Ok" at bounding box center [417, 234] width 23 height 14
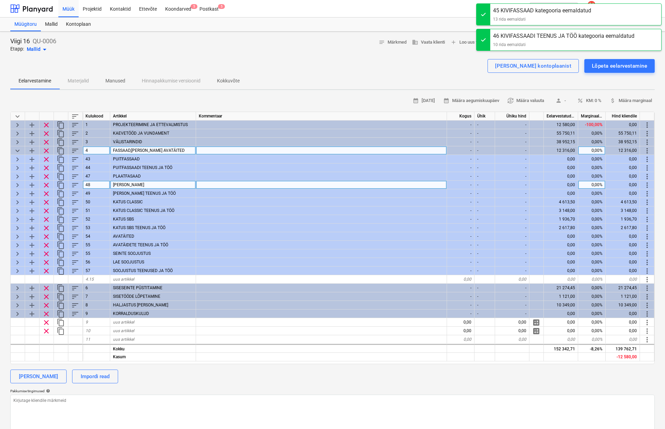
click at [46, 184] on span "clear" at bounding box center [46, 185] width 8 height 8
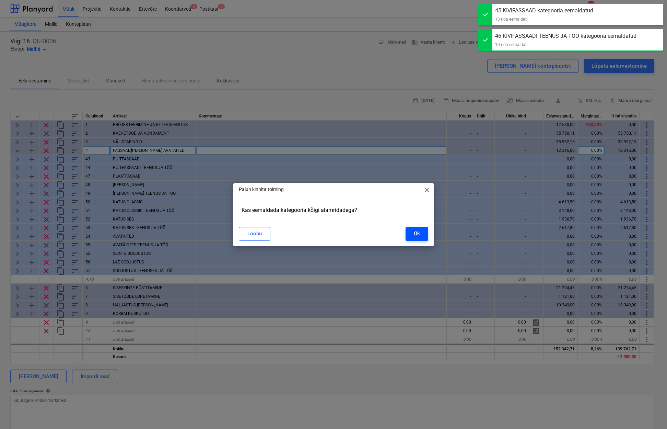
click at [410, 231] on button "Ok" at bounding box center [417, 234] width 23 height 14
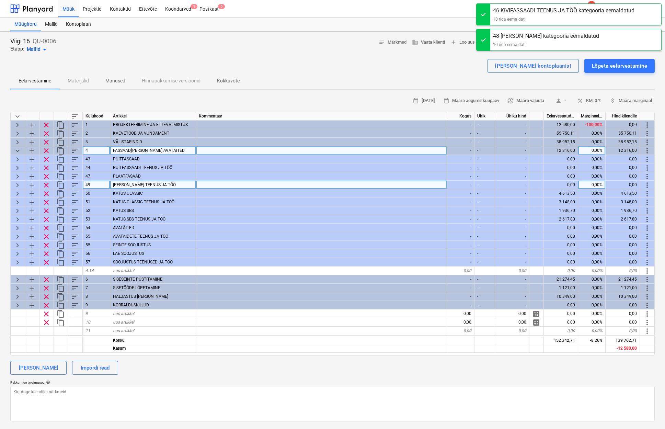
click at [46, 183] on span "clear" at bounding box center [46, 185] width 8 height 8
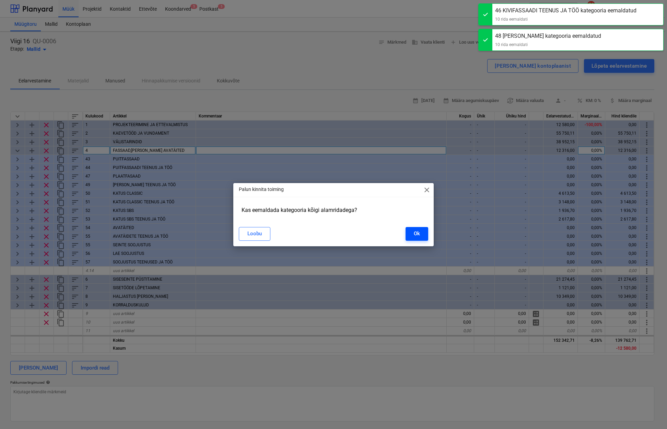
click at [417, 234] on div "Ok" at bounding box center [417, 233] width 6 height 9
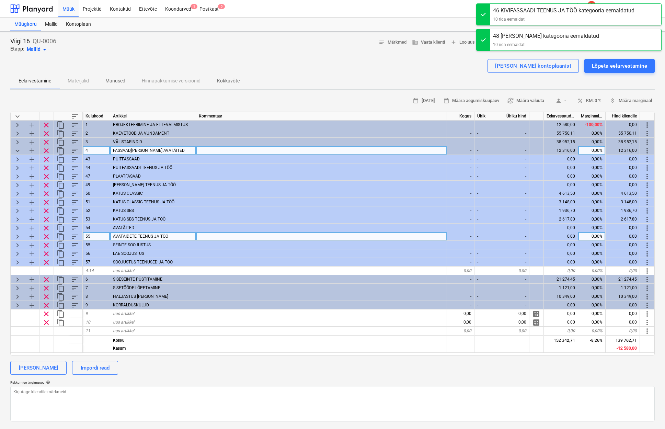
type textarea "x"
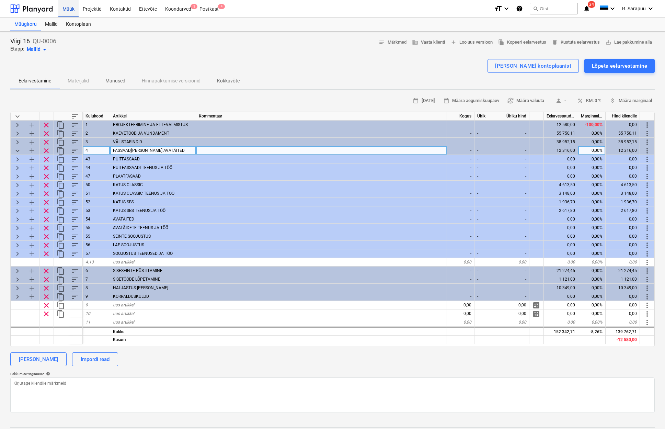
click at [66, 9] on div "Müük" at bounding box center [68, 9] width 20 height 18
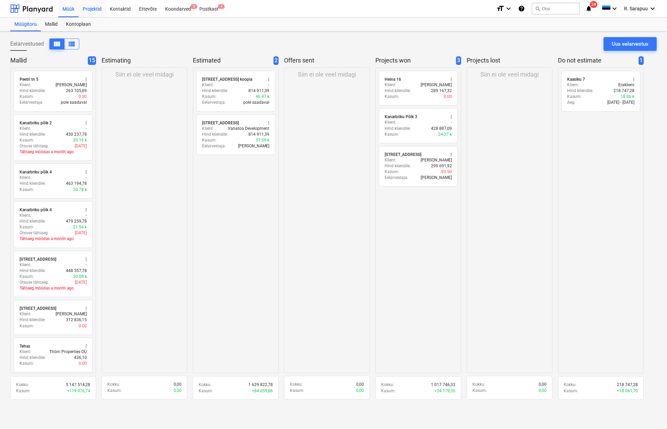
click at [92, 10] on div "Projektid" at bounding box center [92, 9] width 27 height 18
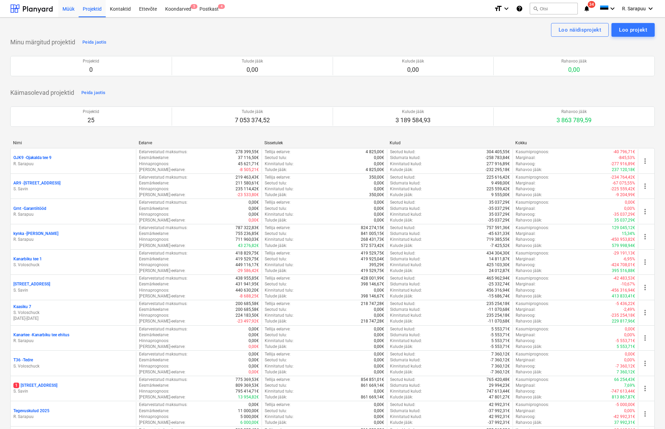
click at [71, 9] on div "Müük" at bounding box center [68, 9] width 20 height 18
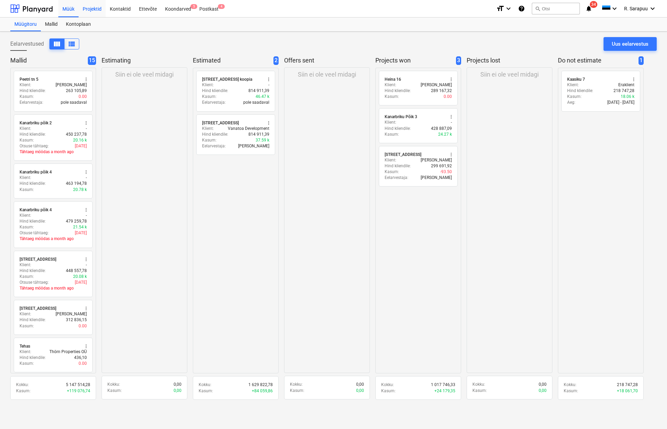
click at [93, 9] on div "Projektid" at bounding box center [92, 9] width 27 height 18
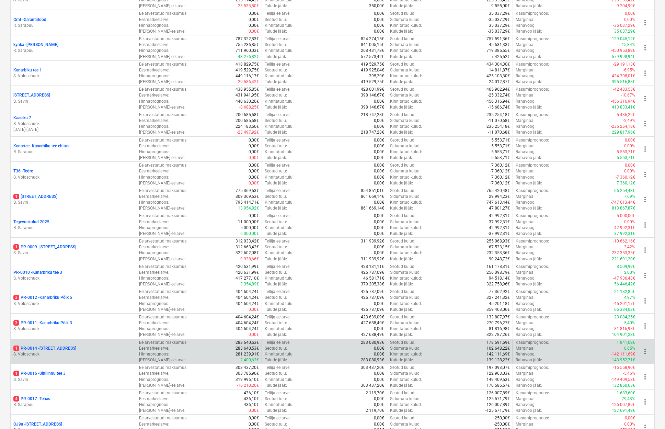
scroll to position [190, 0]
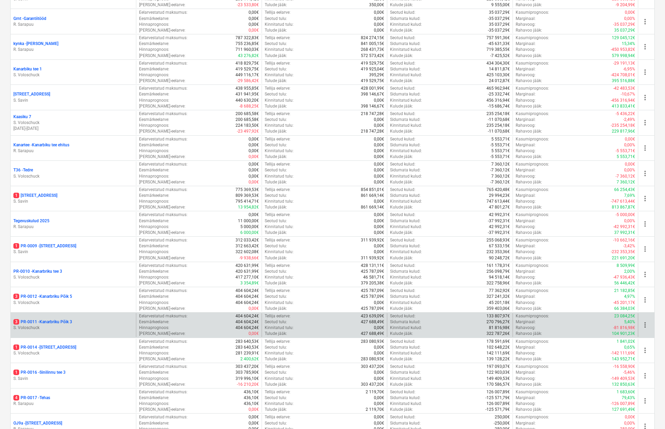
click at [58, 319] on p "3 PR-0011 - Kanarbriku Põik 3" at bounding box center [42, 322] width 59 height 6
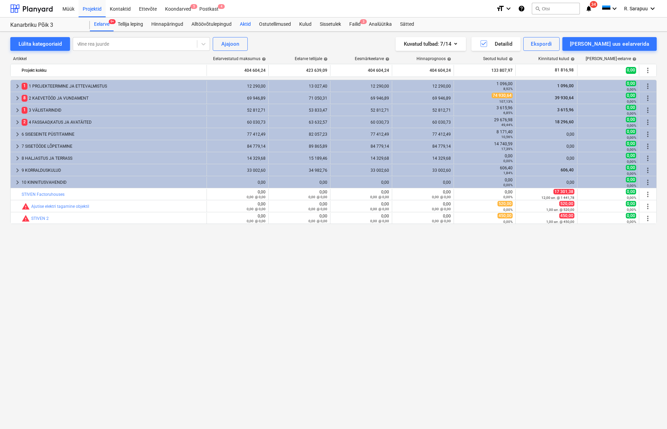
click at [246, 24] on div "Aktid" at bounding box center [245, 25] width 19 height 14
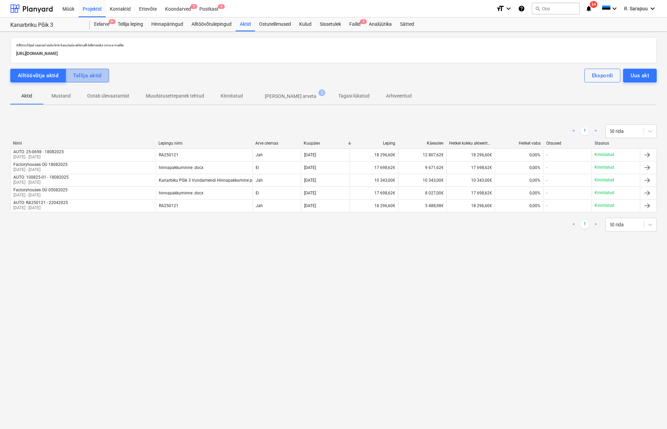
click at [89, 73] on div "Tellija aktid" at bounding box center [87, 75] width 28 height 9
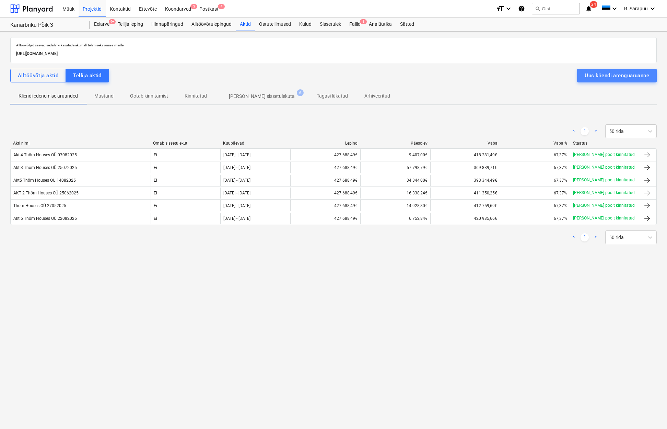
click at [635, 75] on div "Uus kliendi arenguaruanne" at bounding box center [617, 75] width 65 height 9
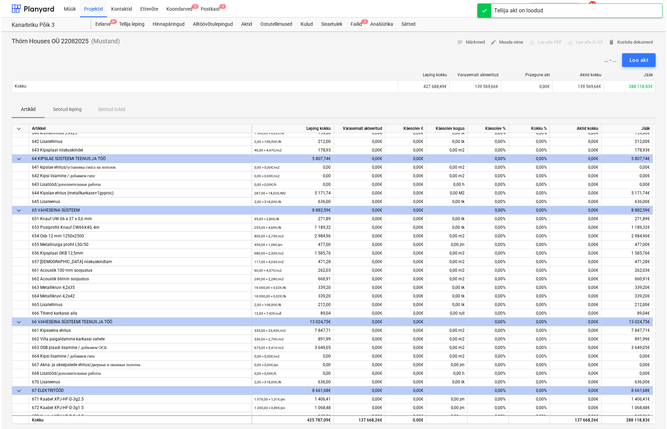
scroll to position [3402, 0]
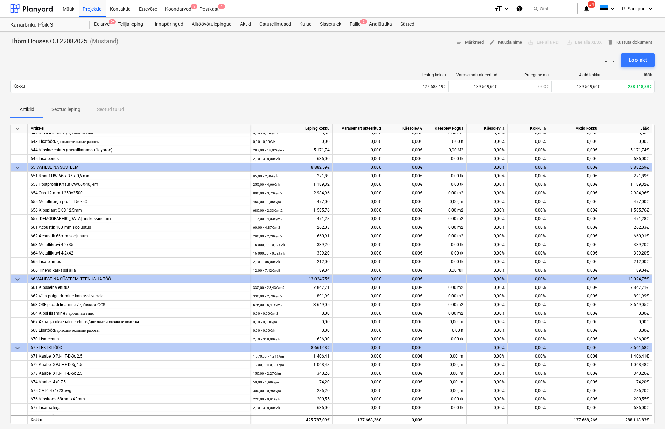
click at [17, 126] on span "keyboard_arrow_down" at bounding box center [17, 129] width 8 height 8
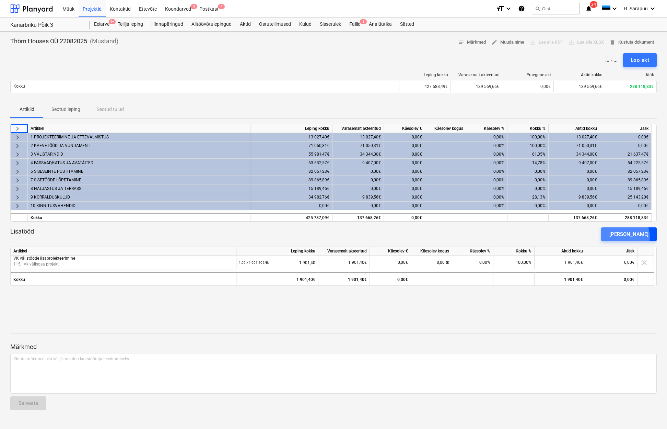
click at [637, 236] on div "[PERSON_NAME]" at bounding box center [629, 234] width 39 height 9
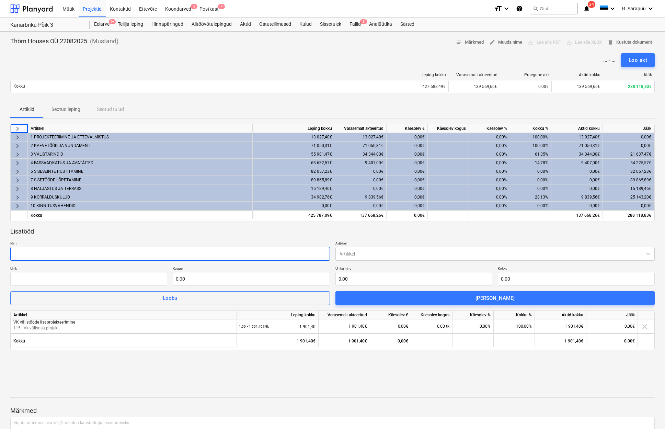
drag, startPoint x: 112, startPoint y: 253, endPoint x: 110, endPoint y: 256, distance: 3.9
click at [112, 253] on input "text" at bounding box center [170, 254] width 320 height 14
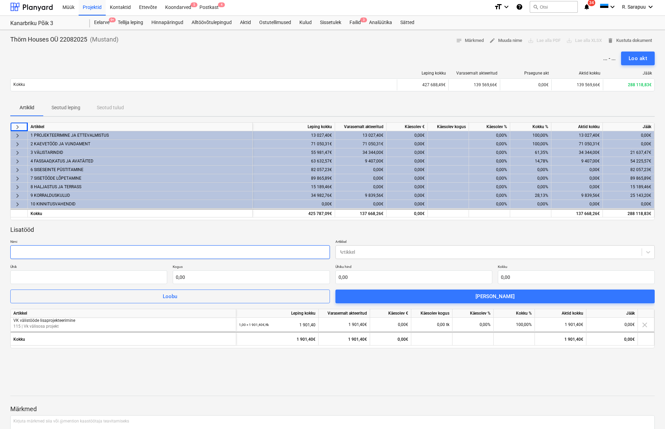
paste input "Panipaiga laiendus"
type input "Panipaiga laiendus"
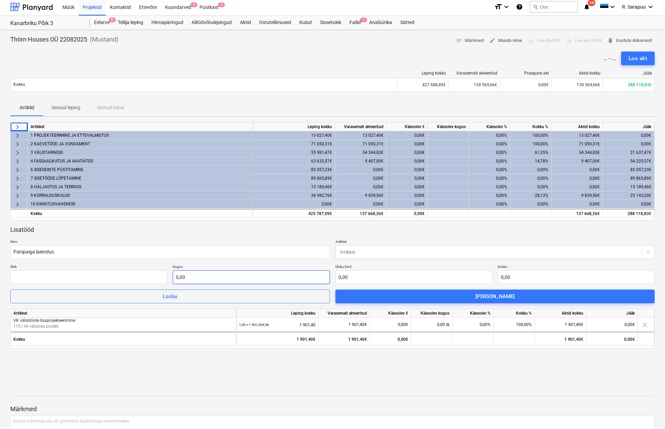
click at [237, 281] on input "0,00" at bounding box center [251, 277] width 157 height 14
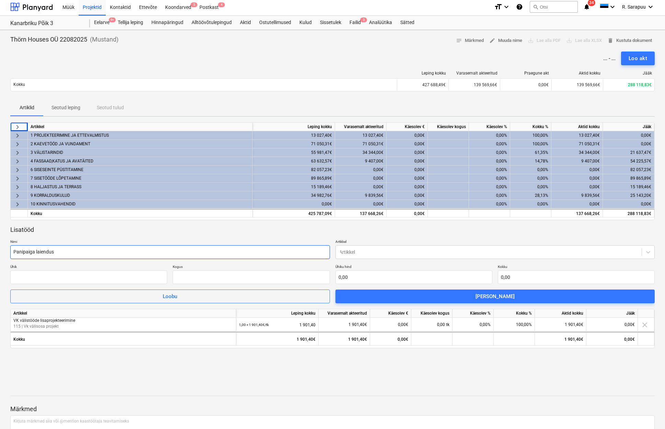
type input "0,00"
click at [122, 249] on input "Panipaiga laiendus" at bounding box center [170, 252] width 320 height 14
click at [182, 250] on input "Panipaiga laiendus (8372 väljamüügi hind, 8% jääb vanatoale" at bounding box center [170, 252] width 320 height 14
type input "Panipaiga laiendus (8372 väljamüügi hind, 8% jääb vanatoale ja 7702,24 )"
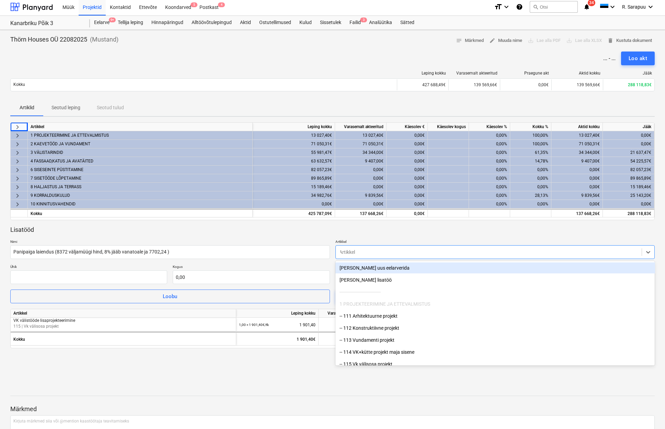
click at [423, 253] on div at bounding box center [488, 251] width 299 height 7
click at [236, 264] on p "Kogus" at bounding box center [251, 267] width 157 height 6
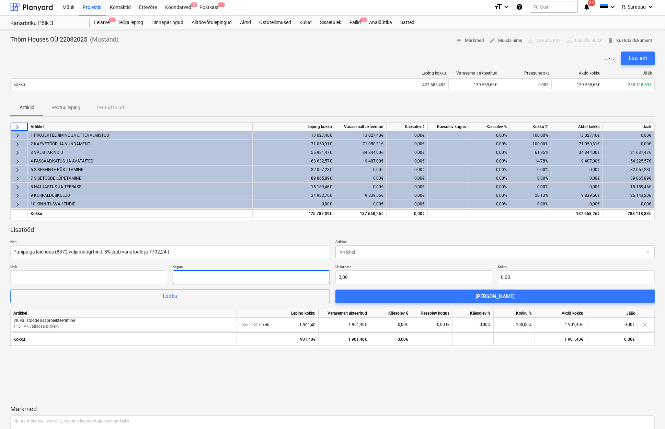
click at [214, 274] on input "text" at bounding box center [251, 277] width 157 height 14
type input "1,00"
type input "7"
type input "7,00"
type input "77"
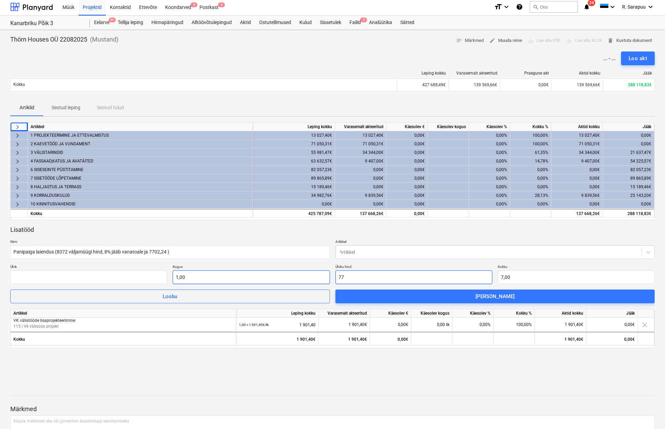
type input "77,00"
type input "770"
type input "770,00"
type input "7702"
type input "7 702,00"
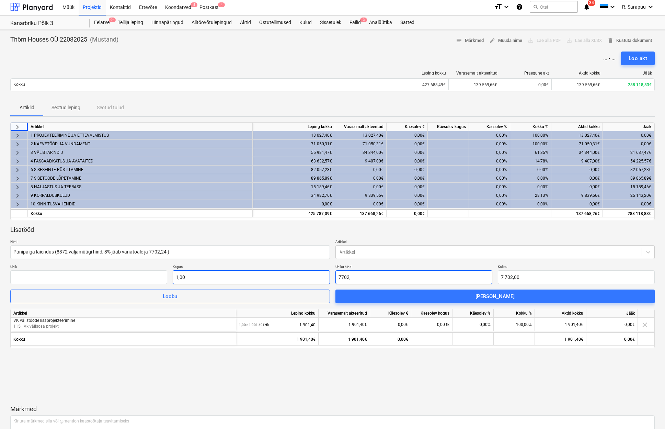
type input "7702,2"
type input "7 702,20"
type input "7702,24"
type input "7 702,24"
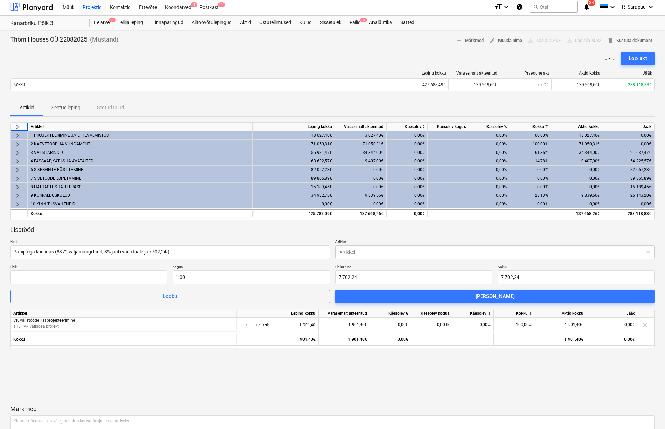
click at [116, 264] on p "Ühik" at bounding box center [88, 267] width 157 height 6
click at [224, 234] on div "Lisatööd Nimi Panipaiga laiendus (8372 väljamüügi hind, 8% jääb vanatoale ja 77…" at bounding box center [332, 264] width 644 height 78
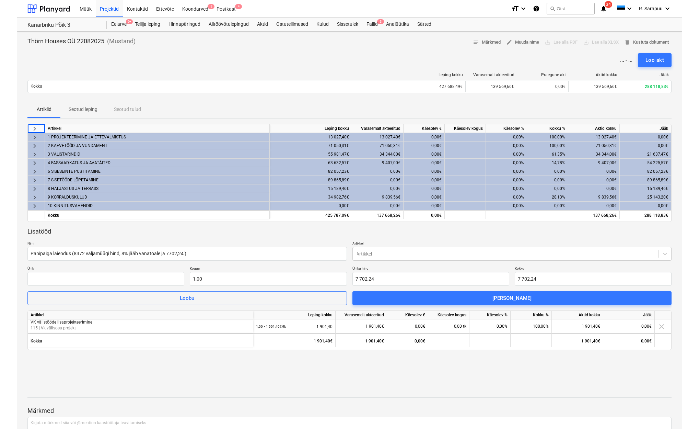
scroll to position [0, 0]
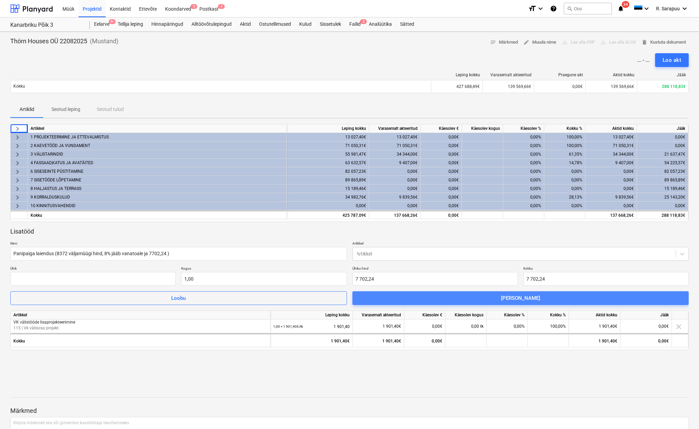
click at [509, 299] on div "[PERSON_NAME]" at bounding box center [520, 297] width 39 height 9
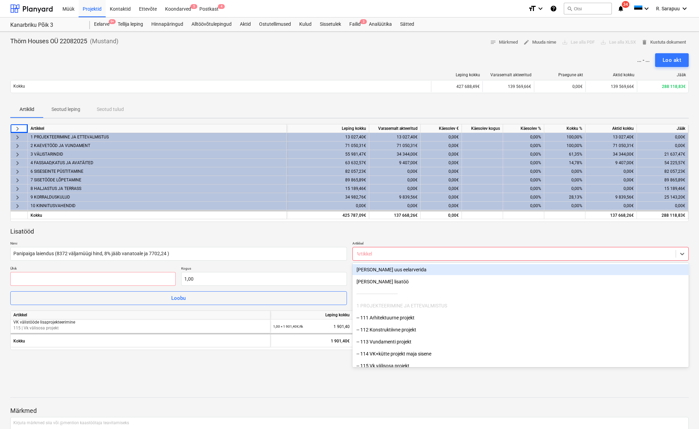
click at [454, 252] on div at bounding box center [514, 253] width 316 height 7
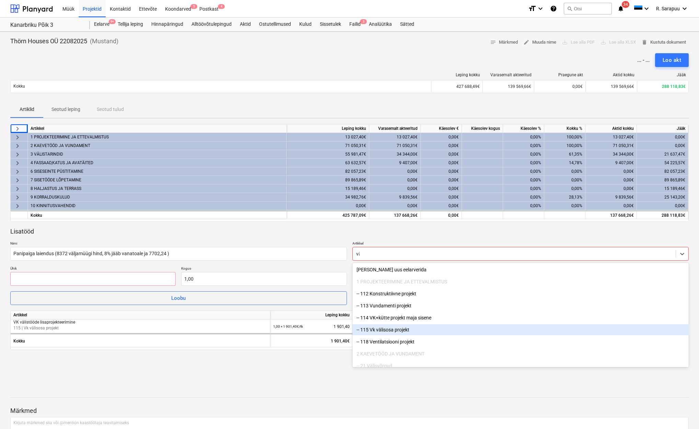
type input "v"
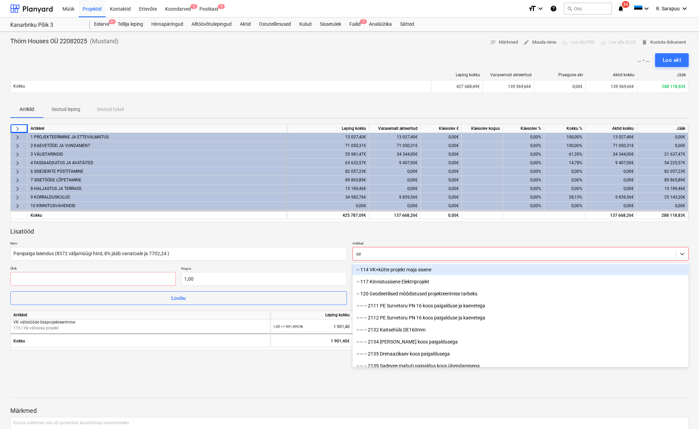
type input "s"
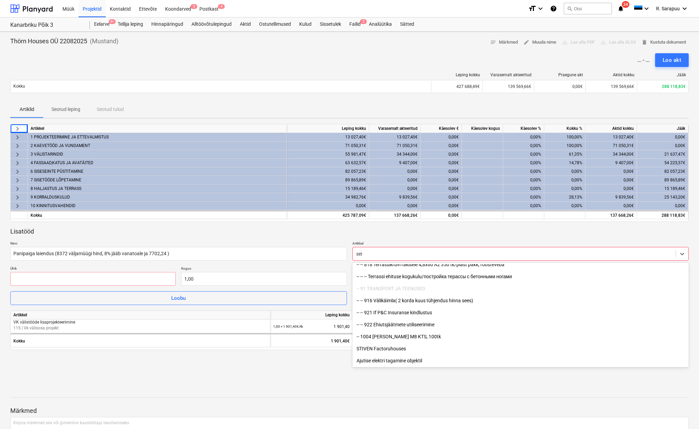
scroll to position [149, 0]
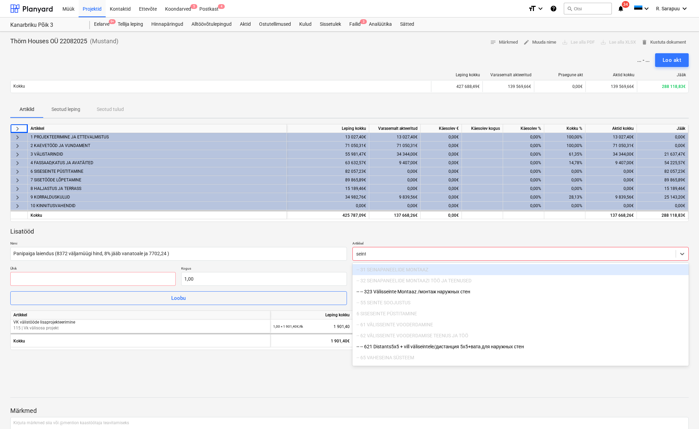
type input "seinte"
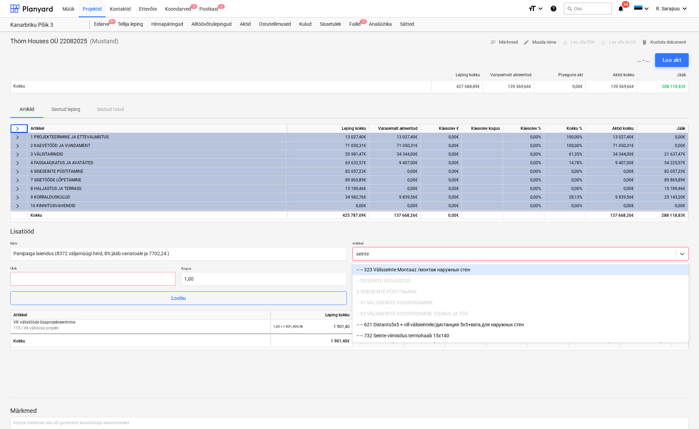
click at [404, 269] on div "-- -- 323 Välisseinte Montaaz /монтаж наружных стен" at bounding box center [520, 269] width 337 height 11
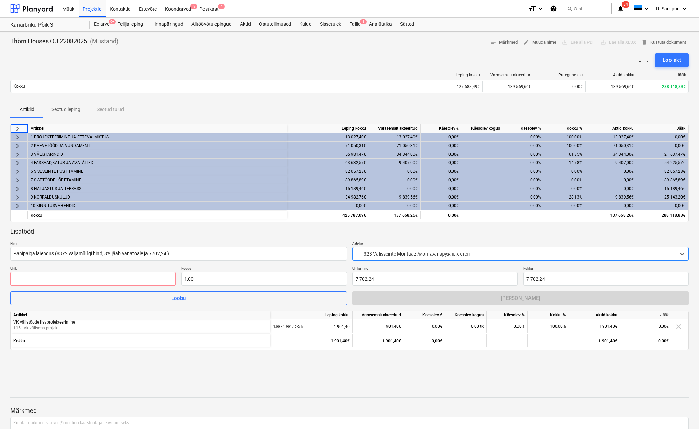
click at [332, 231] on div "Lisatööd" at bounding box center [349, 231] width 679 height 8
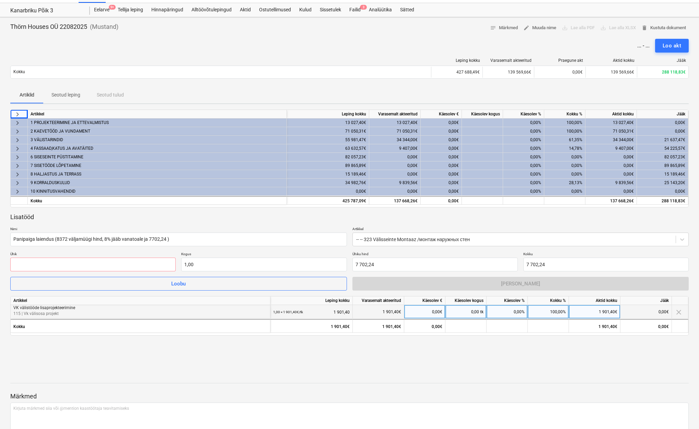
scroll to position [20, 0]
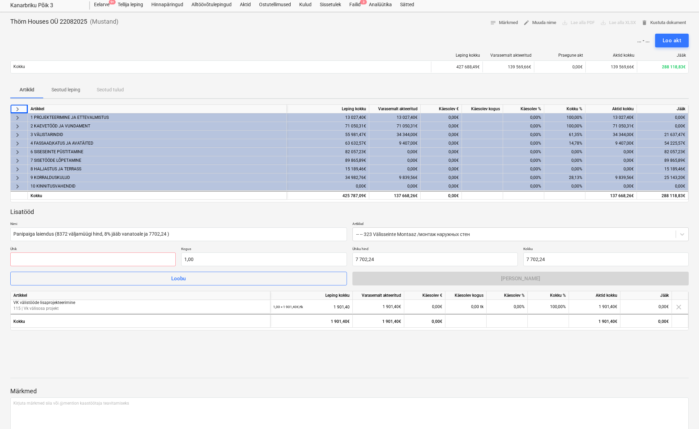
click at [165, 341] on div "keyboard_arrow_right Artikkel Leping kokku Varasemalt akteeritud Käesolev € Käe…" at bounding box center [349, 225] width 679 height 243
click at [451, 276] on div "Loobu Lisa lisatöö" at bounding box center [349, 278] width 679 height 14
click at [452, 255] on input "7702,24" at bounding box center [434, 259] width 165 height 14
type input "7 702,24"
click at [485, 231] on div at bounding box center [514, 234] width 316 height 7
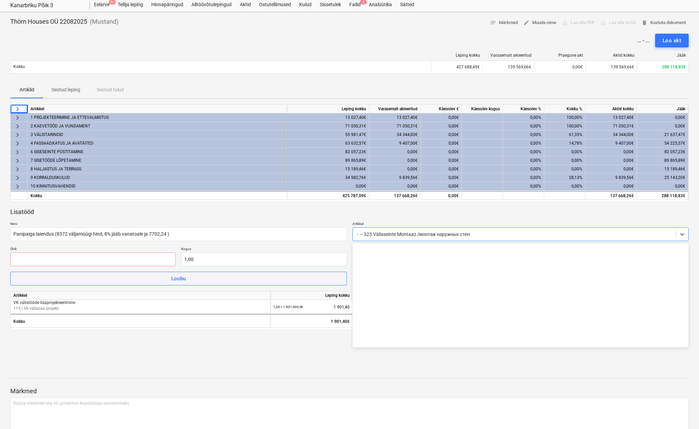
scroll to position [0, 0]
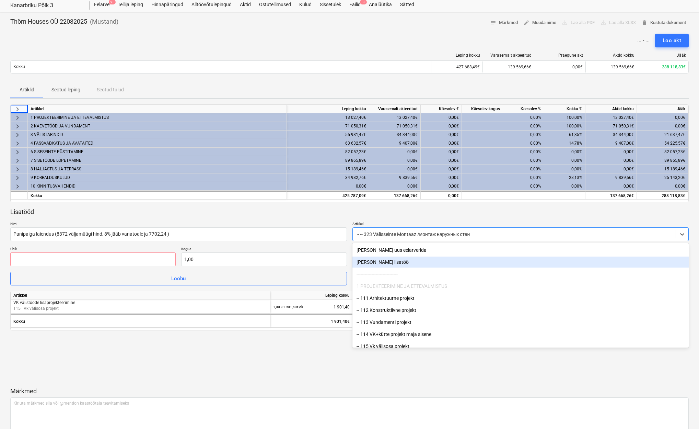
click at [406, 263] on div "Lisa uus lisatöö" at bounding box center [520, 261] width 337 height 11
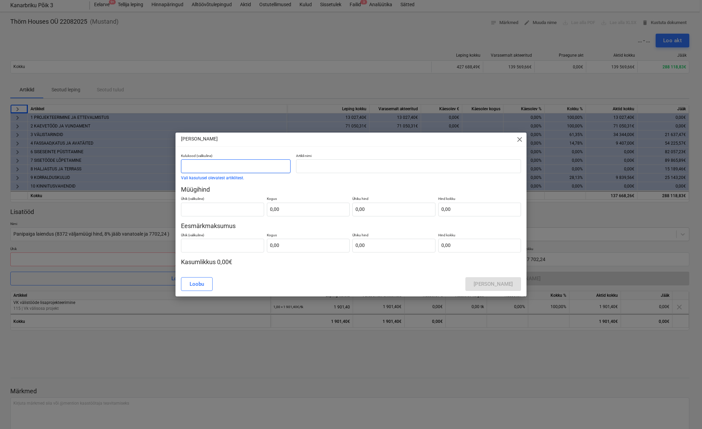
click at [249, 167] on input "text" at bounding box center [235, 166] width 109 height 14
click at [225, 210] on input "text" at bounding box center [222, 210] width 83 height 14
drag, startPoint x: 282, startPoint y: 210, endPoint x: 309, endPoint y: 199, distance: 28.5
click at [282, 210] on input "text" at bounding box center [308, 210] width 83 height 14
type input "0,00"
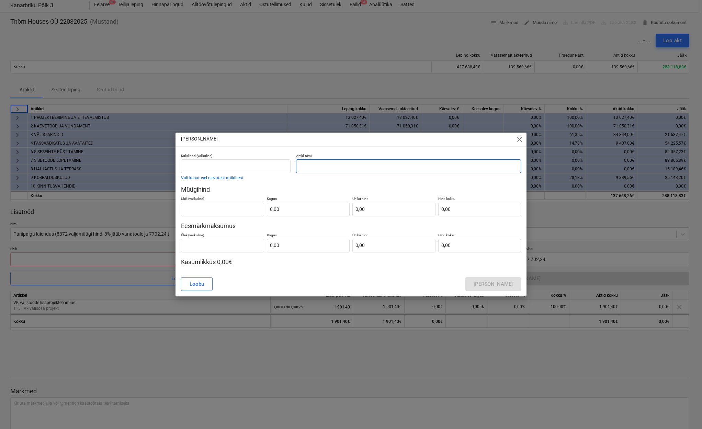
click at [313, 166] on input "text" at bounding box center [408, 166] width 225 height 14
click at [325, 165] on input "panipaiga laaiendus" at bounding box center [408, 166] width 225 height 14
type input "panipaiga laiendus"
drag, startPoint x: 321, startPoint y: 203, endPoint x: 318, endPoint y: 210, distance: 8.0
click at [321, 202] on p "Kogus" at bounding box center [308, 199] width 83 height 6
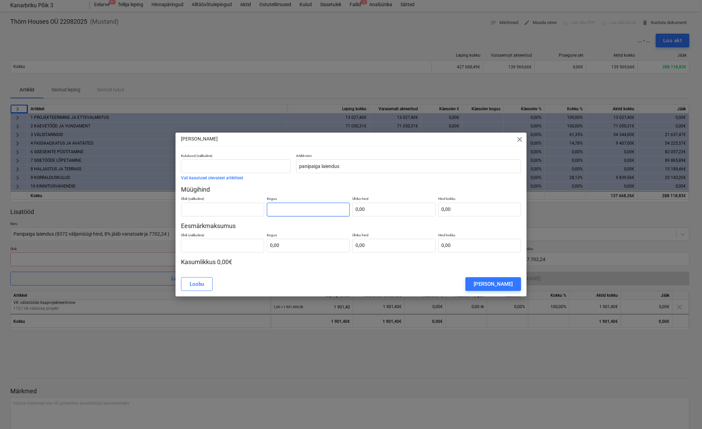
click at [318, 211] on input "text" at bounding box center [308, 210] width 83 height 14
type input "1,00"
type input "7"
type input "7,00"
type input "77"
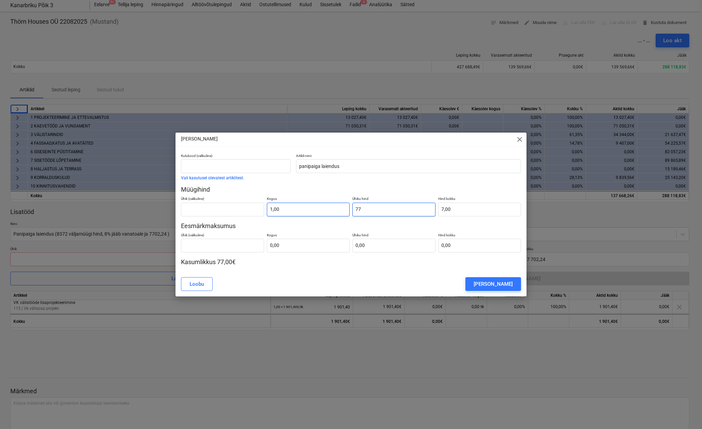
type input "77,00"
type input "770"
type input "770,00"
type input "7702"
type input "7 702,00"
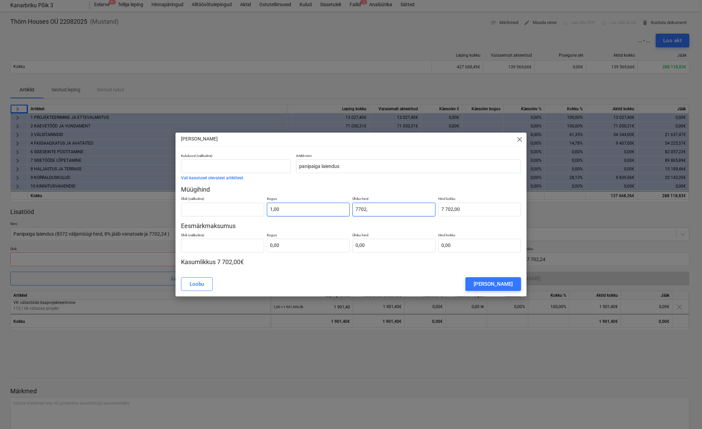
type input "7702,2"
type input "7 702,20"
type input "7702,24"
type input "7 702,24"
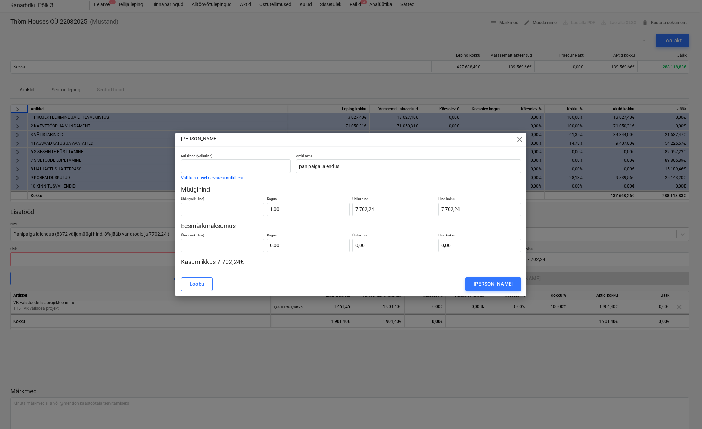
drag, startPoint x: 306, startPoint y: 194, endPoint x: 300, endPoint y: 201, distance: 9.3
click at [305, 194] on p "Müügihind" at bounding box center [351, 189] width 340 height 8
click at [505, 284] on div "[PERSON_NAME]" at bounding box center [492, 283] width 39 height 9
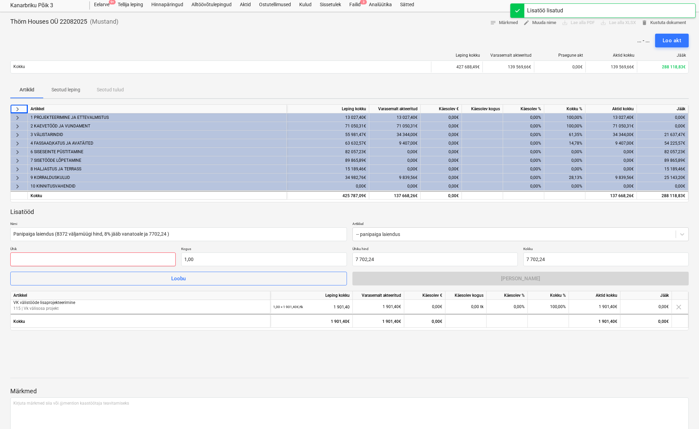
click at [139, 255] on input "text" at bounding box center [92, 259] width 165 height 14
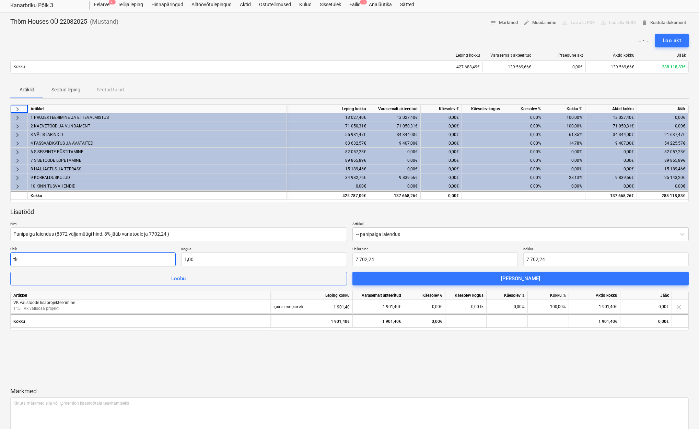
type input "tk"
drag, startPoint x: 419, startPoint y: 355, endPoint x: 412, endPoint y: 355, distance: 7.6
click at [419, 355] on div at bounding box center [349, 360] width 679 height 16
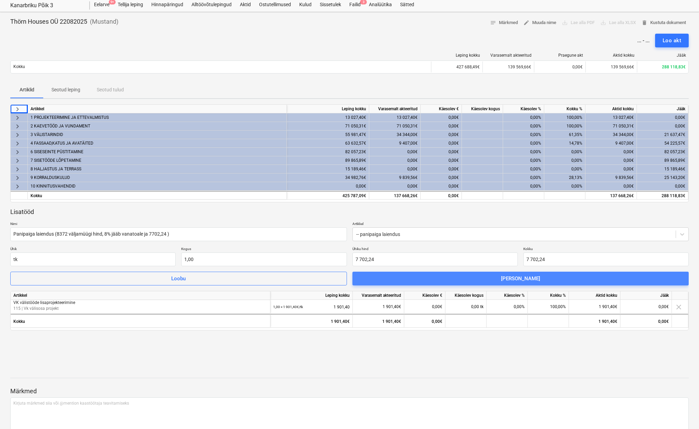
click at [398, 279] on span "[PERSON_NAME]" at bounding box center [521, 278] width 320 height 9
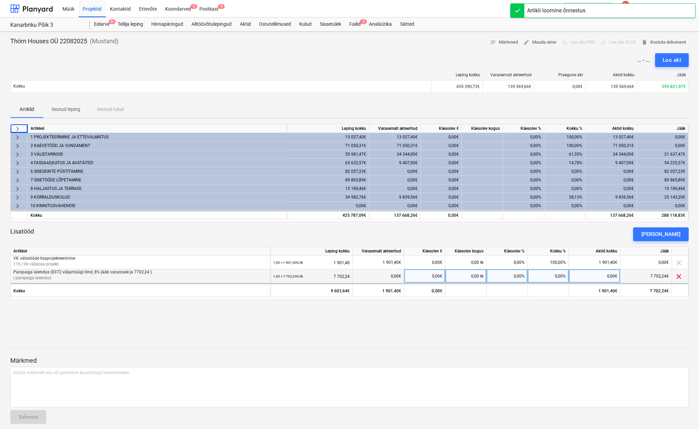
click at [502, 272] on div "0,00%" at bounding box center [507, 276] width 41 height 14
type input "100"
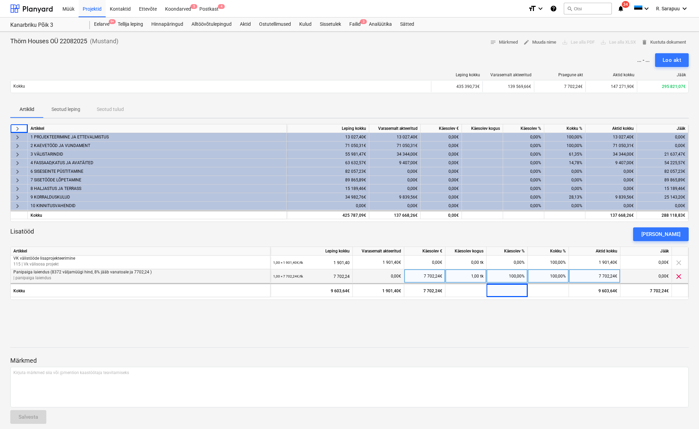
click at [533, 342] on div at bounding box center [349, 340] width 679 height 5
click at [664, 232] on div "[PERSON_NAME]" at bounding box center [660, 234] width 39 height 9
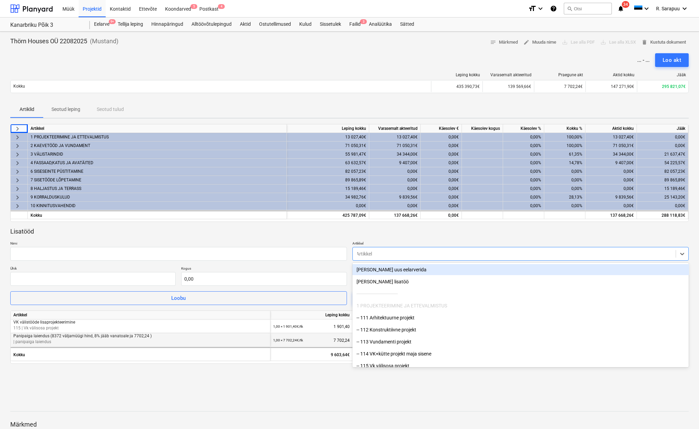
click at [377, 254] on div at bounding box center [514, 253] width 316 height 7
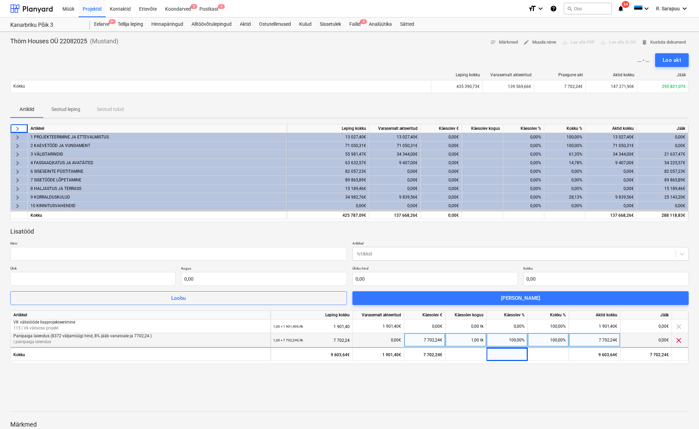
click at [298, 239] on div "Lisatööd Nimi Artikkel Artikkel Ühik Kogus 0,00 Ühiku hind 0,00 Kokku 0,00 Loob…" at bounding box center [349, 266] width 679 height 78
click at [293, 253] on input "text" at bounding box center [178, 254] width 337 height 14
click at [292, 253] on input "text" at bounding box center [178, 254] width 337 height 14
click at [145, 253] on input "text" at bounding box center [178, 254] width 337 height 14
paste input "Moodulkorsten (must)"
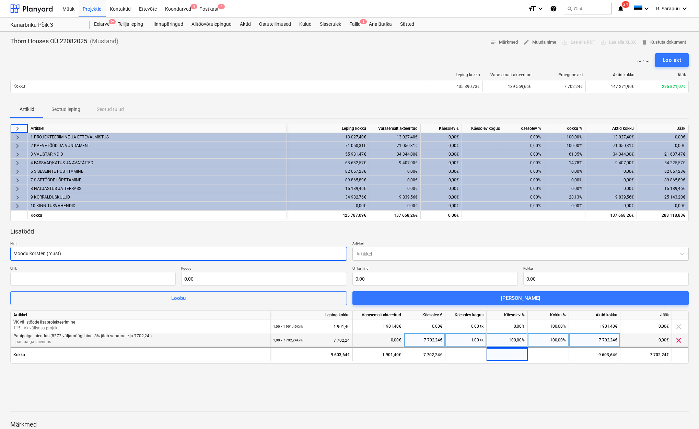
type input "Moodulkorsten (must)"
click at [191, 240] on div "Lisatööd Nimi Moodulkorsten (must) Artikkel Artikkel Ühik Kogus 0,00 Ühiku hind…" at bounding box center [349, 266] width 679 height 78
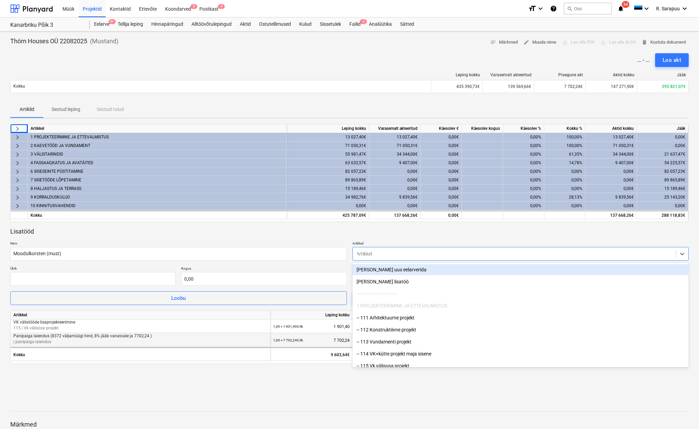
click at [371, 255] on div "Artikkel" at bounding box center [514, 253] width 316 height 5
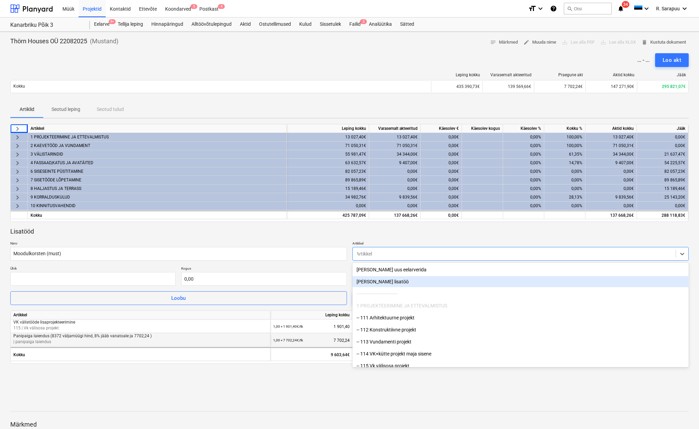
click at [390, 282] on div "Lisa uus lisatöö" at bounding box center [520, 281] width 337 height 11
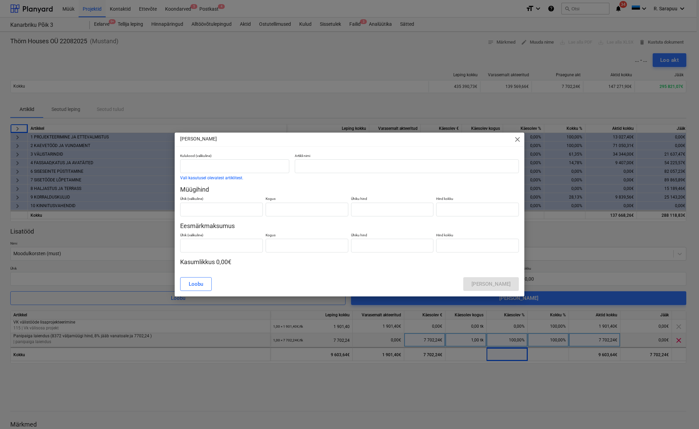
type input "0,00"
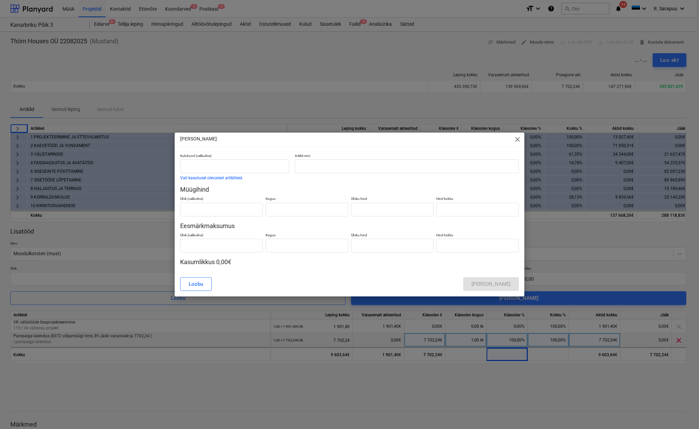
type input "0,00"
click at [291, 212] on input "text" at bounding box center [308, 210] width 83 height 14
type input "1,00"
type input "3"
type input "3,00"
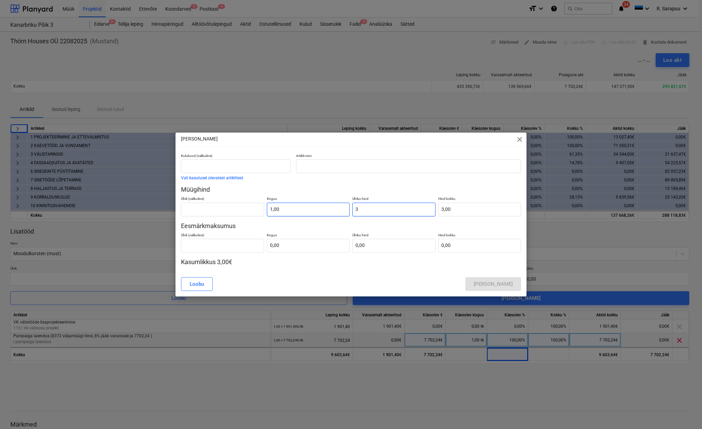
type input "31"
type input "31,00"
type input "310"
type input "310,00"
type input "3100"
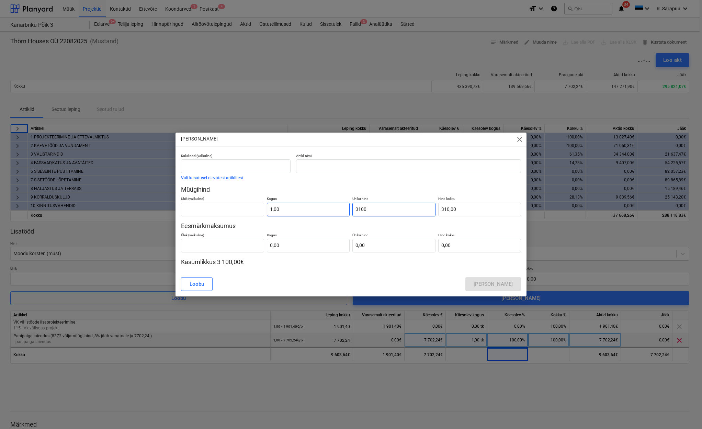
type input "3 100,00"
click at [284, 227] on p "Eesmärkmaksumus" at bounding box center [351, 226] width 340 height 8
click at [229, 210] on input "text" at bounding box center [222, 210] width 83 height 14
type input "tk"
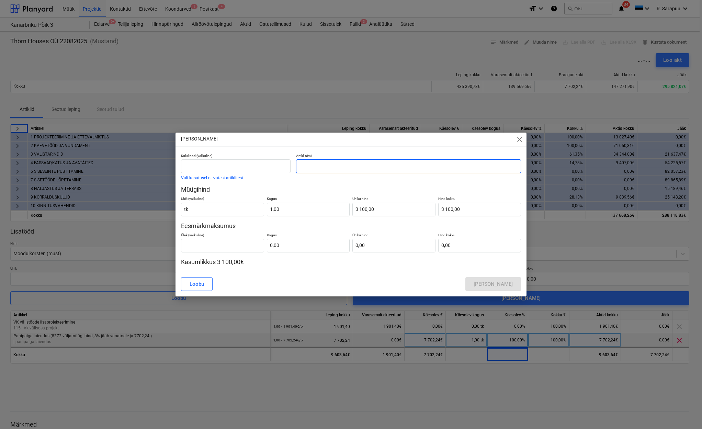
click at [336, 165] on input "text" at bounding box center [408, 166] width 225 height 14
type input "moodulkorsten"
click at [490, 282] on div "[PERSON_NAME]" at bounding box center [492, 283] width 39 height 9
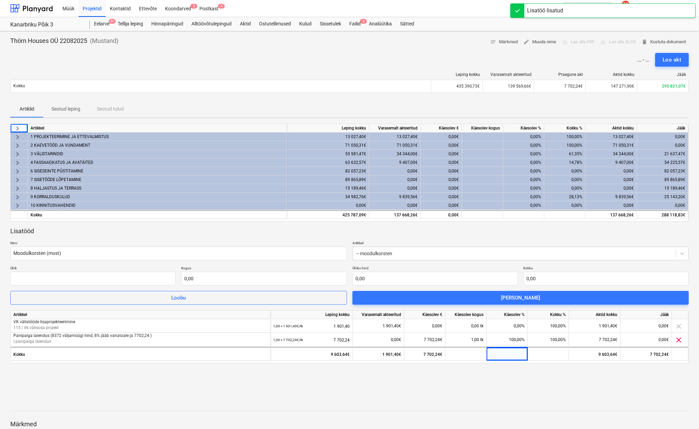
scroll to position [0, 0]
click at [203, 276] on input "text" at bounding box center [263, 278] width 165 height 14
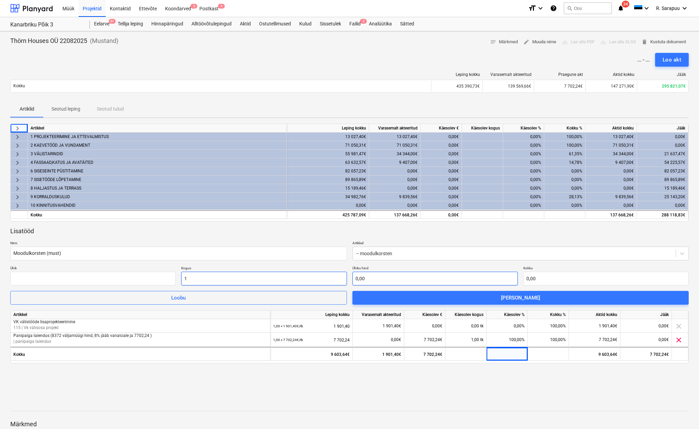
type input "1,00"
type input "3"
type input "3,00"
type input "31"
type input "31,00"
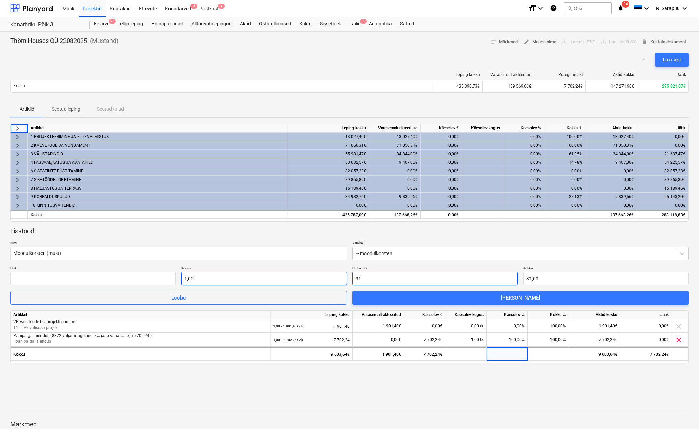
type input "310"
type input "310,00"
type input "3100"
type input "3 100,00"
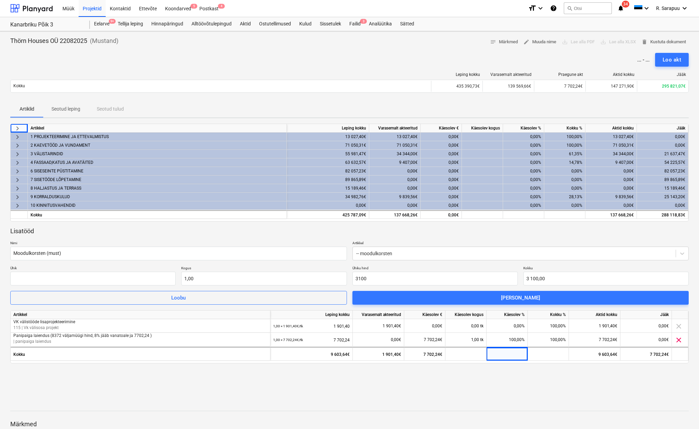
type input "3 100,00"
drag, startPoint x: 500, startPoint y: 240, endPoint x: 512, endPoint y: 243, distance: 13.0
click at [500, 241] on p "Artikkel" at bounding box center [520, 244] width 337 height 6
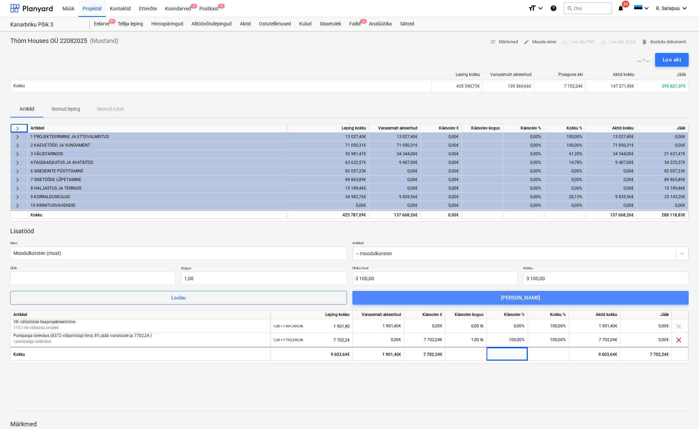
click at [539, 297] on span "[PERSON_NAME]" at bounding box center [521, 297] width 320 height 9
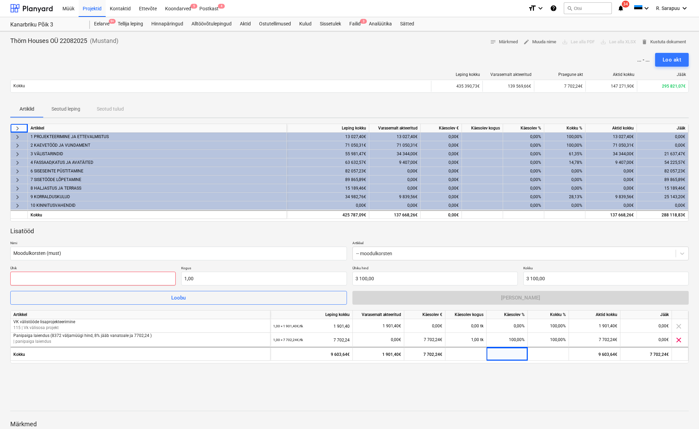
click at [143, 279] on input "text" at bounding box center [92, 278] width 165 height 14
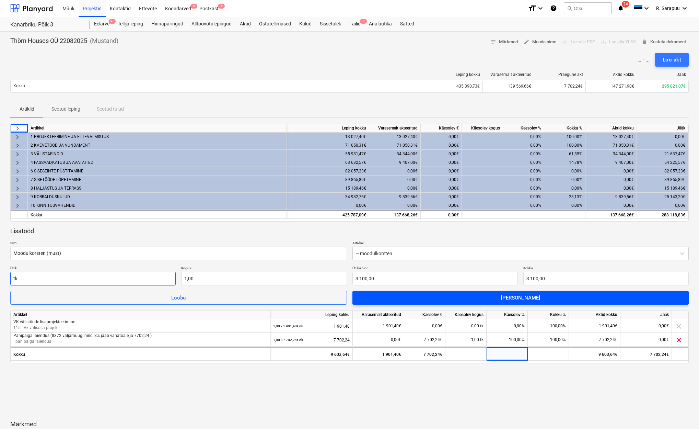
type input "tk"
click at [559, 295] on span "[PERSON_NAME]" at bounding box center [521, 297] width 320 height 9
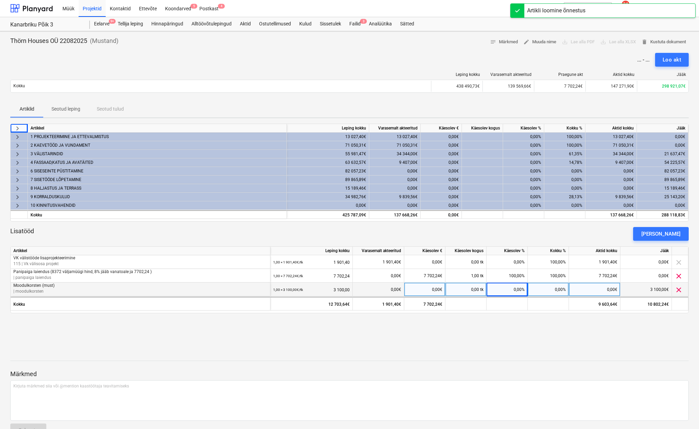
click at [434, 292] on div "0,00€" at bounding box center [424, 289] width 41 height 14
click at [517, 287] on div "0,00%" at bounding box center [507, 289] width 41 height 14
type input "100"
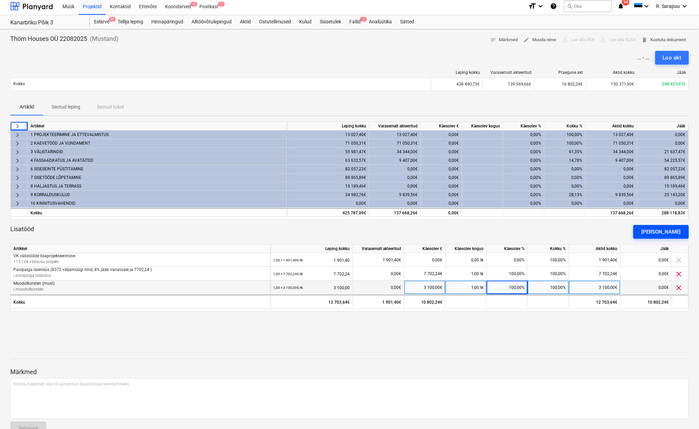
scroll to position [3, 0]
click at [664, 233] on div "[PERSON_NAME]" at bounding box center [660, 231] width 39 height 9
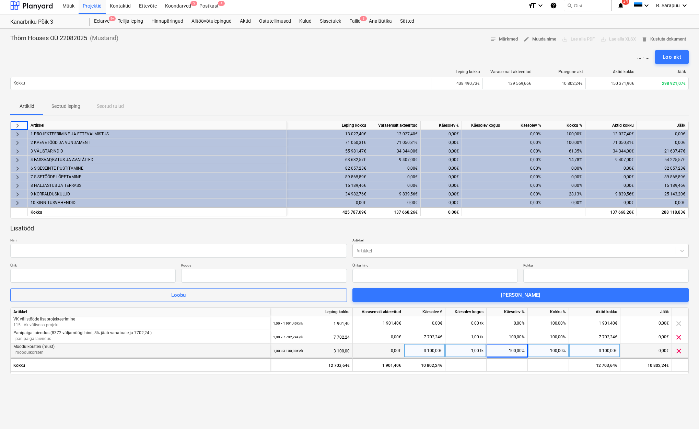
type input "0,00"
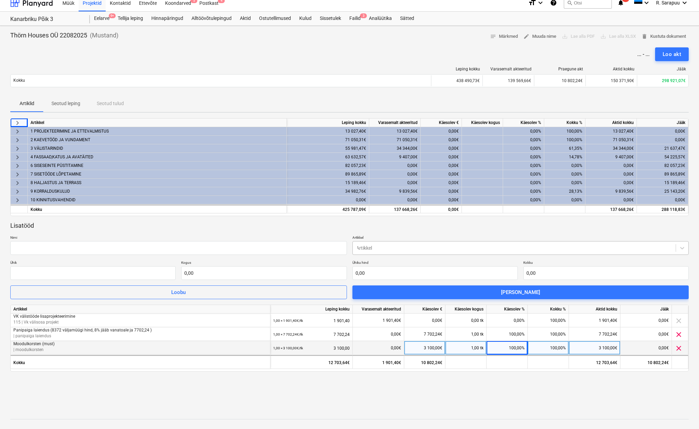
click at [377, 248] on div at bounding box center [514, 247] width 316 height 7
click at [287, 246] on input "text" at bounding box center [178, 248] width 337 height 14
type input "Vundamendi lisapaksend"
click at [365, 276] on input "text" at bounding box center [434, 273] width 165 height 14
type input "0,00"
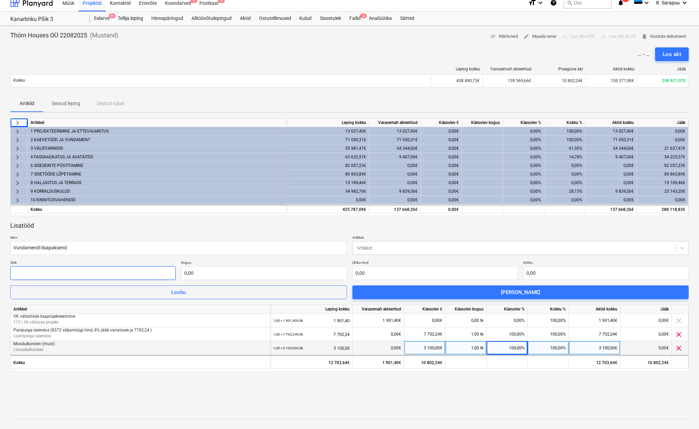
drag, startPoint x: 135, startPoint y: 276, endPoint x: 136, endPoint y: 270, distance: 5.3
click at [135, 275] on input "text" at bounding box center [92, 273] width 165 height 14
click at [338, 347] on div "1,00 × 3 100,00€ / tk 3 100,00" at bounding box center [311, 348] width 77 height 14
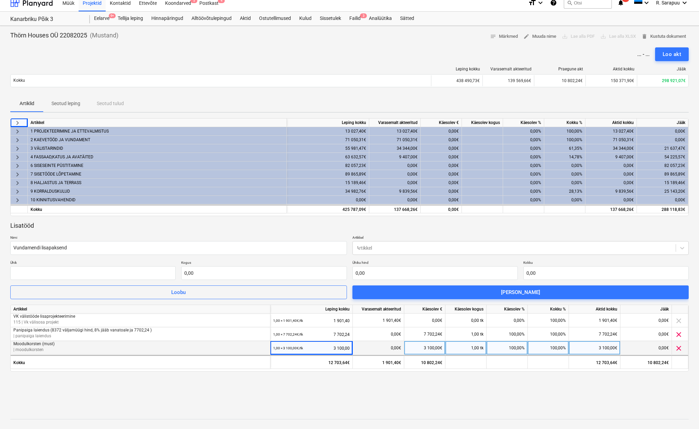
click at [204, 347] on p "| moodulkorsten" at bounding box center [140, 350] width 254 height 6
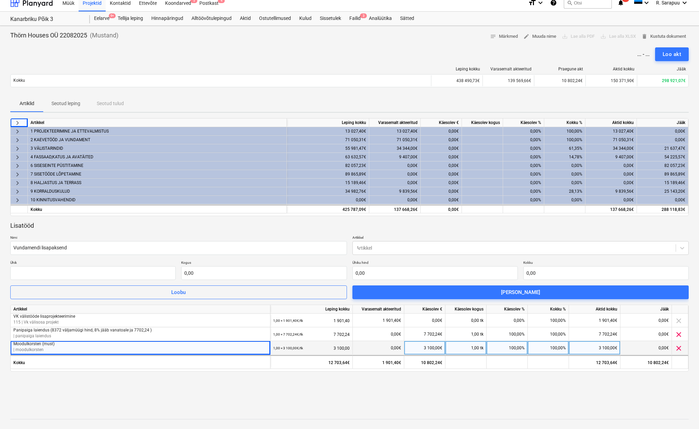
scroll to position [0, 0]
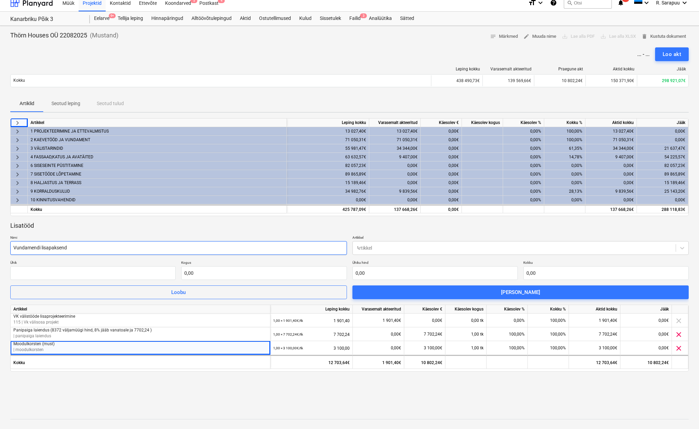
click at [117, 244] on input "Vundamendi lisapaksend" at bounding box center [178, 248] width 337 height 14
type input "Vundamendi lisapaksend(700 väljamüük- 8% jööb vanatoale, thörn 644)"
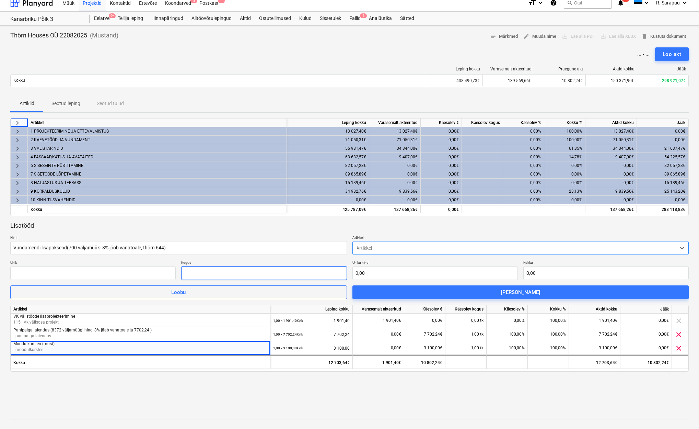
click at [231, 276] on input "text" at bounding box center [263, 273] width 165 height 14
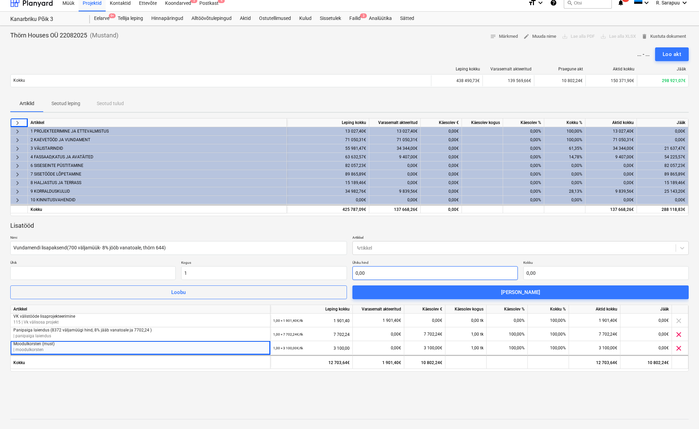
type input "1,00"
type input "6"
type input "6,00"
type input "64"
type input "64,00"
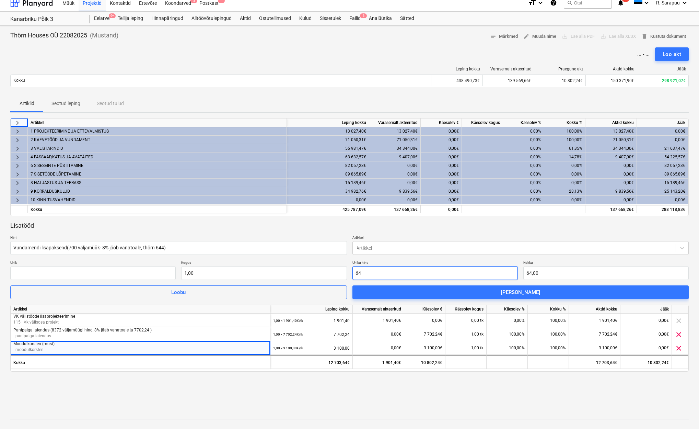
type input "644"
type input "644,00"
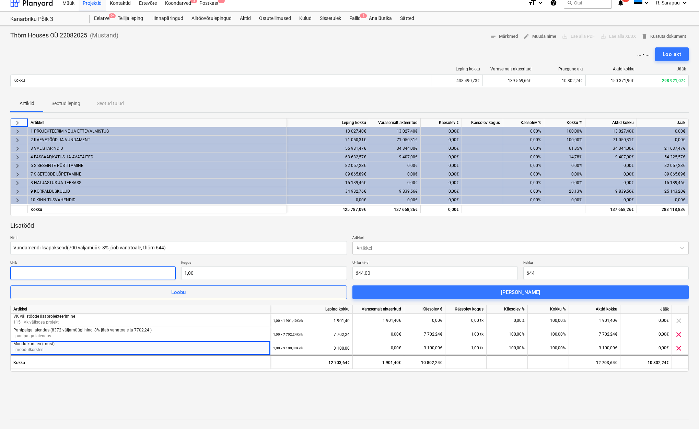
type input "644,00"
click at [113, 271] on input "text" at bounding box center [92, 273] width 165 height 14
type input "tk"
click at [272, 258] on div "Lisatööd Nimi Vundamendi lisapaksend(700 väljamüük- 8% jööb vanatoale, thörn 64…" at bounding box center [349, 260] width 679 height 78
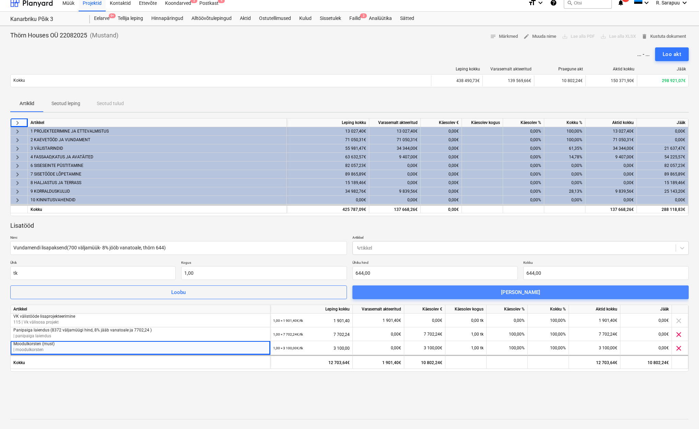
click at [438, 292] on span "[PERSON_NAME]" at bounding box center [521, 292] width 320 height 9
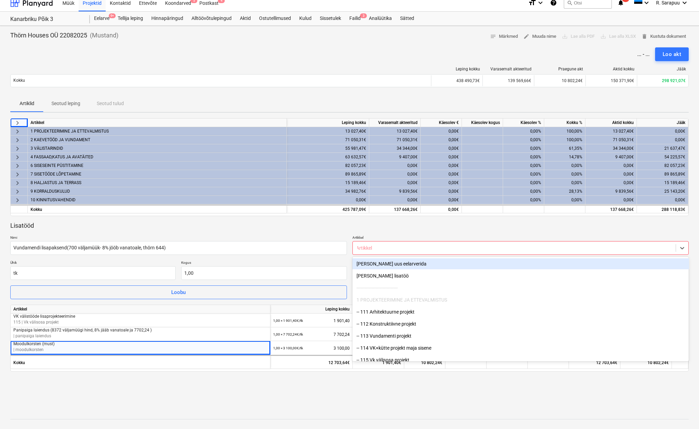
click at [396, 244] on div at bounding box center [514, 247] width 316 height 7
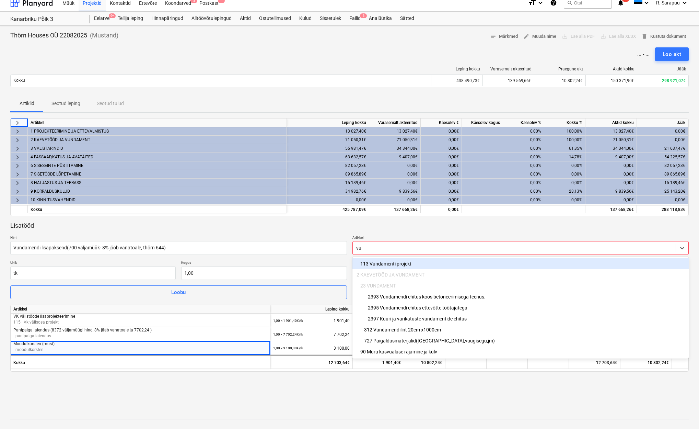
type input "vun"
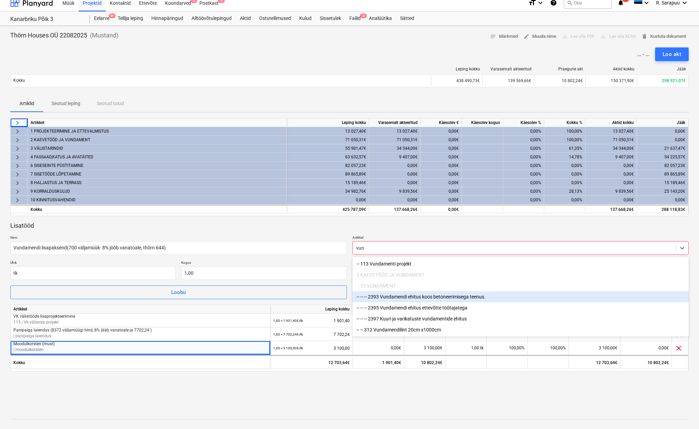
click at [411, 297] on div "-- -- -- 2393 Vundamendi ehitus koos betoneerimisega teenus." at bounding box center [520, 296] width 337 height 11
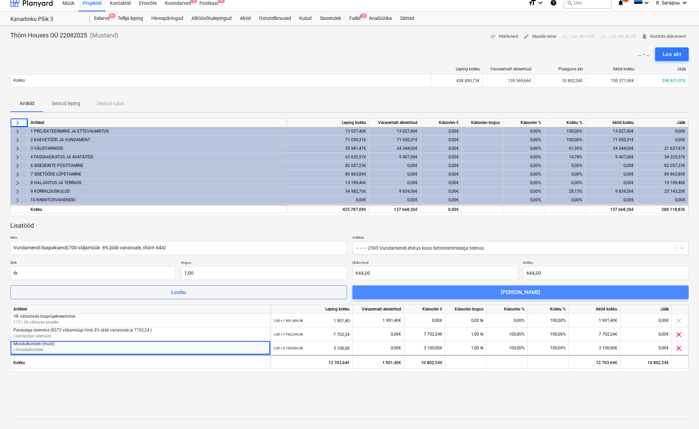
click at [486, 293] on span "[PERSON_NAME]" at bounding box center [521, 292] width 320 height 9
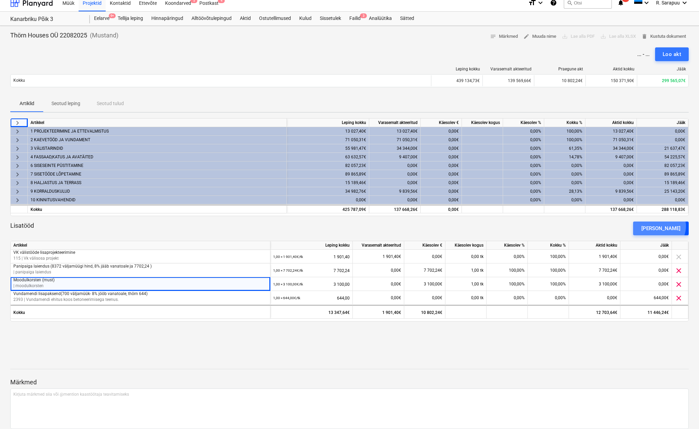
click at [664, 226] on div "[PERSON_NAME]" at bounding box center [660, 228] width 39 height 9
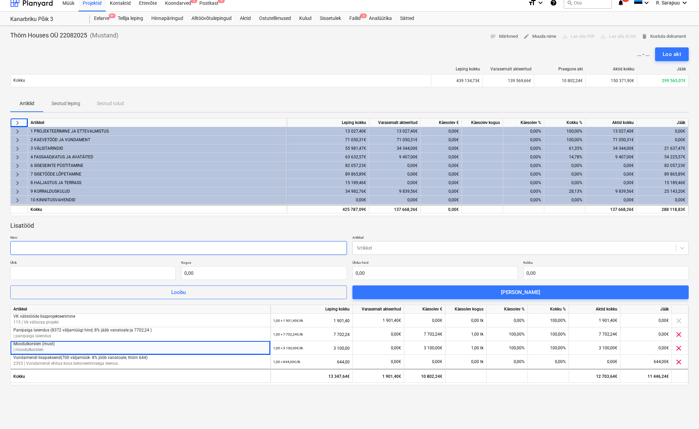
drag, startPoint x: 170, startPoint y: 240, endPoint x: 170, endPoint y: 244, distance: 3.8
click at [170, 241] on input "text" at bounding box center [178, 248] width 337 height 14
type input "terrassilaiendus sisehoovi"
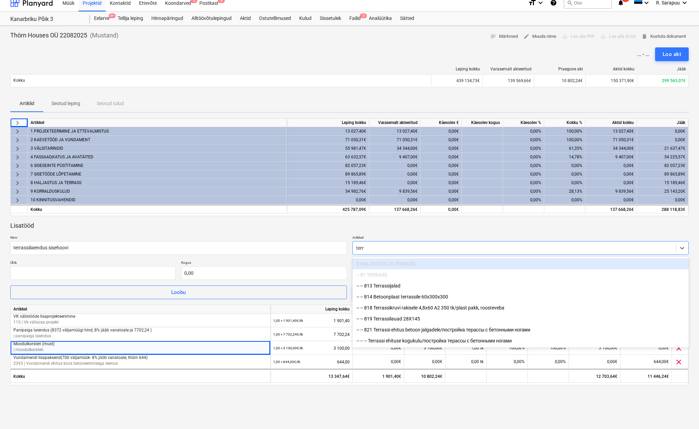
type input "terra"
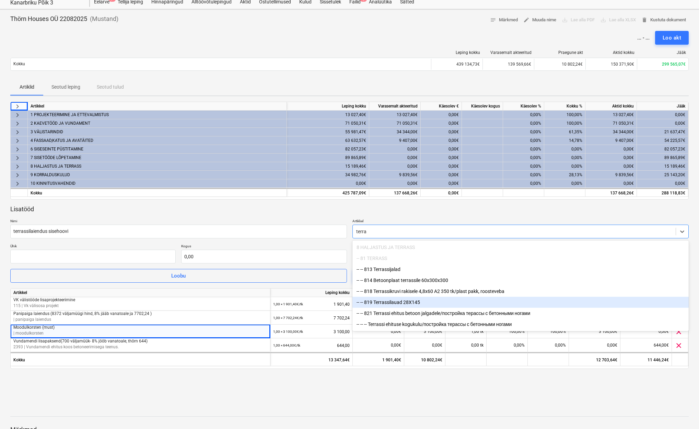
scroll to position [24, 0]
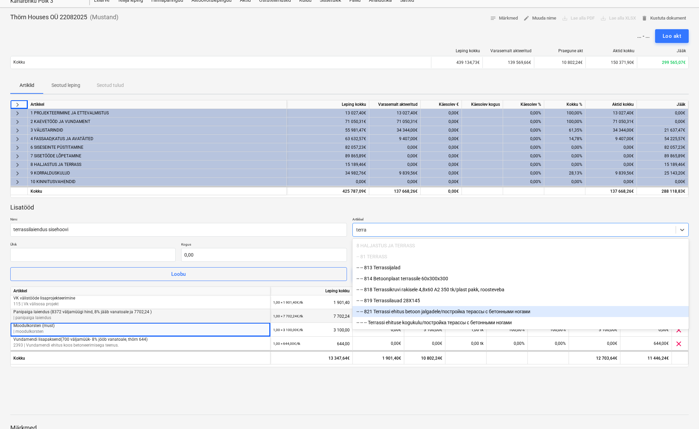
click at [423, 314] on div "-- -- 821 Terrassi ehitus betoon jalgadele/постройка терассы с бетонными ногами" at bounding box center [520, 311] width 337 height 11
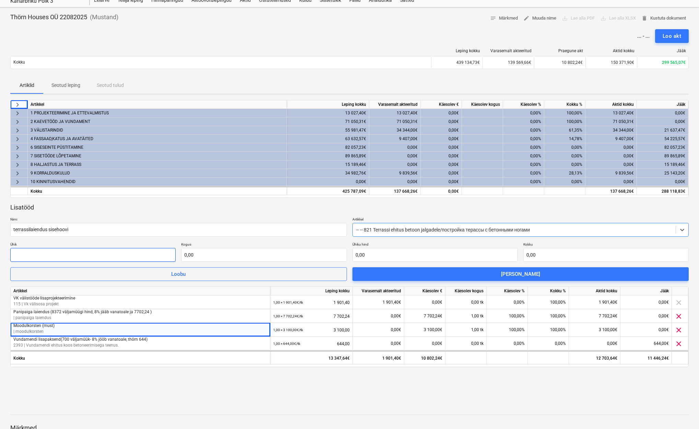
click at [124, 256] on input "text" at bounding box center [92, 255] width 165 height 14
type input "1"
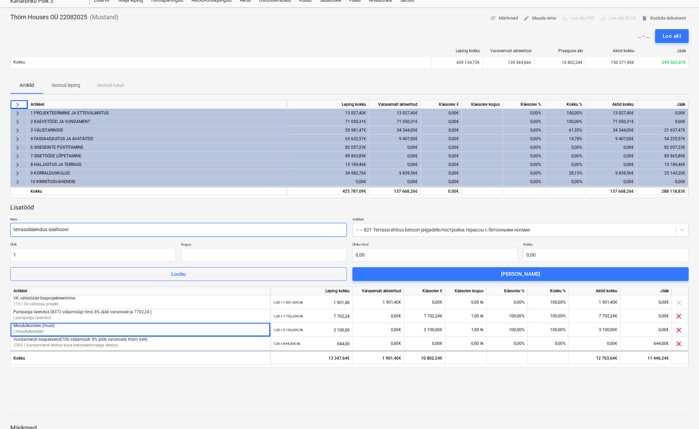
type input "0,00"
click at [98, 229] on input "terrassilaiendus sisehoovi" at bounding box center [178, 230] width 337 height 14
type input "terrassilaiendus sisehoovi (637-8% =586,04"
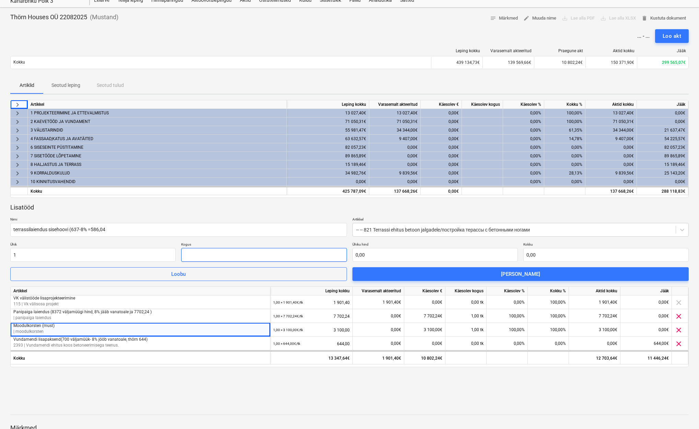
click at [205, 254] on input "text" at bounding box center [263, 255] width 165 height 14
type input "586,04"
click at [385, 248] on input "text" at bounding box center [434, 255] width 165 height 14
type input "0,00"
drag, startPoint x: 276, startPoint y: 255, endPoint x: 202, endPoint y: 259, distance: 73.6
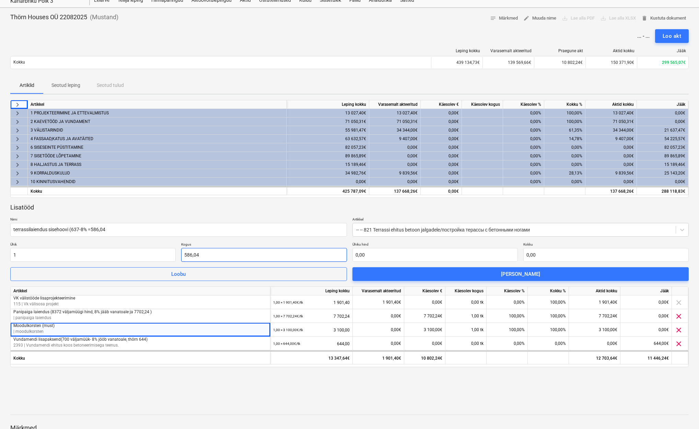
click at [275, 255] on input "586,04" at bounding box center [263, 255] width 165 height 14
click at [144, 259] on input "1" at bounding box center [92, 255] width 165 height 14
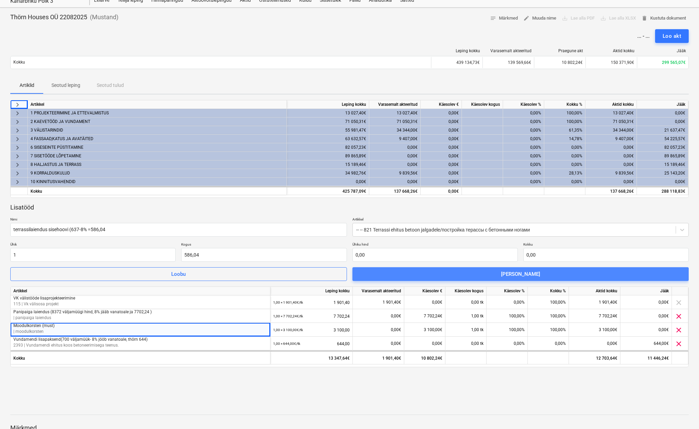
click at [492, 275] on span "[PERSON_NAME]" at bounding box center [521, 273] width 320 height 9
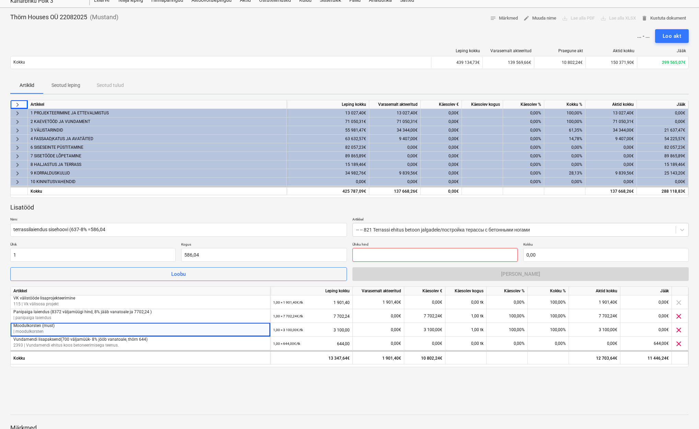
click at [420, 253] on input "text" at bounding box center [434, 255] width 165 height 14
type input "1"
type input "586,04"
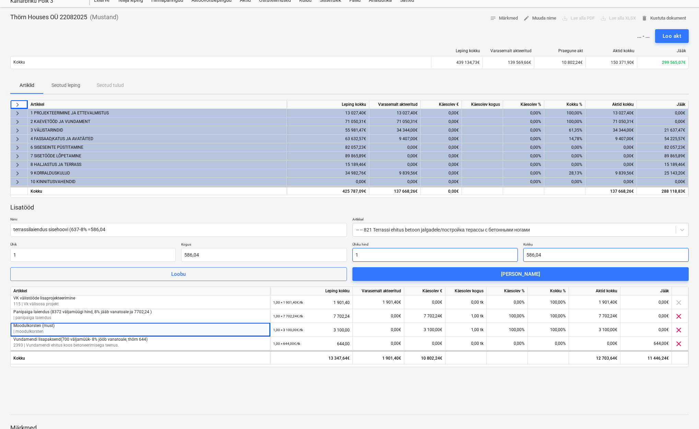
type input "1,00"
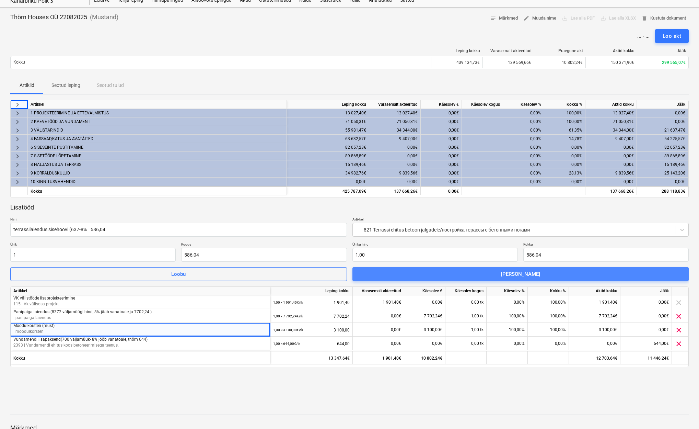
click at [574, 276] on span "[PERSON_NAME]" at bounding box center [521, 273] width 320 height 9
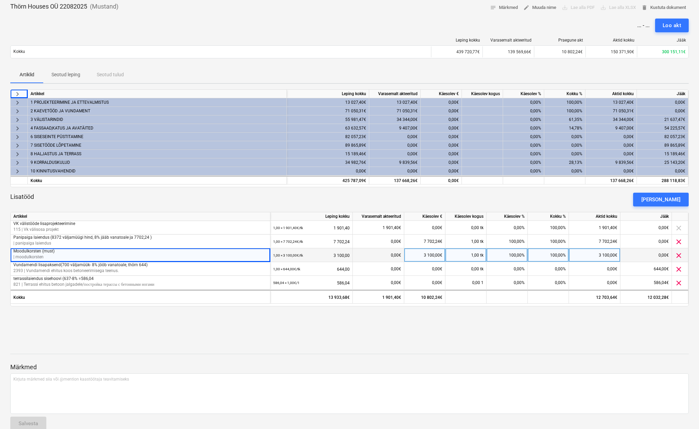
scroll to position [0, 0]
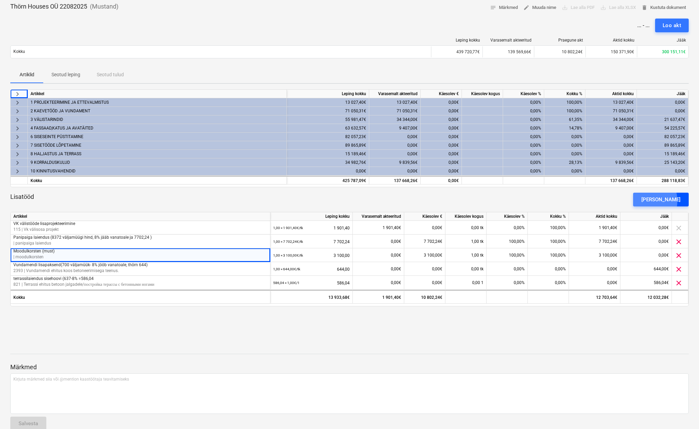
click at [657, 201] on div "[PERSON_NAME]" at bounding box center [660, 199] width 39 height 9
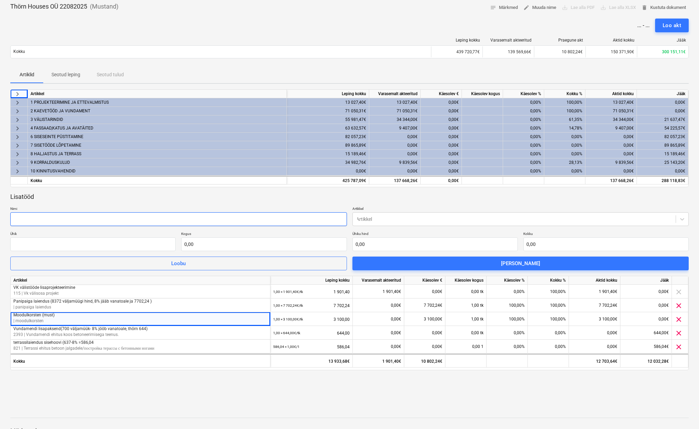
click at [151, 216] on input "text" at bounding box center [178, 219] width 337 height 14
paste input "Jahutuse valmidus"
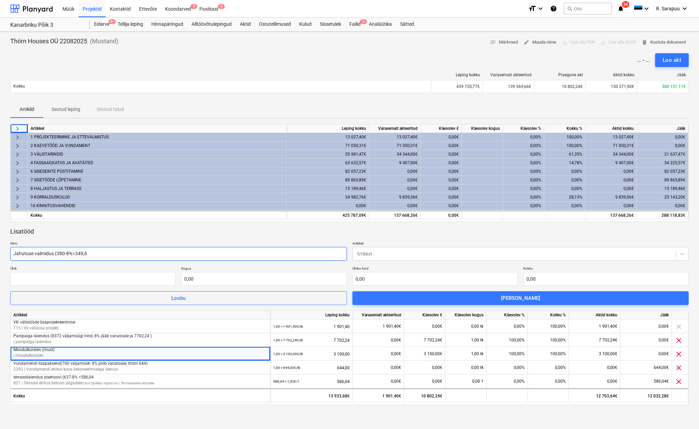
scroll to position [0, 0]
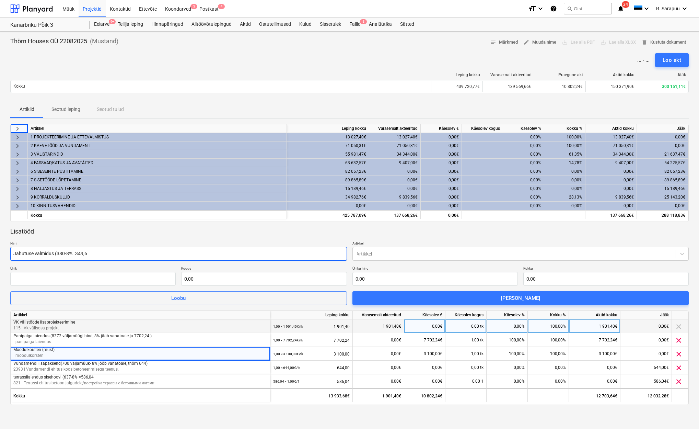
type input "Jahutuse valmidus (380-8%=349,6"
click at [514, 326] on div "0,00%" at bounding box center [507, 326] width 41 height 14
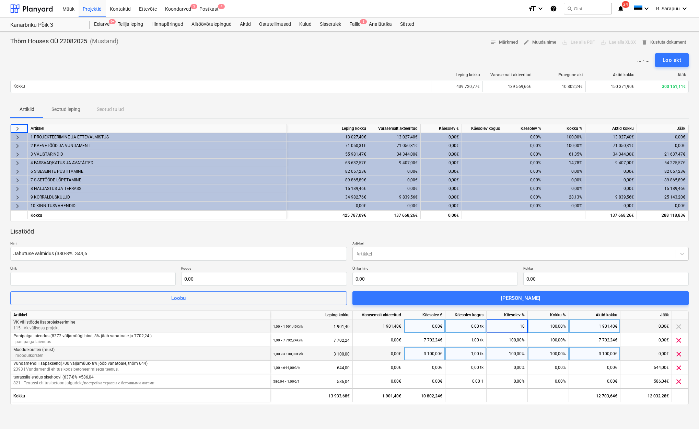
type input "100"
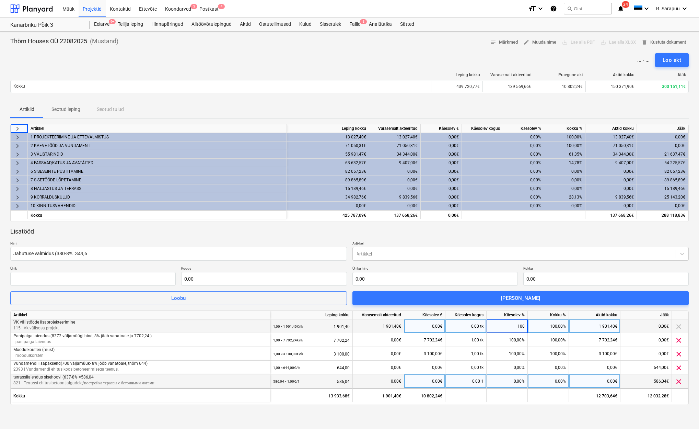
click at [513, 380] on div "0,00%" at bounding box center [507, 381] width 41 height 14
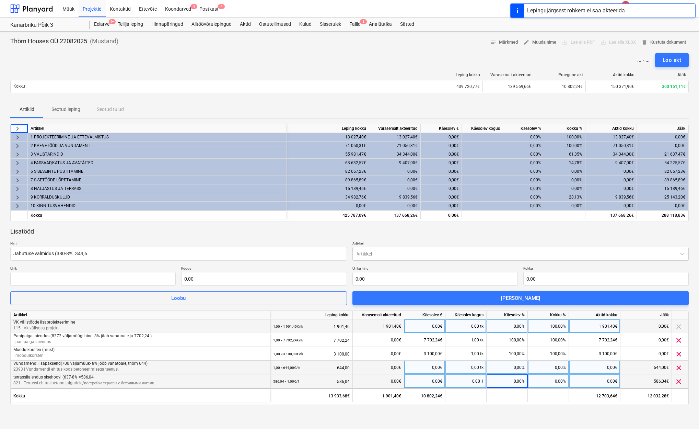
click at [516, 364] on div "0,00%" at bounding box center [507, 367] width 41 height 14
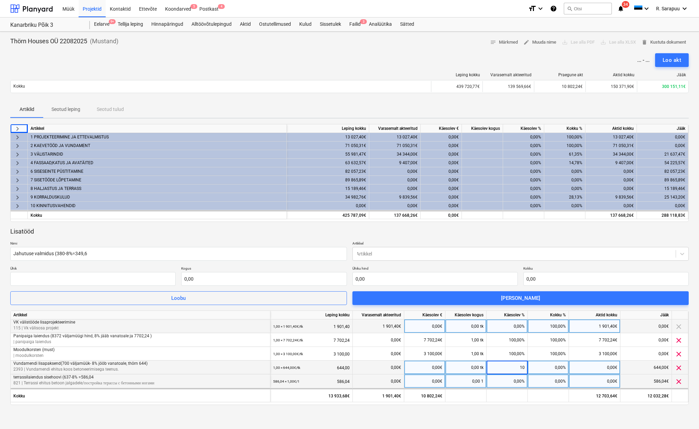
type input "100"
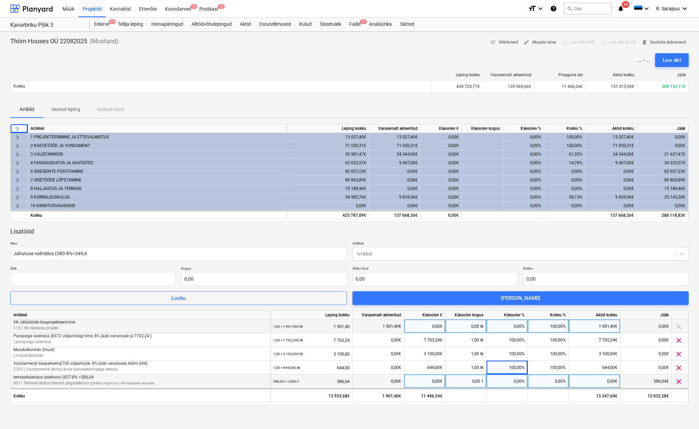
click at [517, 379] on div "0,00%" at bounding box center [507, 381] width 41 height 14
type input "100"
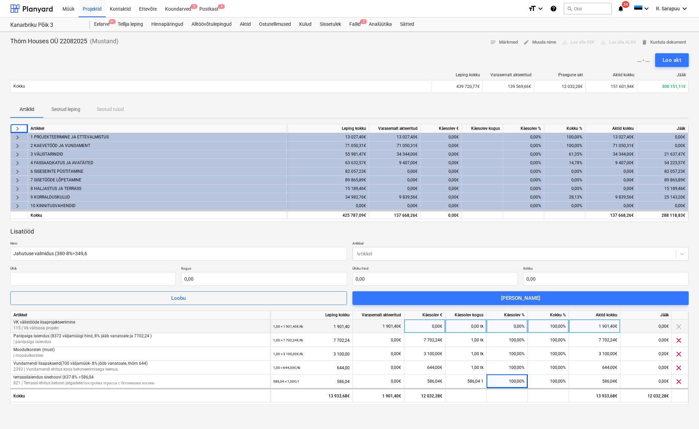
click at [519, 324] on div "0,00%" at bounding box center [507, 326] width 41 height 14
type input "100"
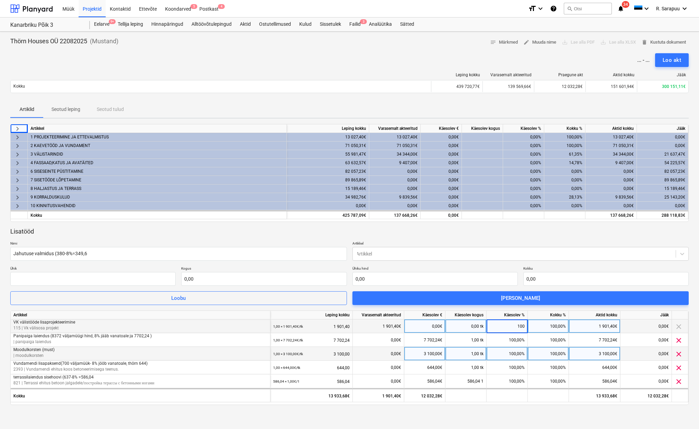
click at [520, 349] on div "100,00%" at bounding box center [507, 354] width 41 height 14
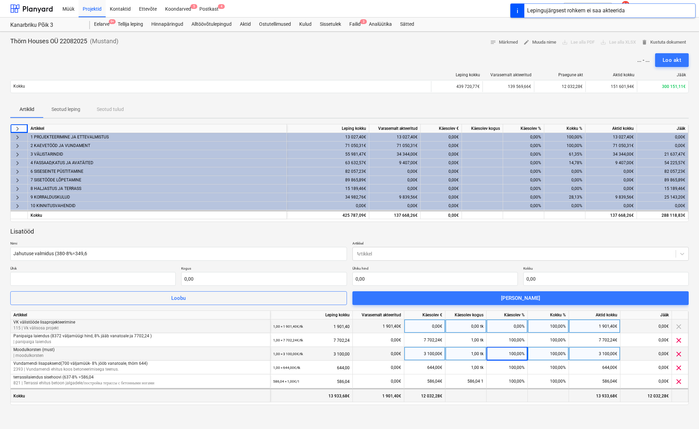
click at [514, 389] on div at bounding box center [507, 395] width 41 height 14
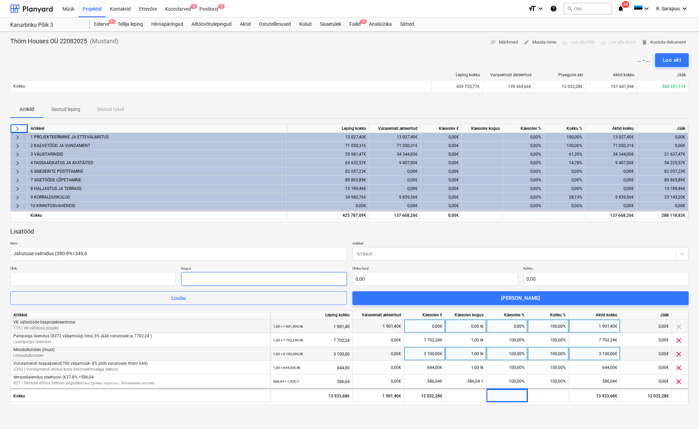
click at [199, 277] on input "text" at bounding box center [263, 279] width 165 height 14
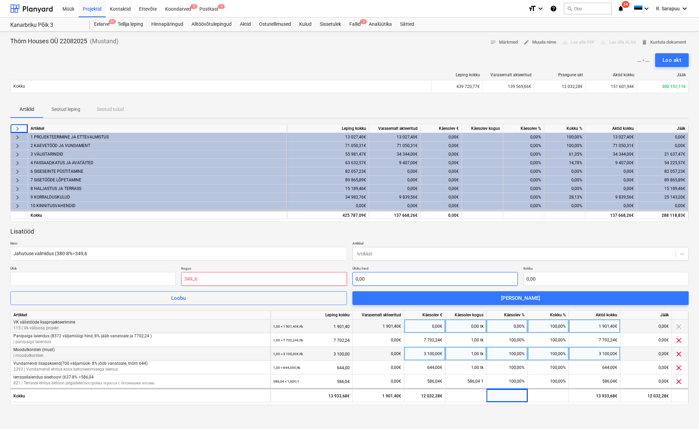
type input "0,00"
click at [233, 278] on input "text" at bounding box center [263, 279] width 165 height 14
type input "349,60"
type input "3"
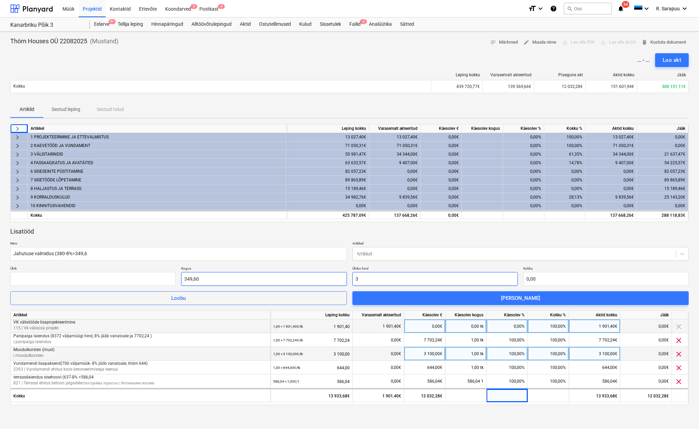
type input "1 048,80"
type input "34"
type input "11 886,40"
type input "349"
type input "122 010,40"
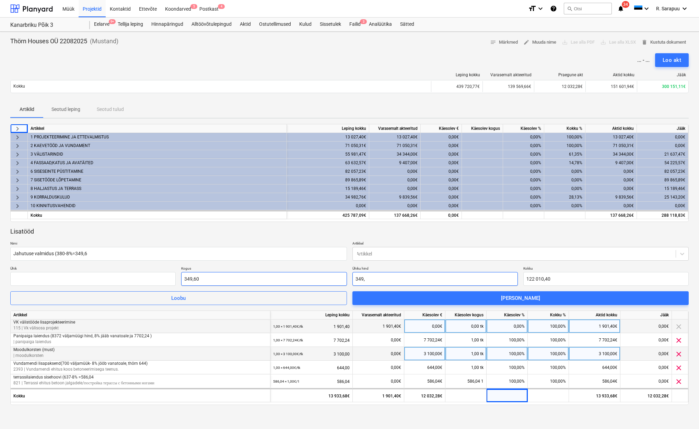
type input "349,6"
type input "122 220,16"
type input "349,60"
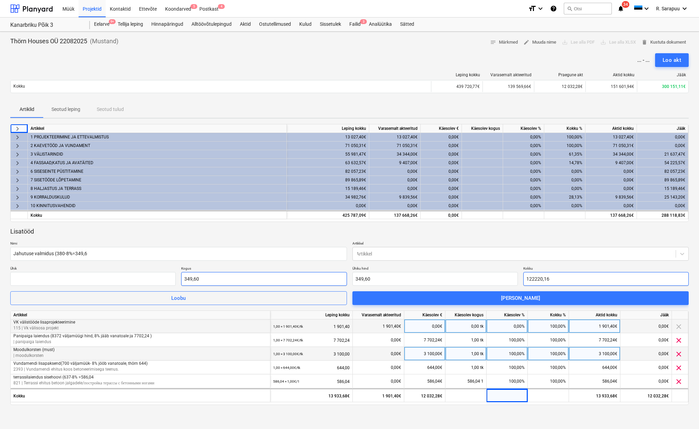
type input "1"
type input "0,00"
type input "1,00"
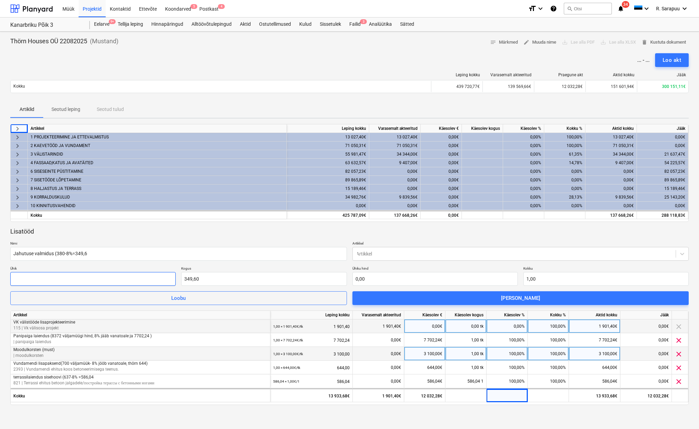
click at [78, 280] on input "text" at bounding box center [92, 279] width 165 height 14
type input "tk"
click at [381, 251] on div at bounding box center [514, 253] width 316 height 7
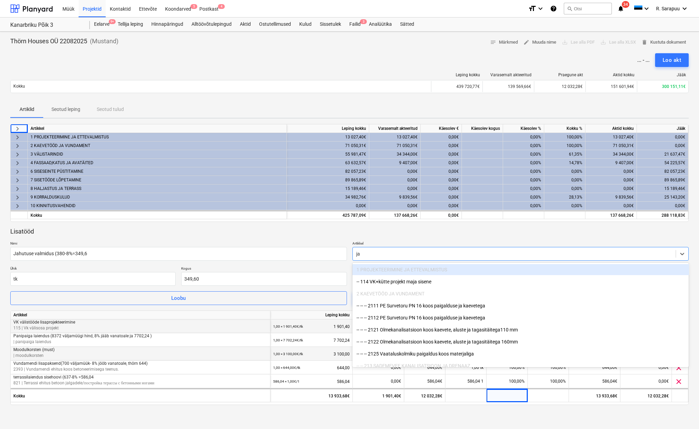
type input "j"
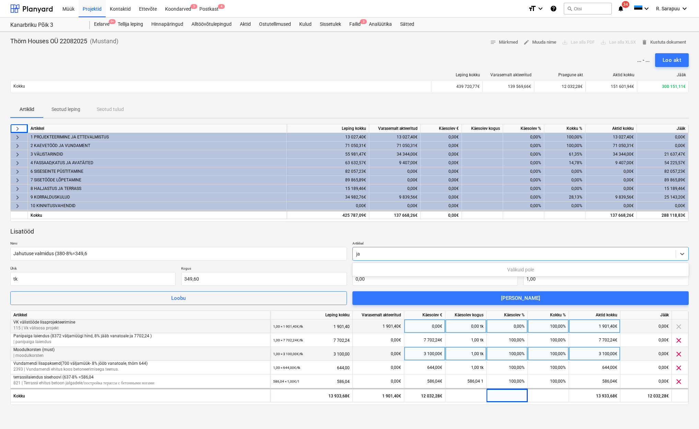
type input "j"
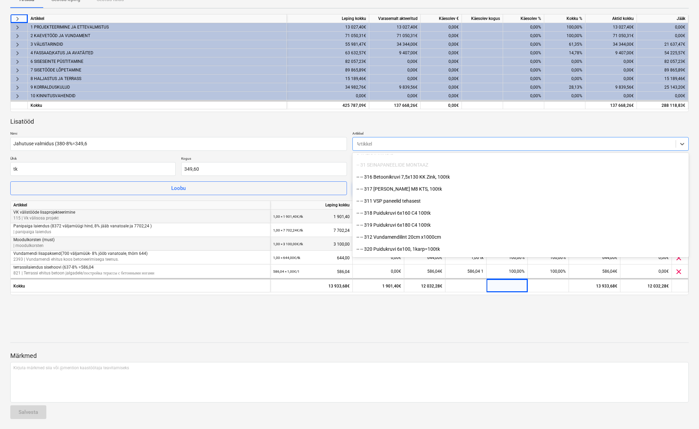
scroll to position [1922, 0]
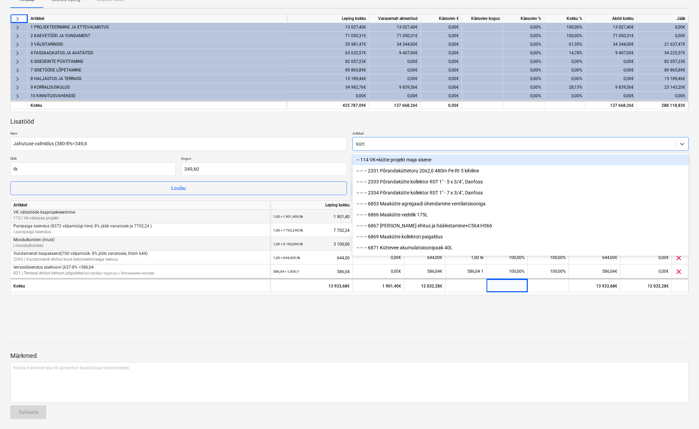
type input "kütte"
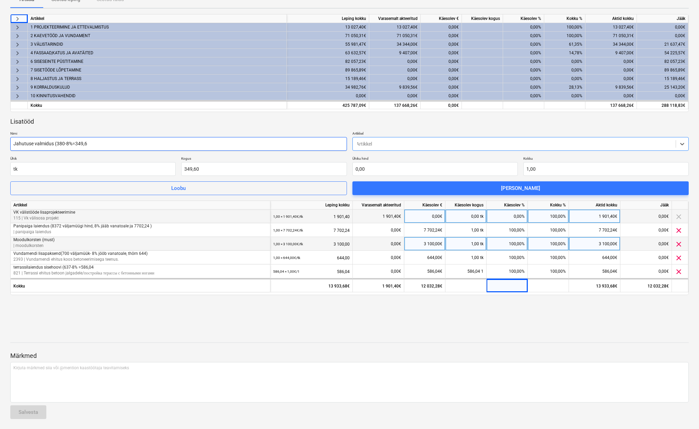
drag, startPoint x: 378, startPoint y: 145, endPoint x: 330, endPoint y: 143, distance: 47.4
click at [331, 143] on div "Nimi Jahutuse valmidus (380-8%=349,6 Artikkel Select is focused ,type to refine…" at bounding box center [349, 141] width 679 height 20
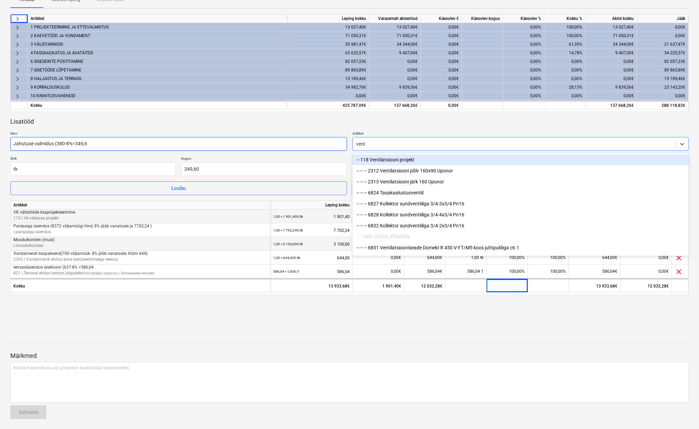
type input "venti"
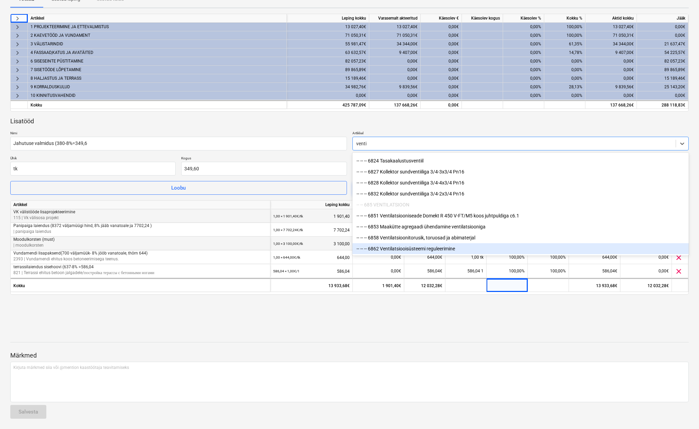
scroll to position [110, 0]
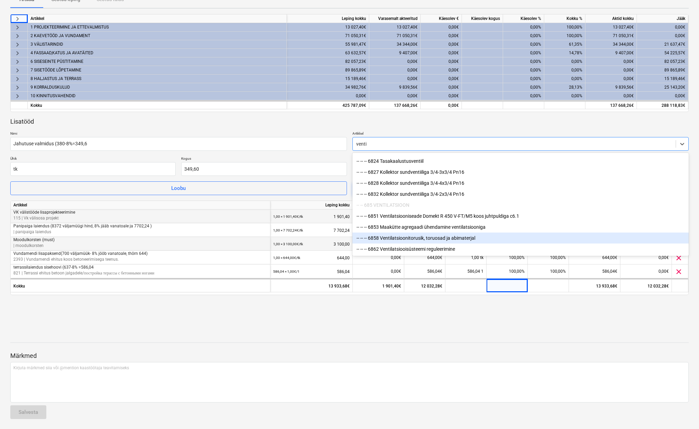
click at [425, 241] on div "-- -- -- 6858 Ventilatsioonitorusik, toruosad ja abimaterjal" at bounding box center [520, 237] width 337 height 11
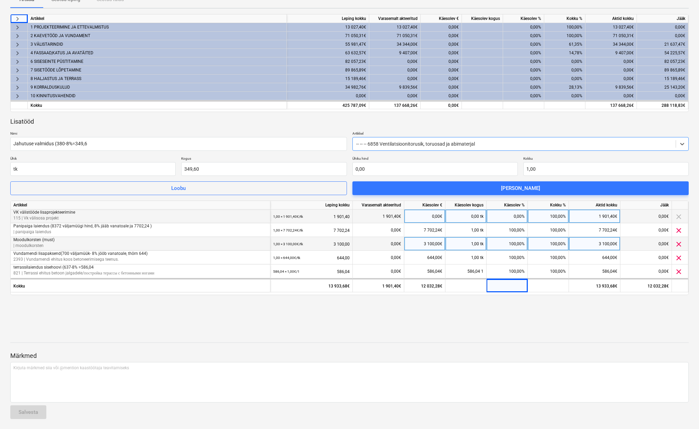
click at [176, 130] on div "Lisatööd Nimi Jahutuse valmidus (380-8%=349,6 Artikkel option -- -- -- 6858 Ven…" at bounding box center [349, 156] width 679 height 78
click at [440, 162] on input "0,0029" at bounding box center [434, 169] width 165 height 14
type input "30,0029"
type input "10 489,01"
type input "340,0029"
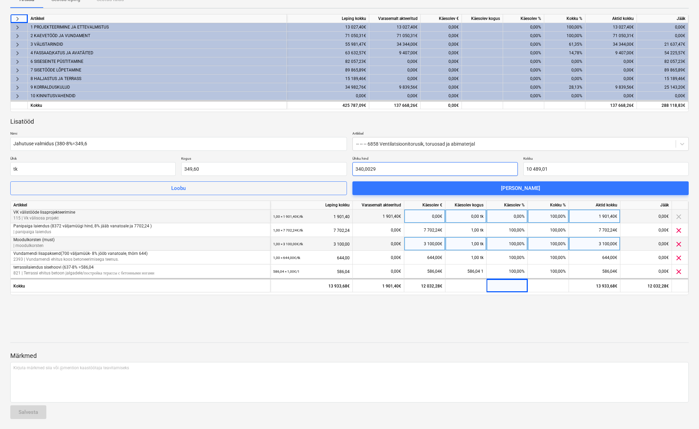
type input "118 865,01"
type input "3490,0029"
type input "1 220 105,01"
type input "3490,002"
type input "1 220 104,70"
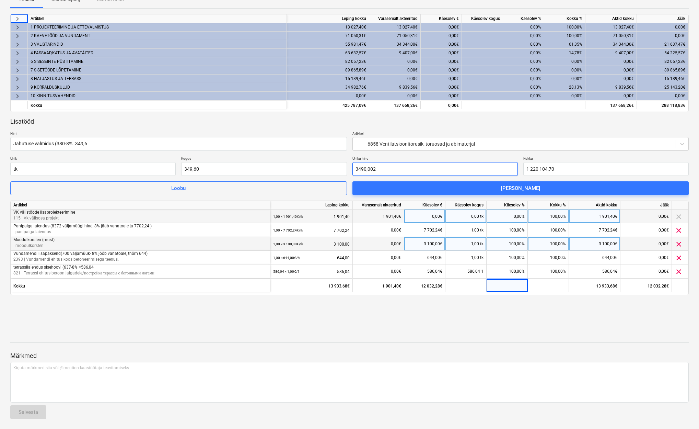
type input "3490,00"
type input "1 220 104,00"
type input "349"
type input "122 010,40"
type input "349,6"
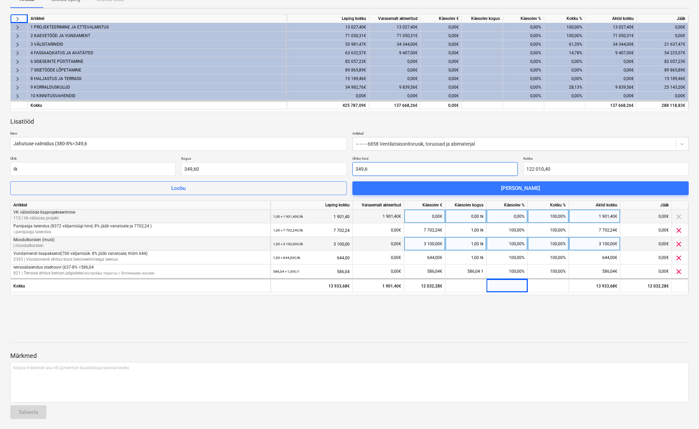
type input "122 220,16"
type input "349,60"
click at [634, 125] on div "Lisatööd Nimi Jahutuse valmidus (380-8%=349,6 Artikkel -- -- -- 6858 Ventilatsi…" at bounding box center [349, 156] width 679 height 78
click at [481, 155] on div "Lisatööd Nimi Jahutuse valmidus (380-8%=349,6 Artikkel -- -- -- 6858 Ventilatsi…" at bounding box center [349, 156] width 679 height 78
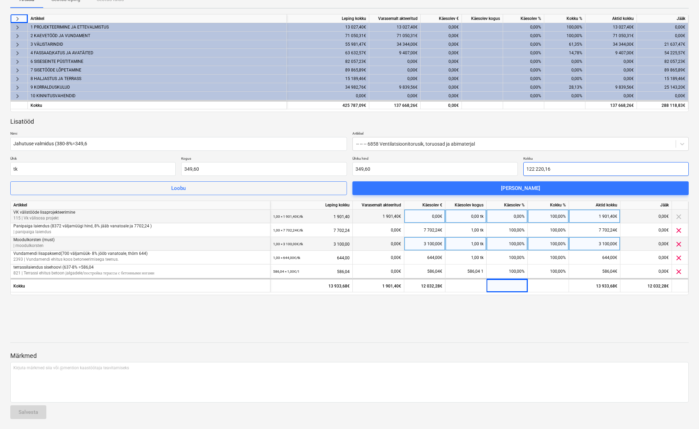
type input "122220,16"
drag, startPoint x: 560, startPoint y: 169, endPoint x: 500, endPoint y: 163, distance: 61.0
click at [500, 163] on div "Ühik tk Kogus 349,60 Ühiku hind 349,60 Kokku 122220,16" at bounding box center [349, 166] width 679 height 20
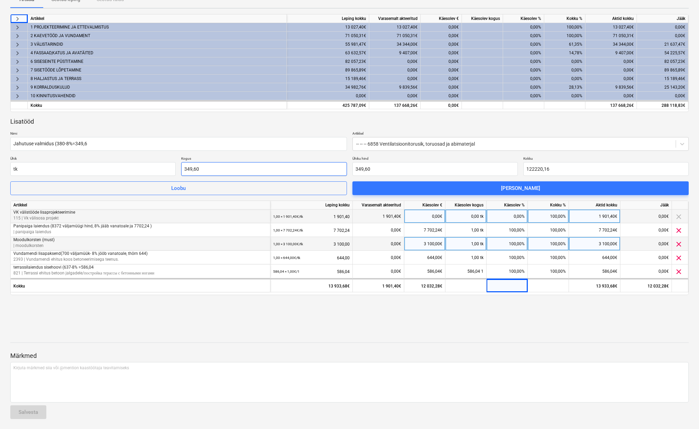
type input "349,6"
type input "122 220,16"
drag, startPoint x: 211, startPoint y: 169, endPoint x: 162, endPoint y: 164, distance: 50.0
click at [162, 164] on div "Ühik tk Kogus 349,6 Ühiku hind 349,60 Kokku 122 220,16" at bounding box center [349, 166] width 679 height 20
type input "1"
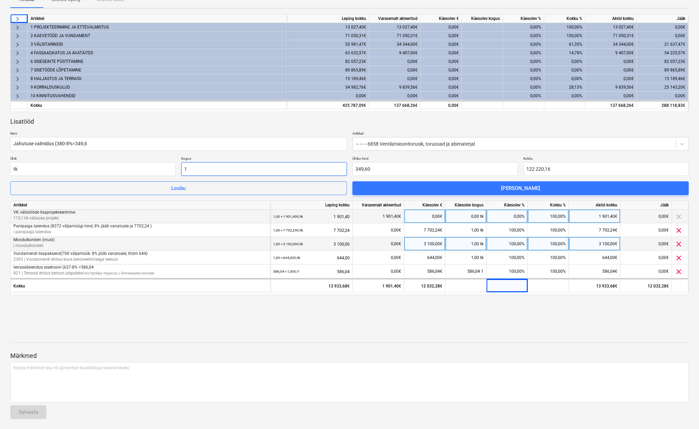
type input "349,60"
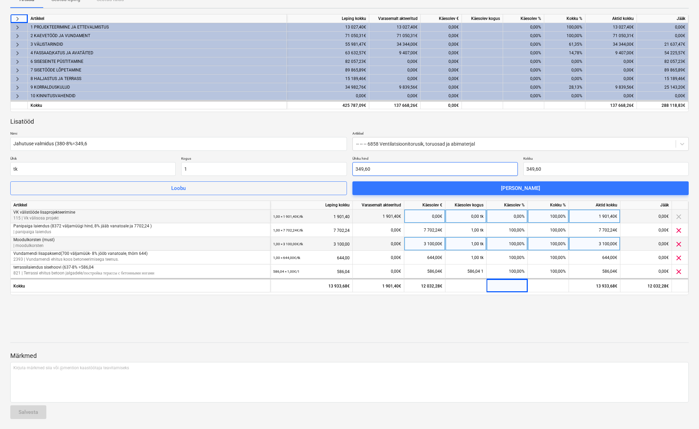
type input "1,00"
type input "349,60"
click at [555, 125] on div "Lisatööd Nimi Jahutuse valmidus (380-8%=349,6 Artikkel -- -- -- 6858 Ventilatsi…" at bounding box center [349, 156] width 679 height 78
click at [334, 128] on div "Lisatööd Nimi Jahutuse valmidus (380-8%=349,6 Artikkel -- -- -- 6858 Ventilatsi…" at bounding box center [349, 156] width 679 height 78
click at [529, 185] on div "[PERSON_NAME]" at bounding box center [520, 188] width 39 height 9
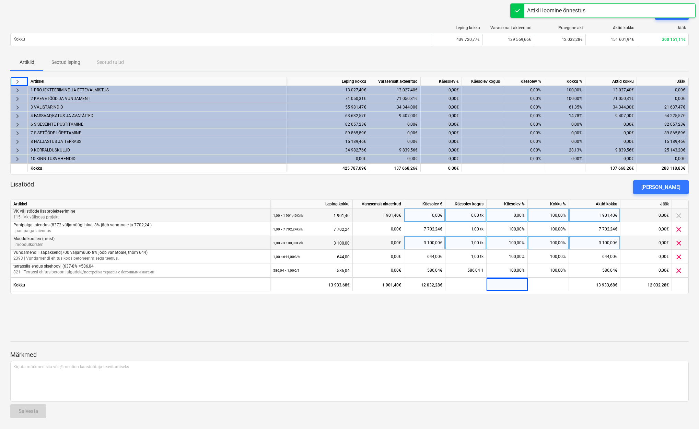
scroll to position [46, 0]
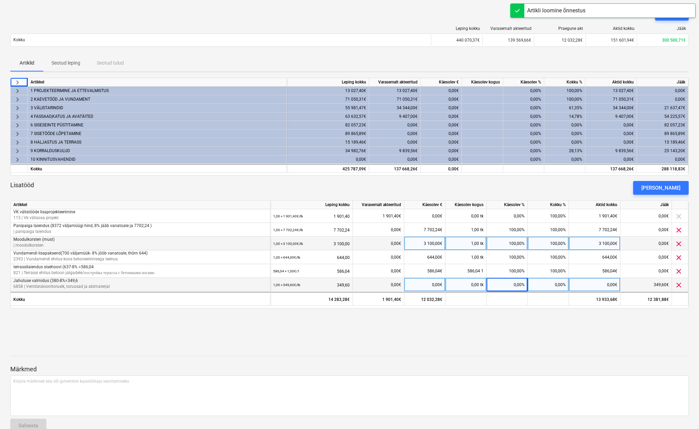
click at [479, 287] on div "0,00 tk" at bounding box center [466, 285] width 41 height 14
click at [520, 287] on div "0,00%" at bounding box center [507, 285] width 41 height 14
type input "100"
click at [620, 329] on div "Thörn Houses OÜ 22082025 ( Mustand ) notes Märkmed edit Muuda nime save_alt Lae…" at bounding box center [349, 214] width 699 height 458
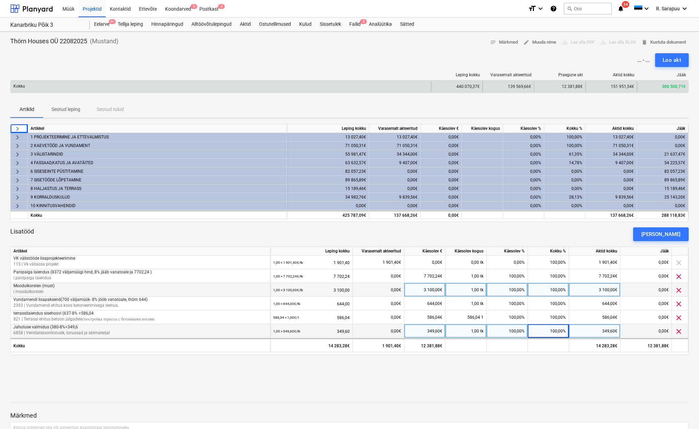
scroll to position [0, 0]
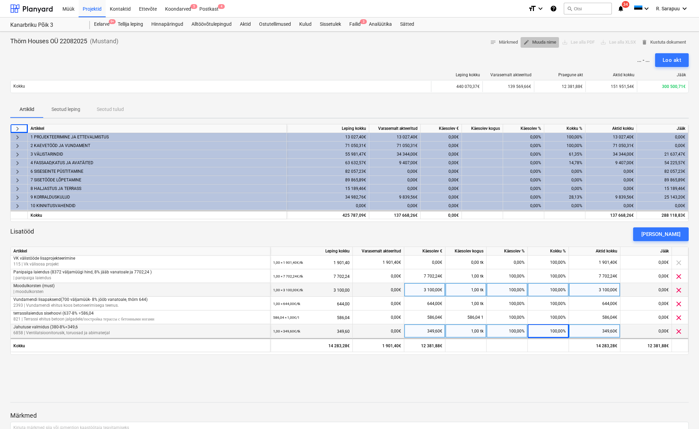
click at [545, 43] on span "edit Muuda nime" at bounding box center [539, 42] width 33 height 8
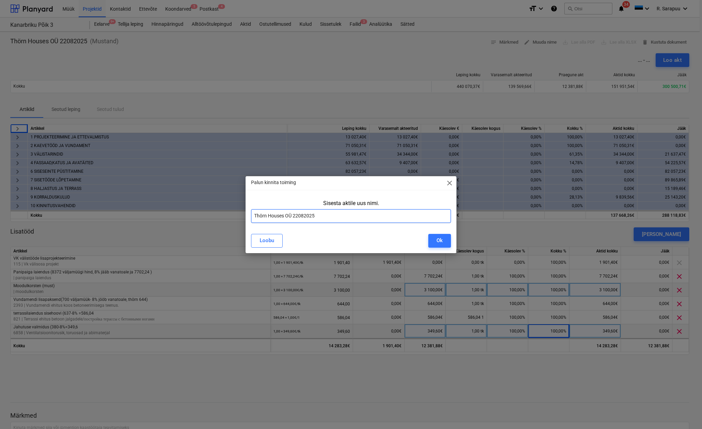
click at [254, 215] on input "Thörn Houses OÜ 22082025" at bounding box center [350, 216] width 199 height 14
type input "Lisatööd kliendilt 3-2 Thörn Houses OÜ 22082025"
click at [434, 240] on button "Ok" at bounding box center [439, 241] width 23 height 14
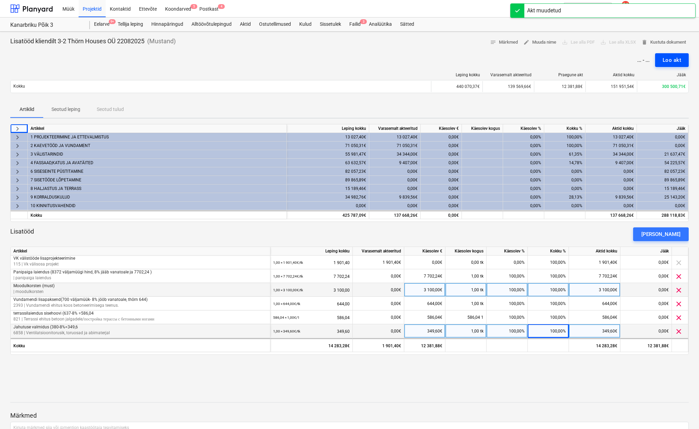
click at [664, 61] on div "Loo akt" at bounding box center [672, 60] width 19 height 9
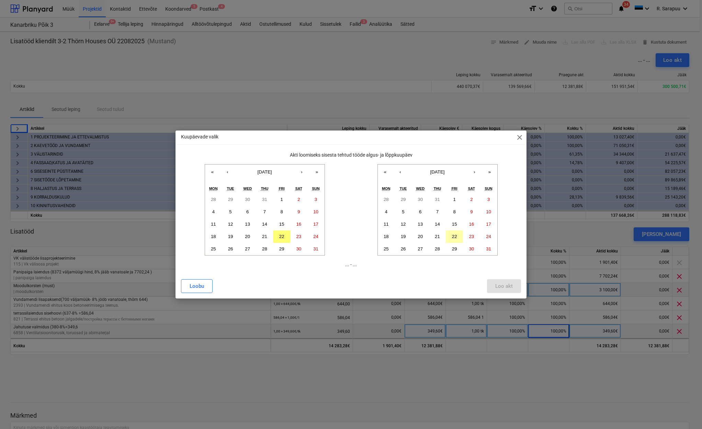
click at [458, 238] on button "22" at bounding box center [454, 236] width 17 height 12
drag, startPoint x: 211, startPoint y: 212, endPoint x: 274, endPoint y: 235, distance: 66.8
click at [212, 212] on button "4" at bounding box center [213, 212] width 17 height 12
click at [510, 289] on div "Loo akt" at bounding box center [504, 285] width 18 height 9
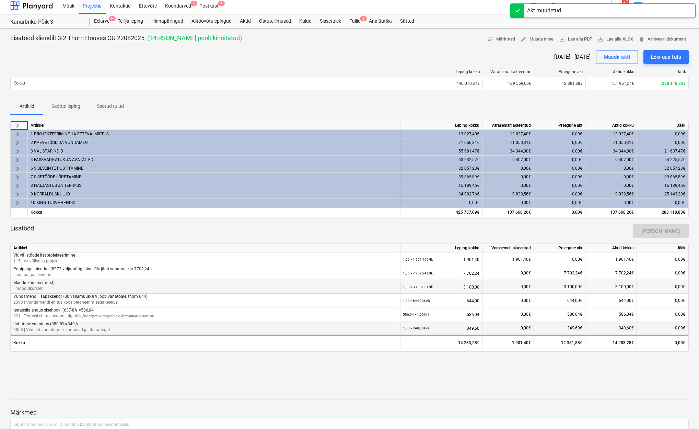
scroll to position [3, 0]
click at [572, 40] on span "save_alt Lae alla PDF" at bounding box center [575, 39] width 33 height 8
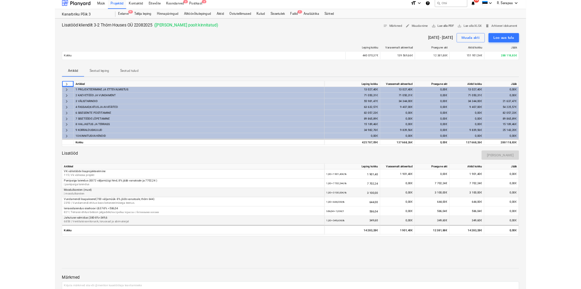
scroll to position [1, 0]
